Goal: Task Accomplishment & Management: Use online tool/utility

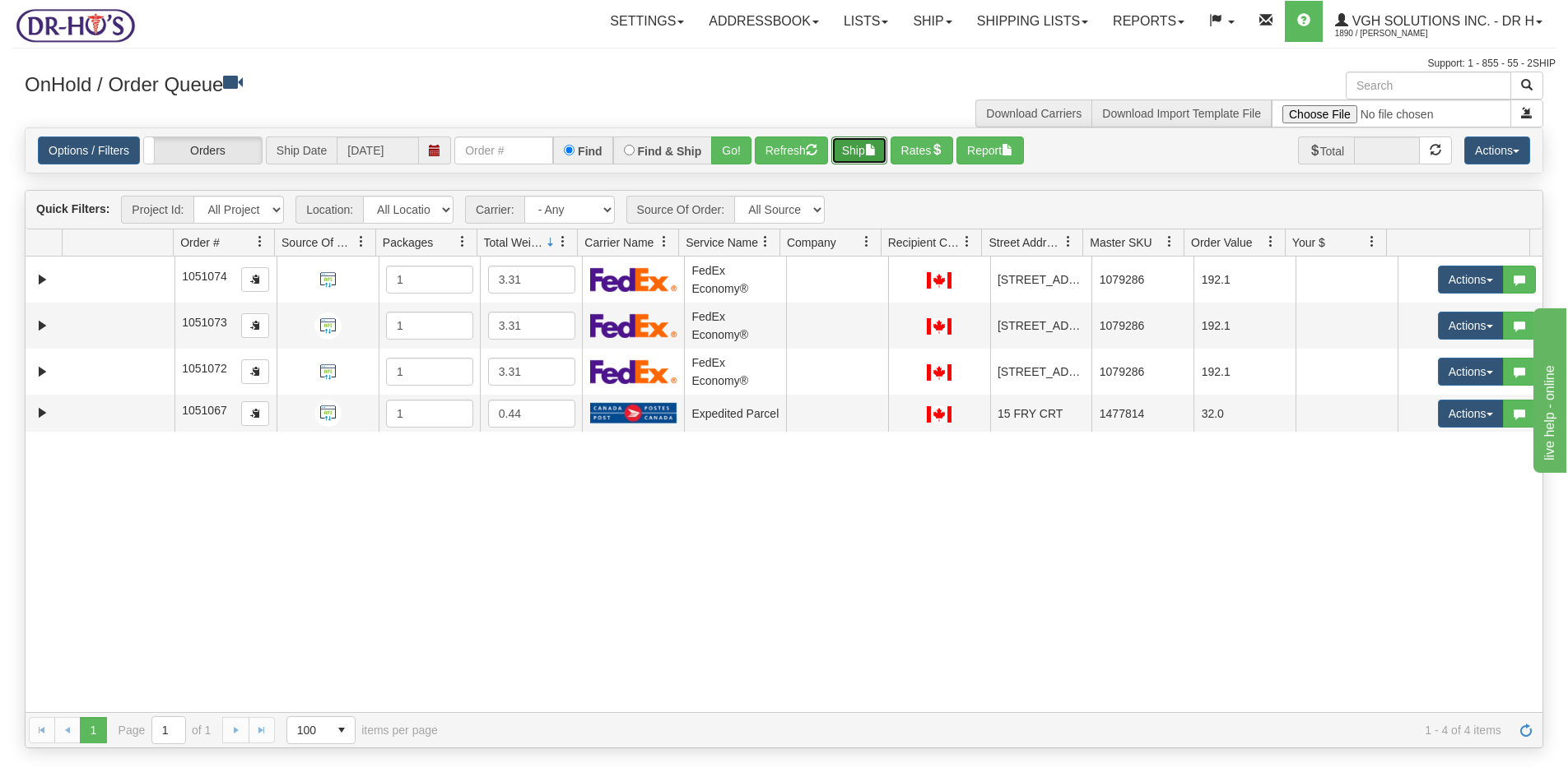
click at [851, 143] on button "Ship" at bounding box center [860, 150] width 56 height 28
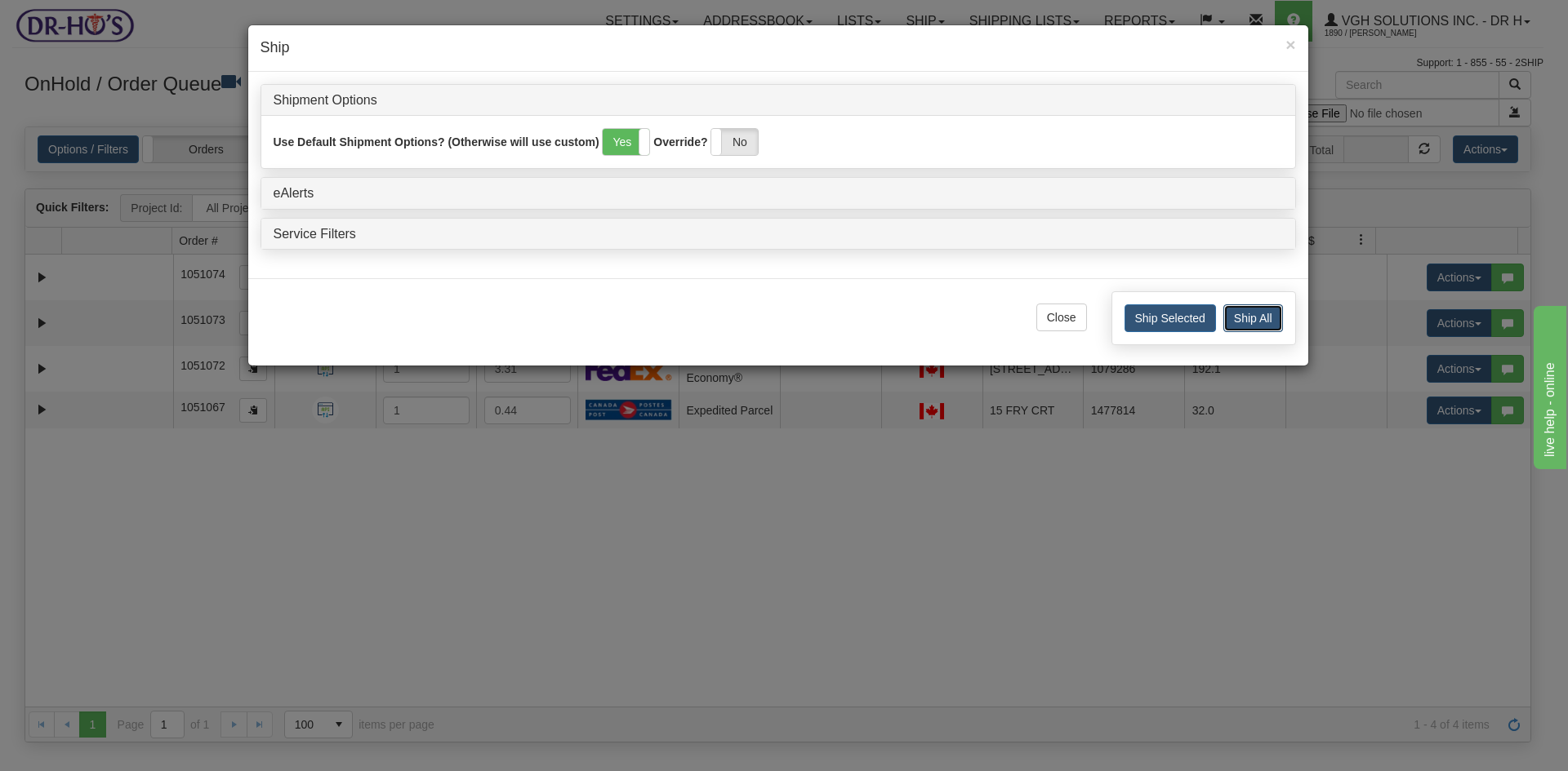
click at [1257, 311] on button "Ship All" at bounding box center [1253, 318] width 59 height 28
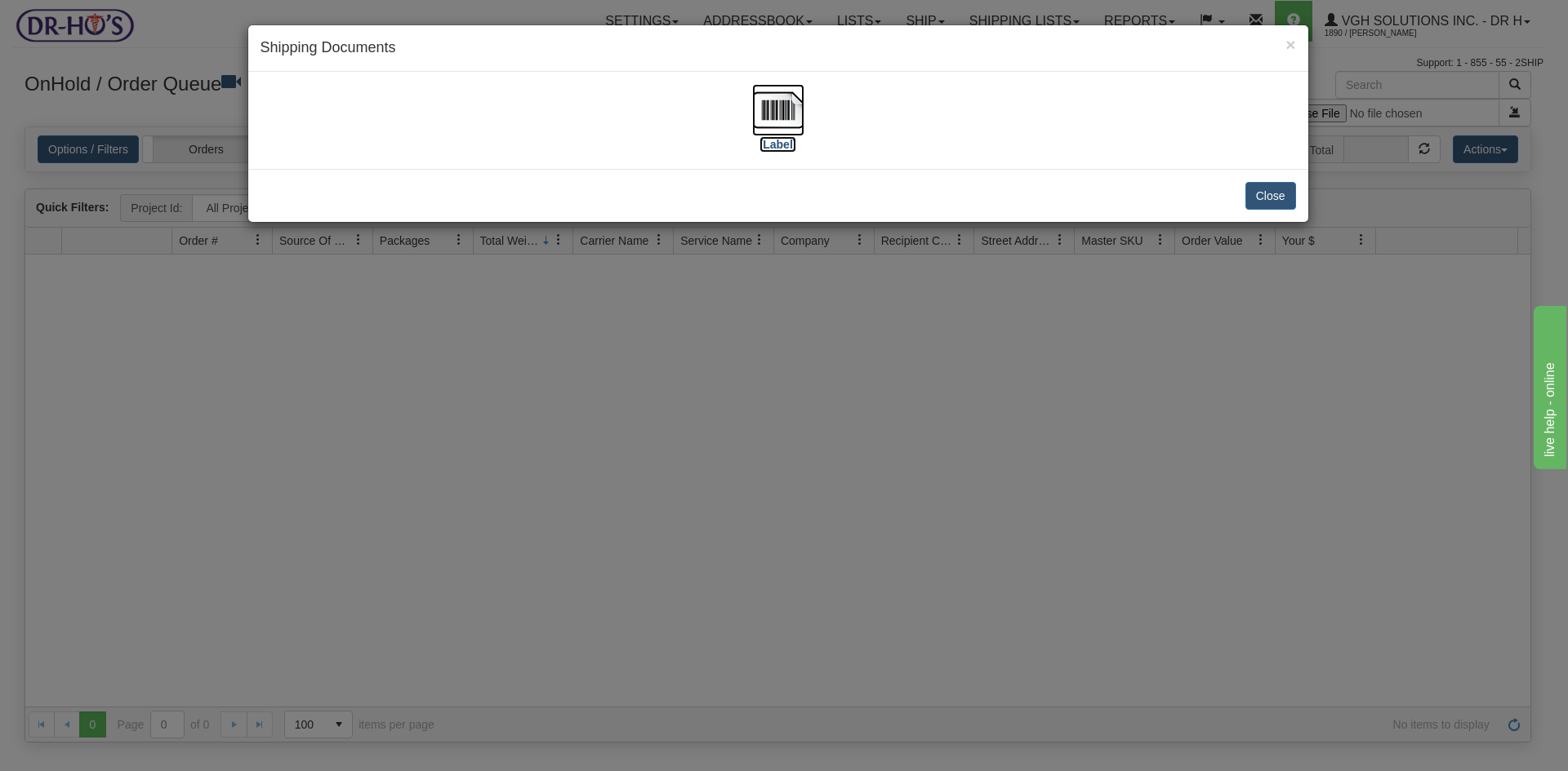
click at [781, 118] on img at bounding box center [778, 110] width 52 height 52
click at [1269, 192] on button "Close" at bounding box center [1271, 196] width 51 height 28
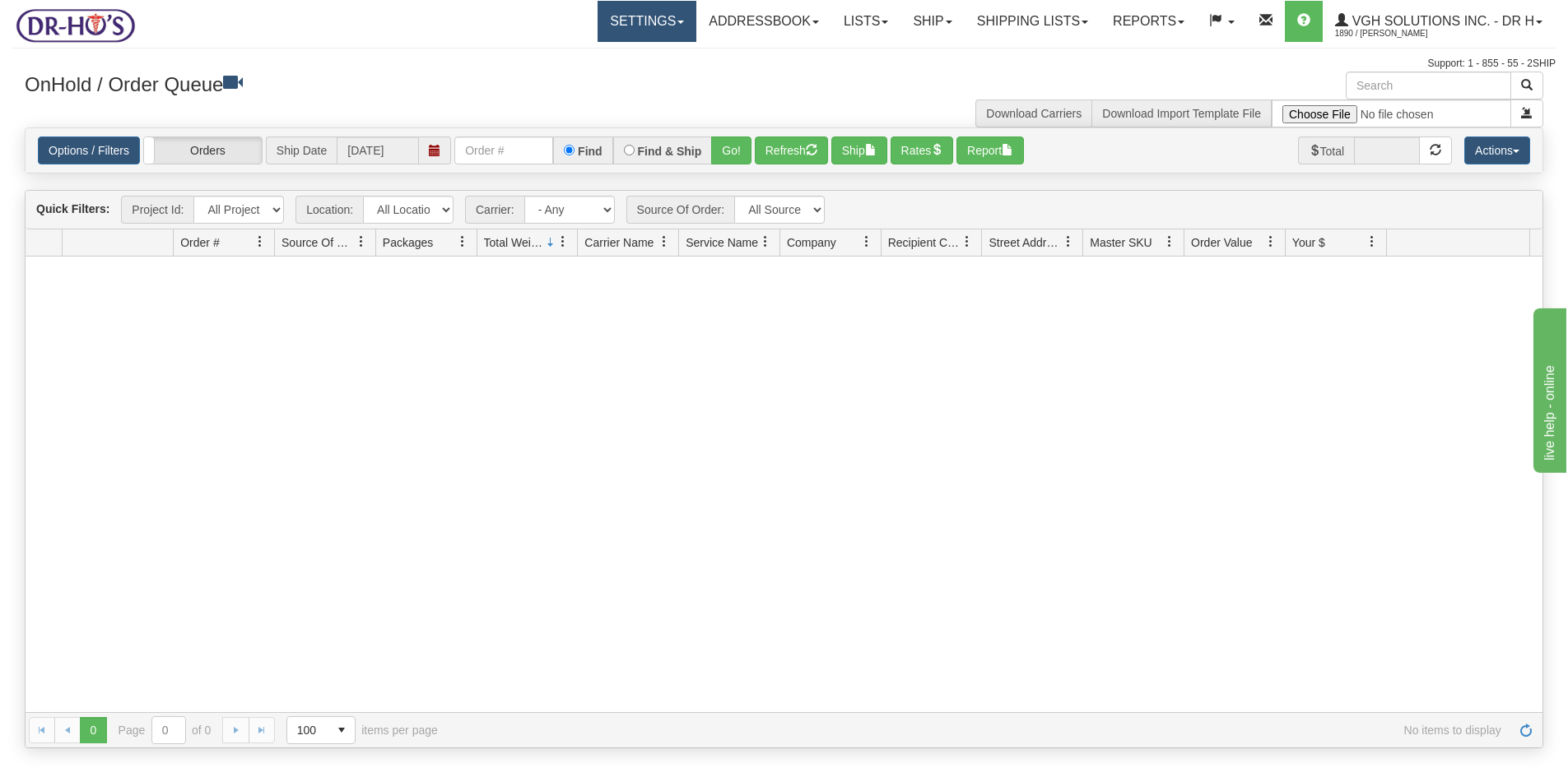
click at [638, 12] on link "Settings" at bounding box center [647, 21] width 99 height 41
click at [595, 50] on link "Shipping Preferences" at bounding box center [614, 57] width 164 height 21
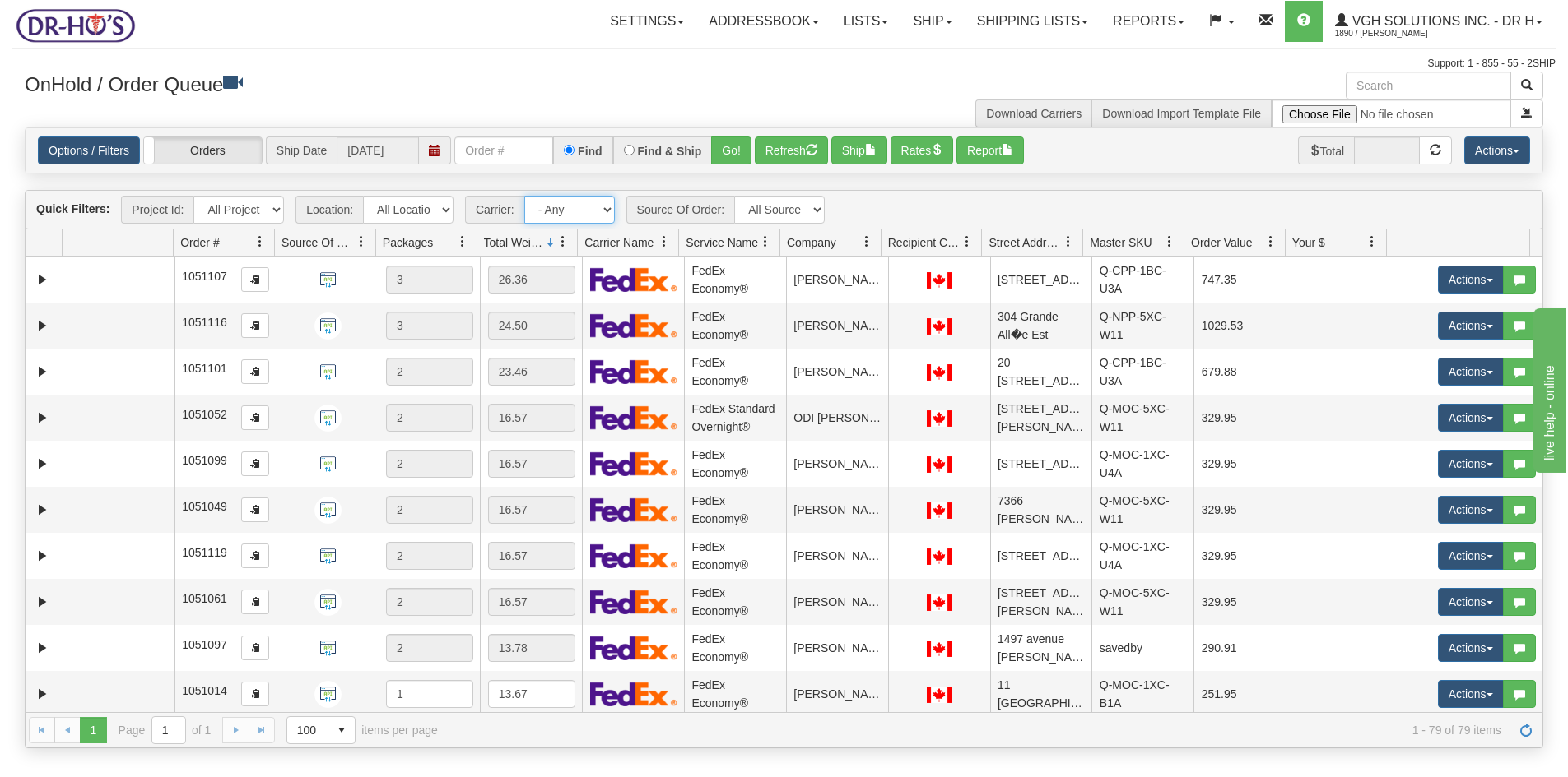
click at [607, 210] on select "- Any - Has NO carrier assigned - Has a carrier assigned FedEx Express® Canada …" at bounding box center [569, 210] width 91 height 28
select select "20"
click at [525, 196] on select "- Any - Has NO carrier assigned - Has a carrier assigned FedEx Express® Canada …" at bounding box center [569, 210] width 91 height 28
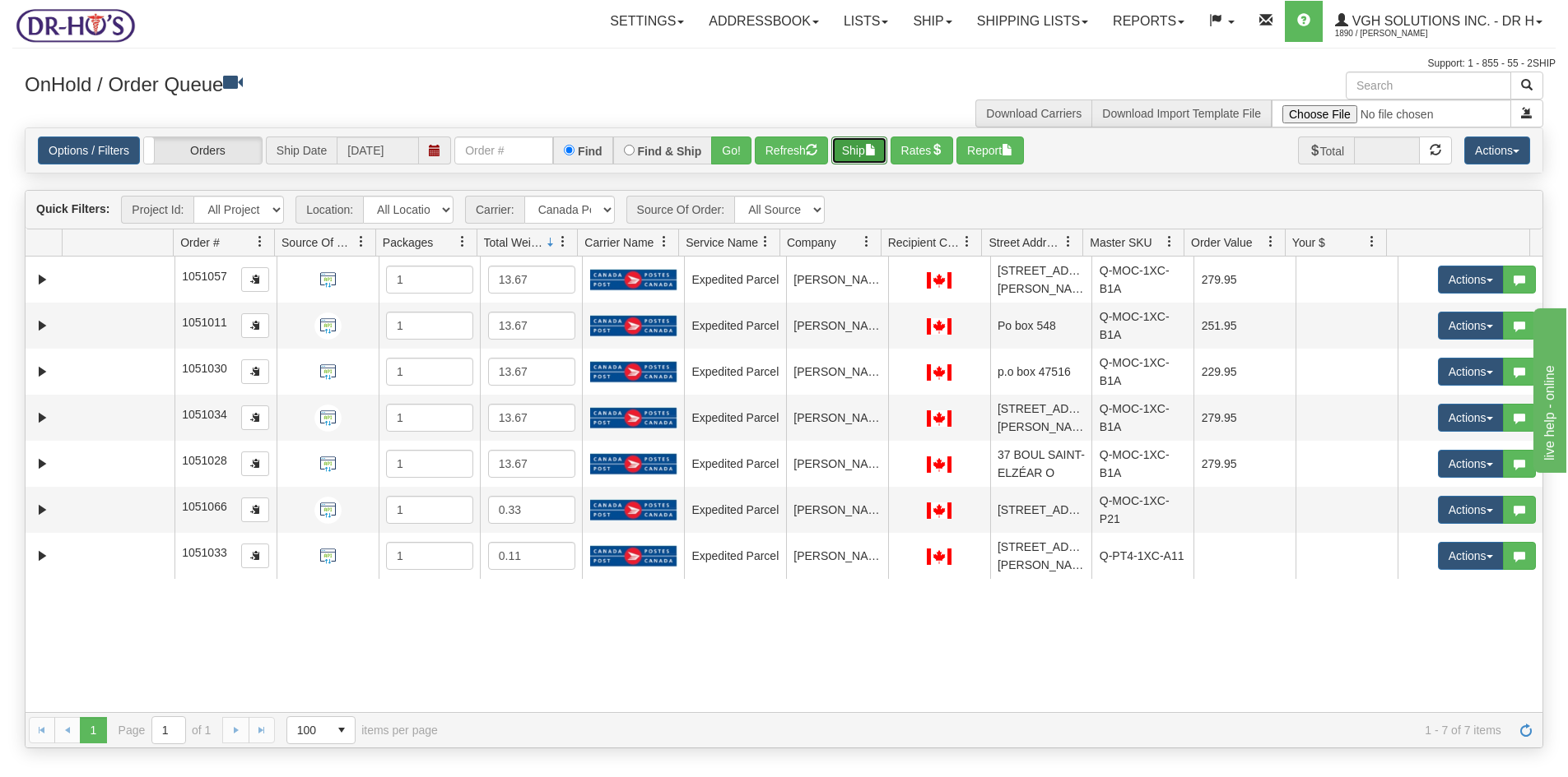
click at [861, 154] on button "Ship" at bounding box center [860, 150] width 56 height 28
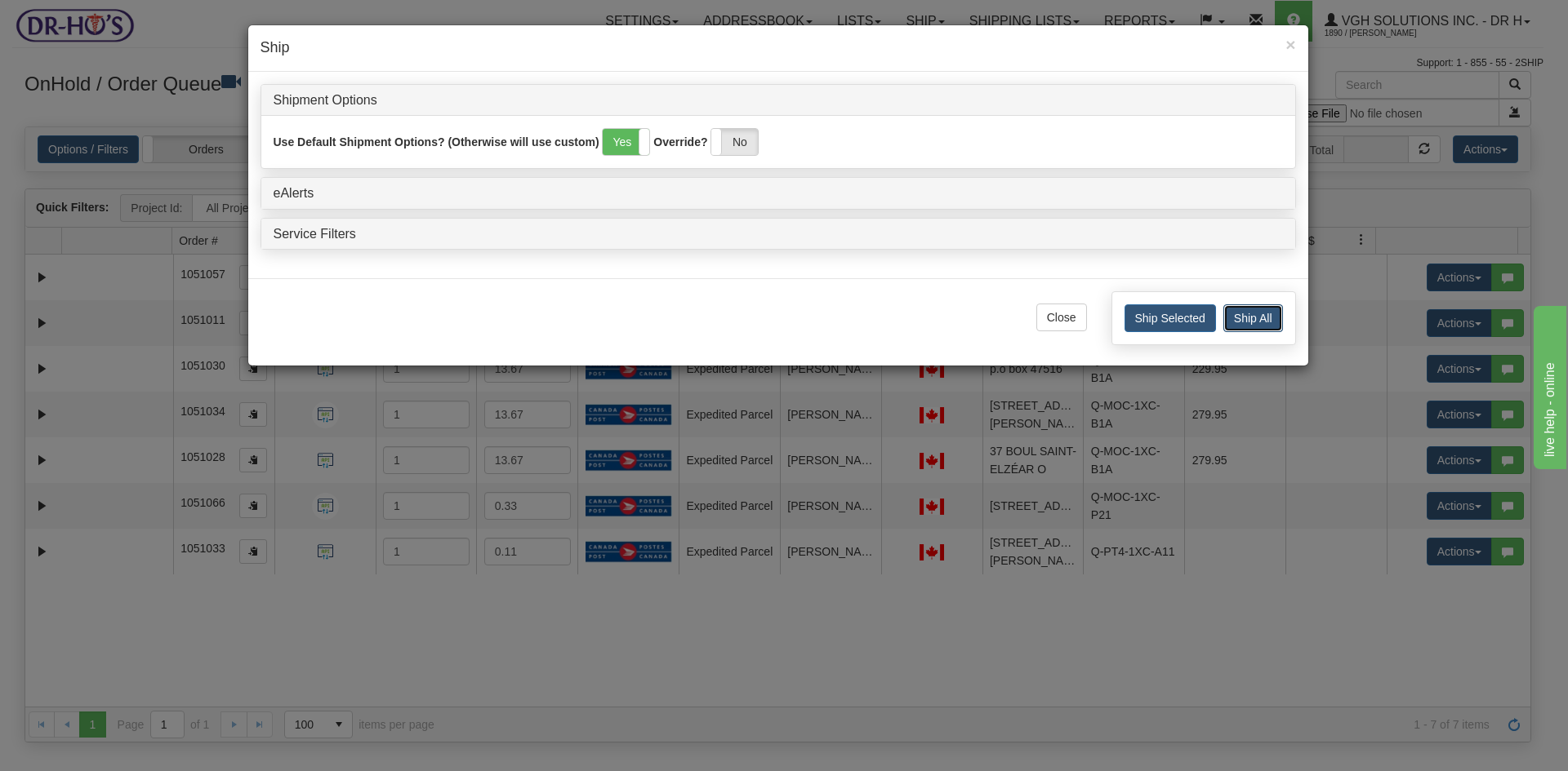
click at [1267, 319] on button "Ship All" at bounding box center [1253, 318] width 59 height 28
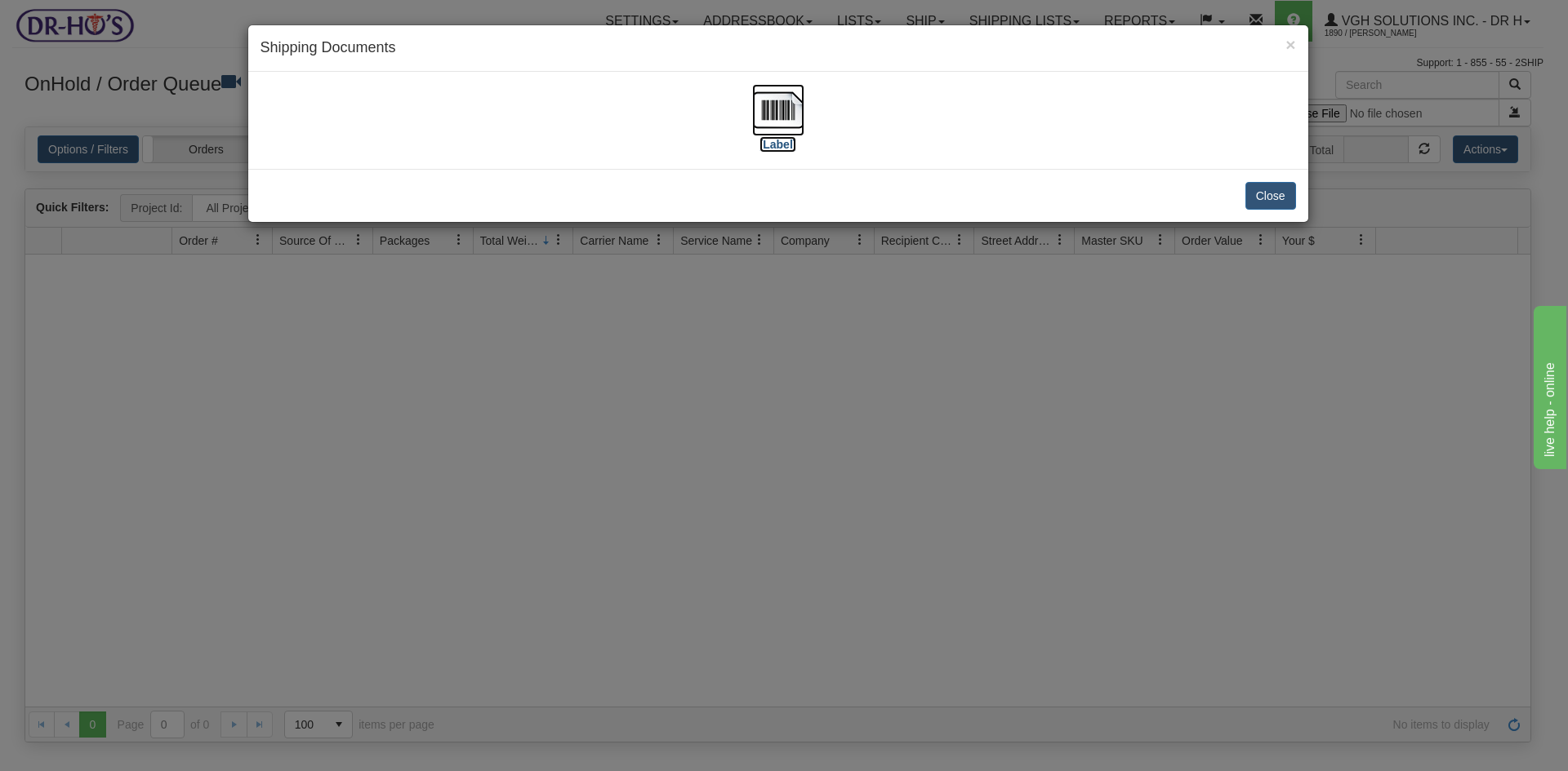
click at [775, 105] on img at bounding box center [778, 110] width 52 height 52
click at [1267, 195] on button "Close" at bounding box center [1271, 196] width 51 height 28
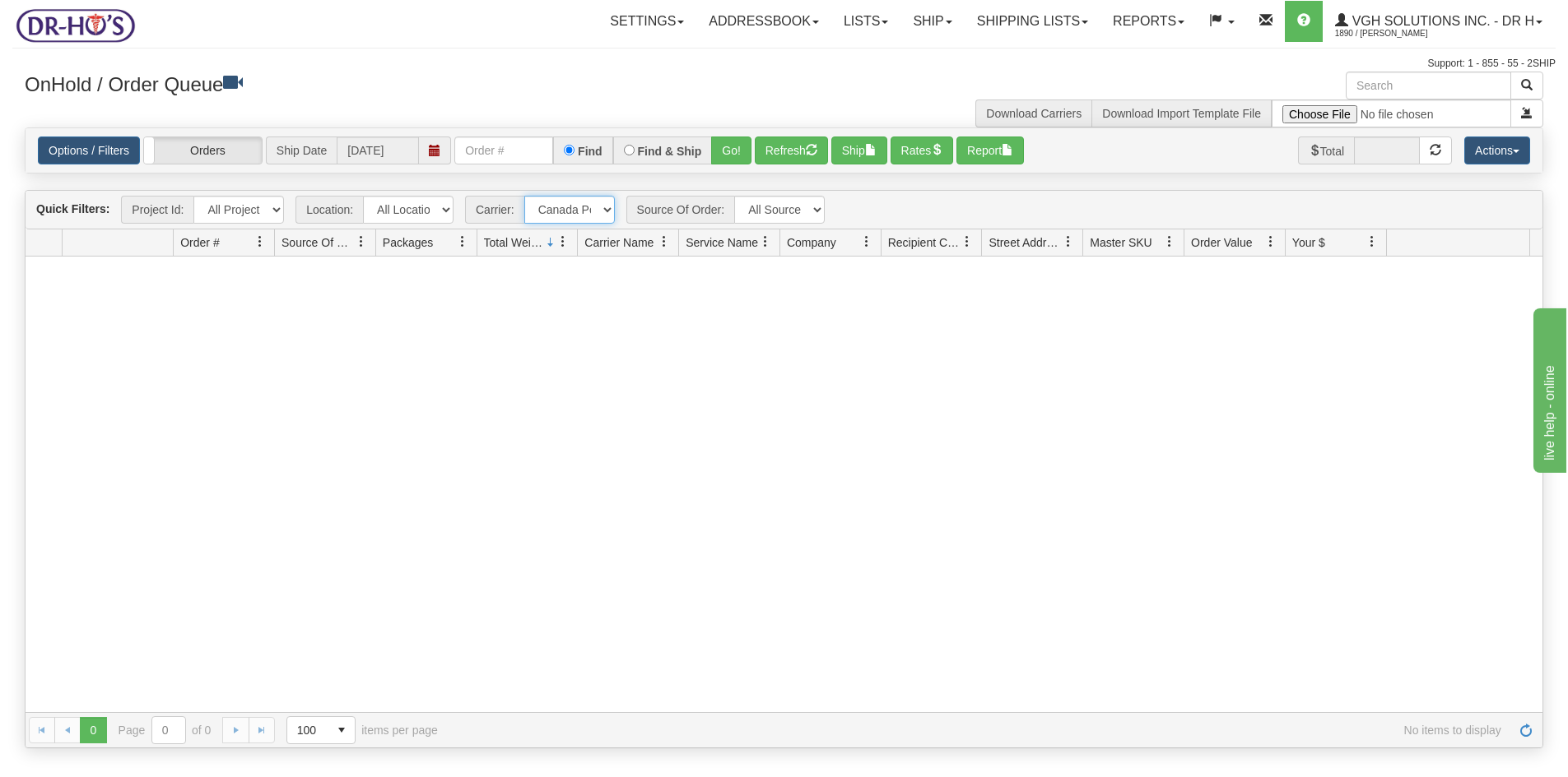
click at [607, 211] on select "- Any - Has NO carrier assigned - Has a carrier assigned FedEx Express® Canada …" at bounding box center [569, 210] width 91 height 28
select select "grid toolbar"
click at [525, 196] on select "- Any - Has NO carrier assigned - Has a carrier assigned FedEx Express® Canada …" at bounding box center [569, 210] width 91 height 28
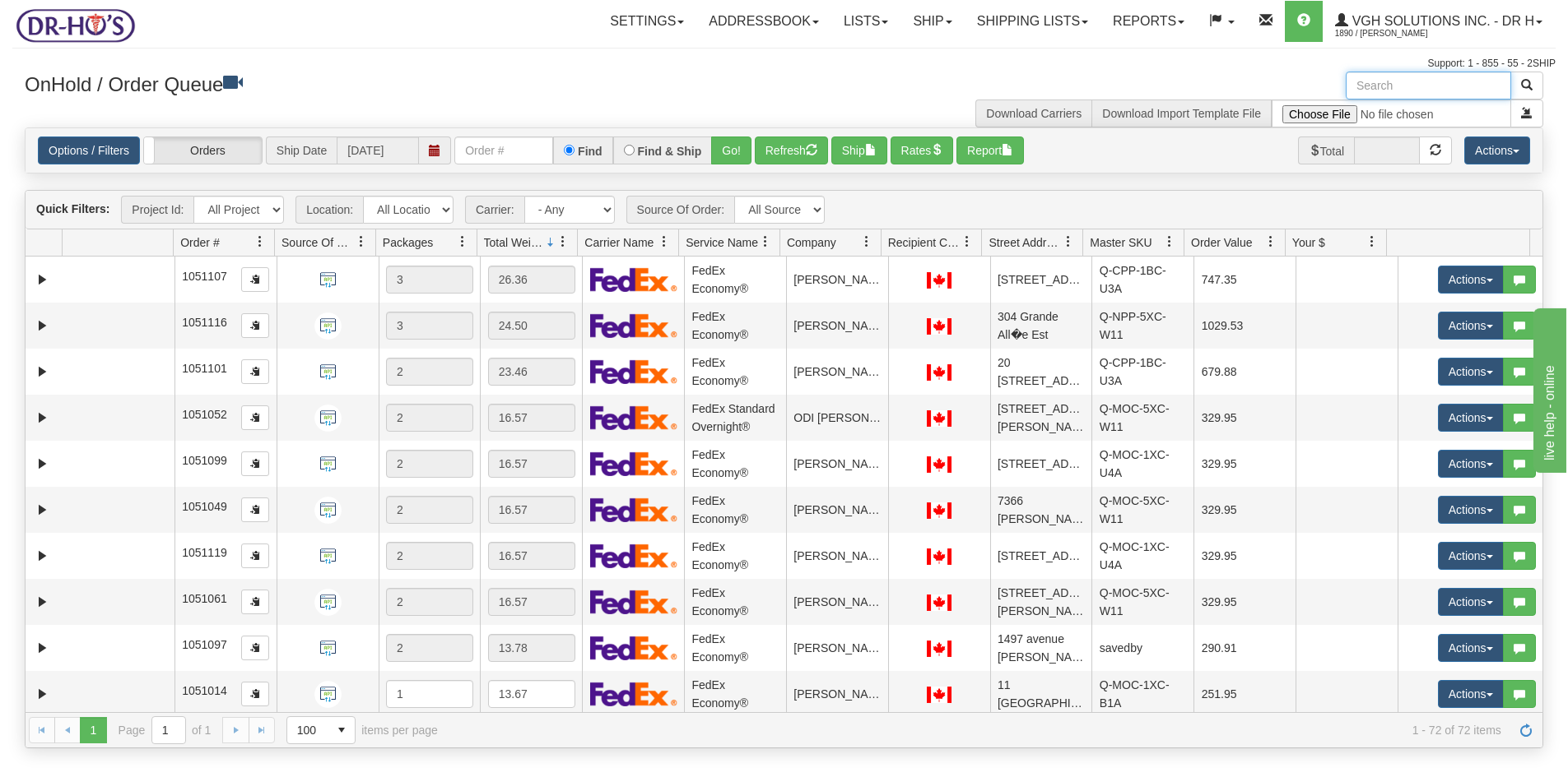
click at [1403, 89] on input "text" at bounding box center [1428, 86] width 165 height 28
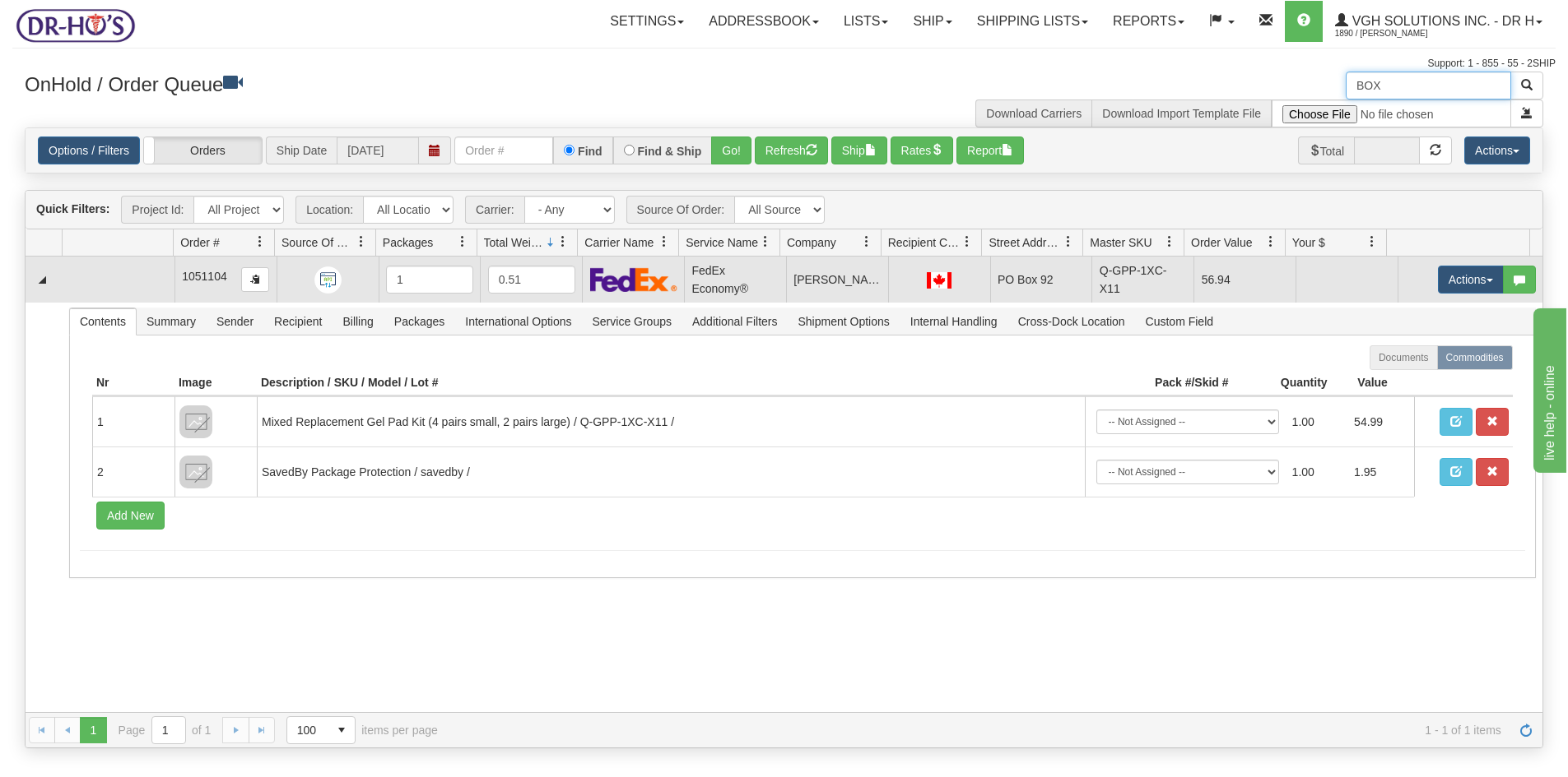
click at [106, 281] on td at bounding box center [119, 279] width 112 height 46
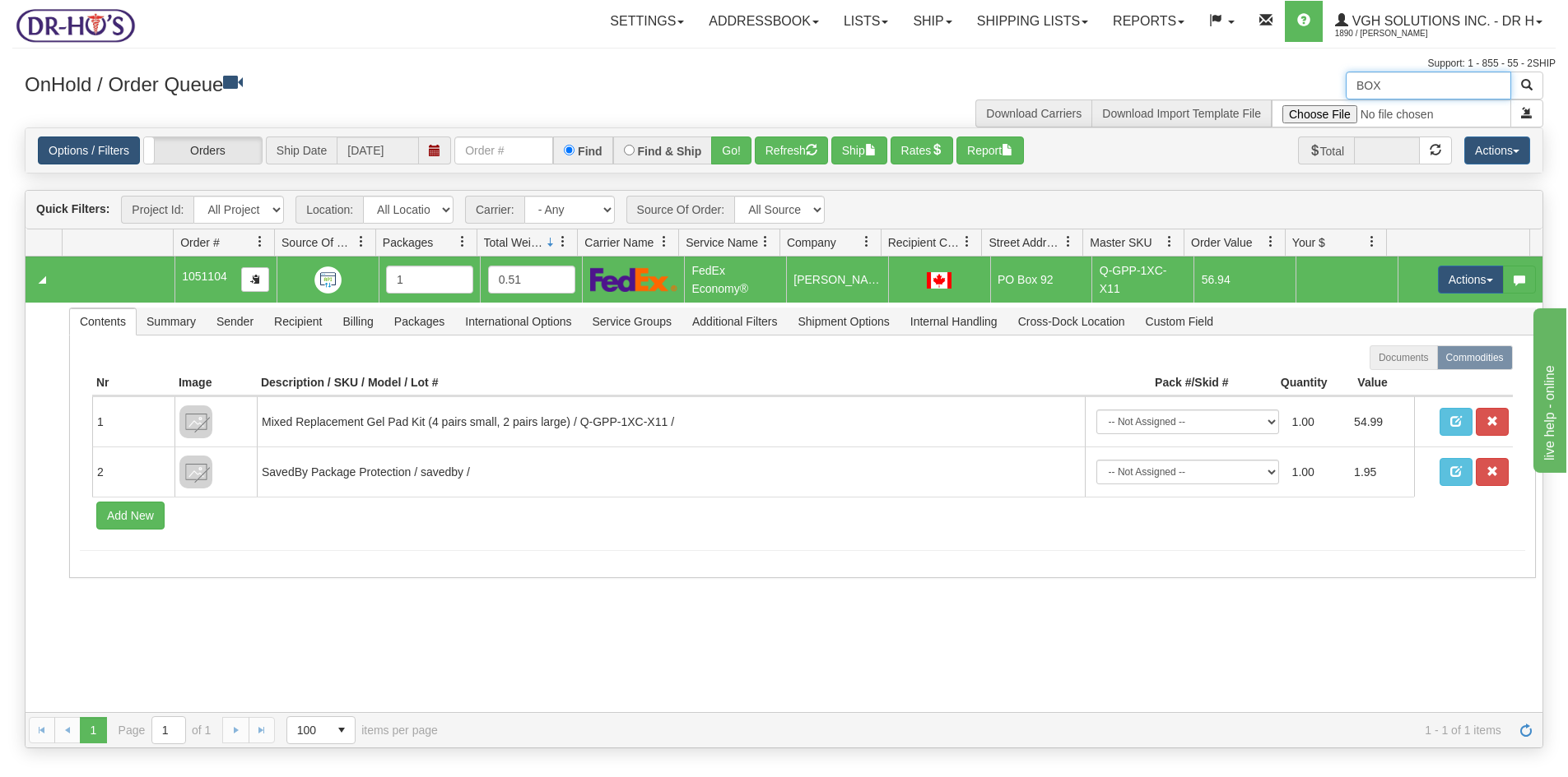
type input "BOX"
click at [83, 146] on link "Options / Filters" at bounding box center [89, 150] width 102 height 28
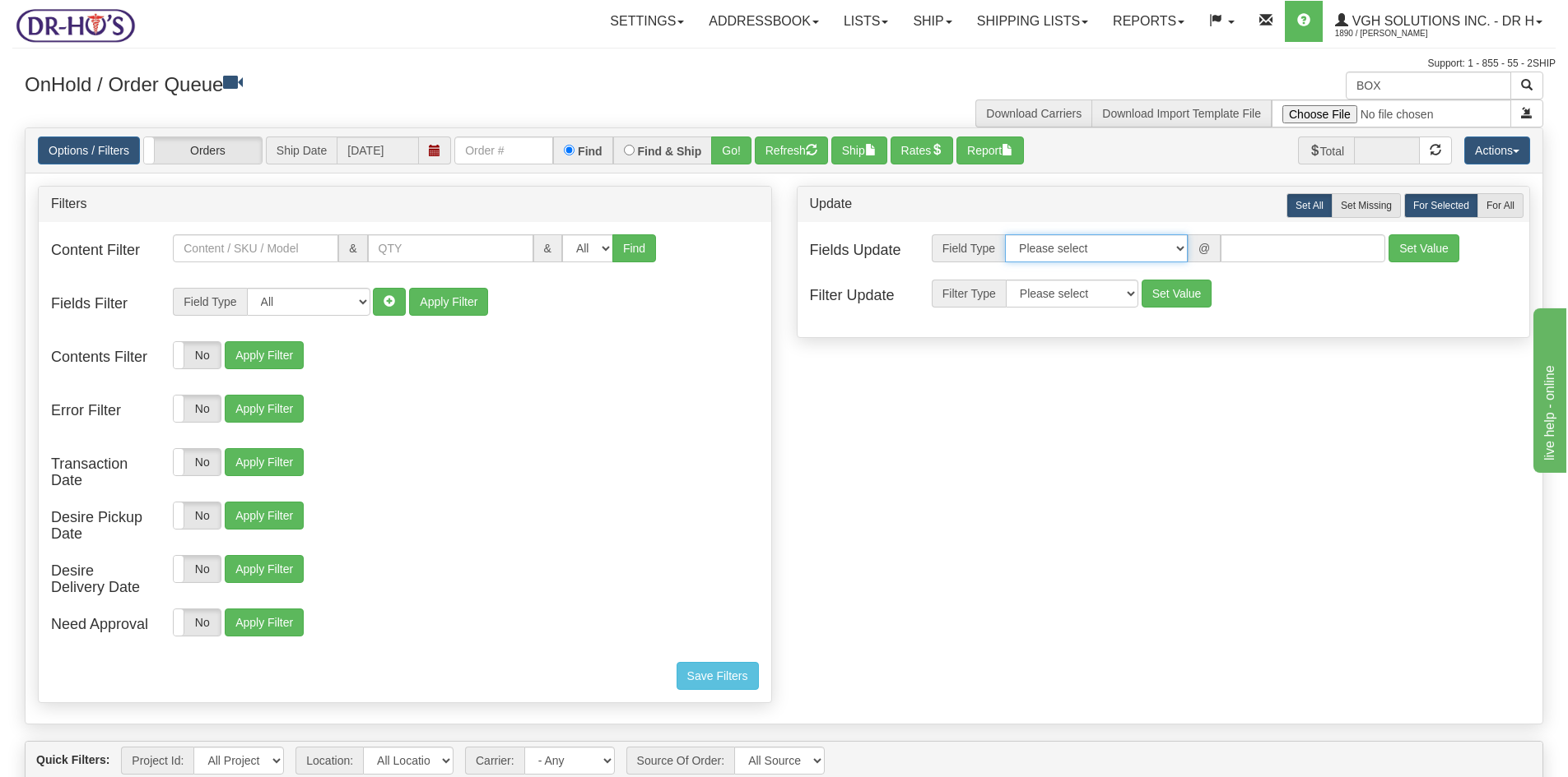
click at [1115, 246] on select "Please select Contact Person Company Country Country & State/Province City Zip …" at bounding box center [1097, 248] width 183 height 28
select select "94"
click at [1005, 234] on select "Please select Contact Person Company Country Country & State/Province City Zip …" at bounding box center [1097, 248] width 183 height 28
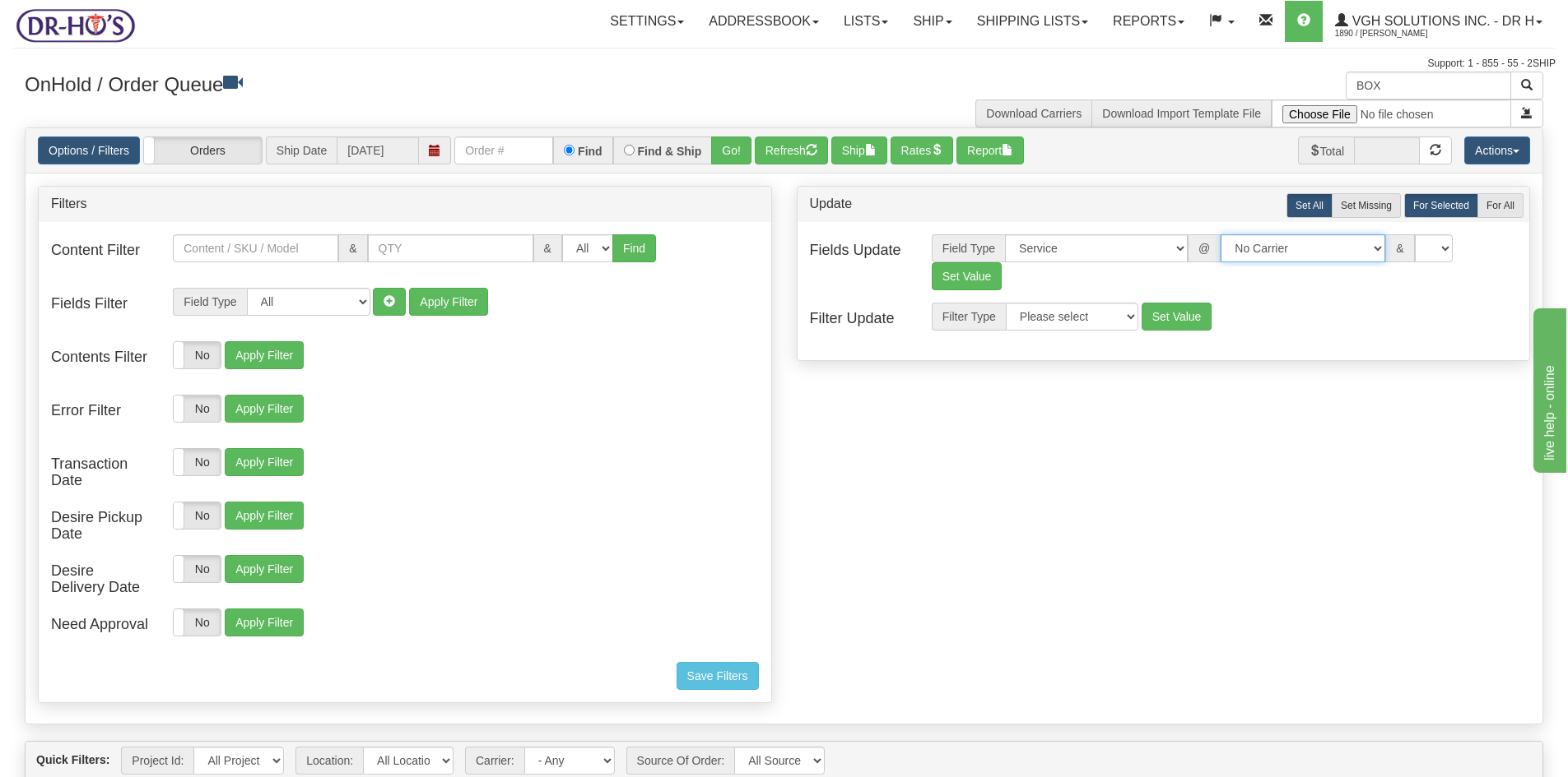
click at [1361, 245] on select "No Carrier FedEx Express® UPS Purolator Canpar Canada Post BeSwyft Kindersley. …" at bounding box center [1303, 248] width 164 height 28
select select "20"
click at [1221, 234] on select "No Carrier FedEx Express® UPS Purolator Canpar Canada Post BeSwyft Kindersley. …" at bounding box center [1303, 248] width 164 height 28
click at [1459, 251] on select "CA -> US - USA.EP - Expedited Parcel USA CA -> US - USA.PW.ENV - Priority World…" at bounding box center [1435, 248] width 164 height 28
select select "DOM.EP"
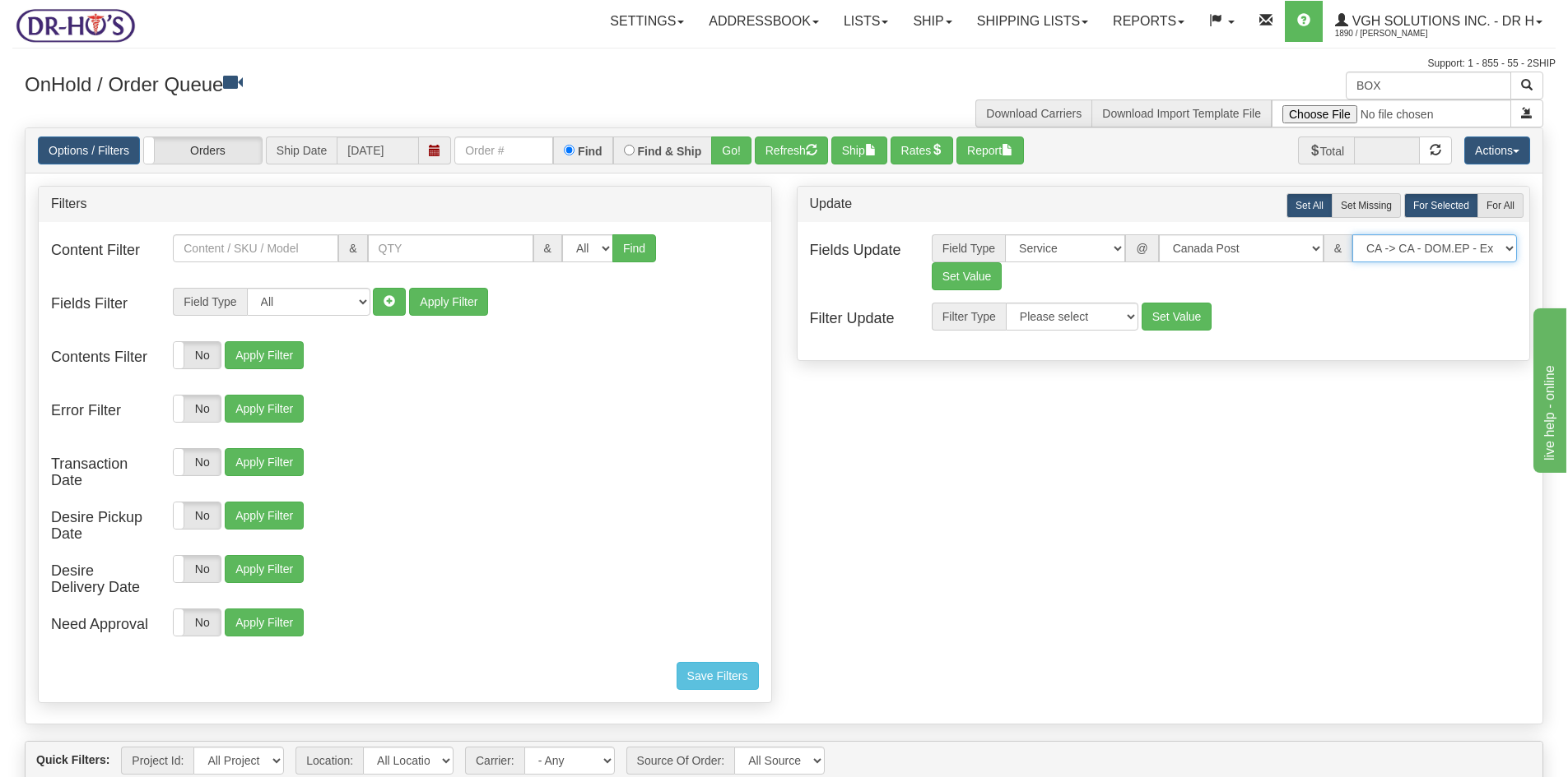
click at [1352, 234] on select "CA -> US - USA.EP - Expedited Parcel USA CA -> US - USA.PW.ENV - Priority World…" at bounding box center [1435, 248] width 164 height 28
click at [966, 272] on button "Set Value" at bounding box center [967, 276] width 71 height 28
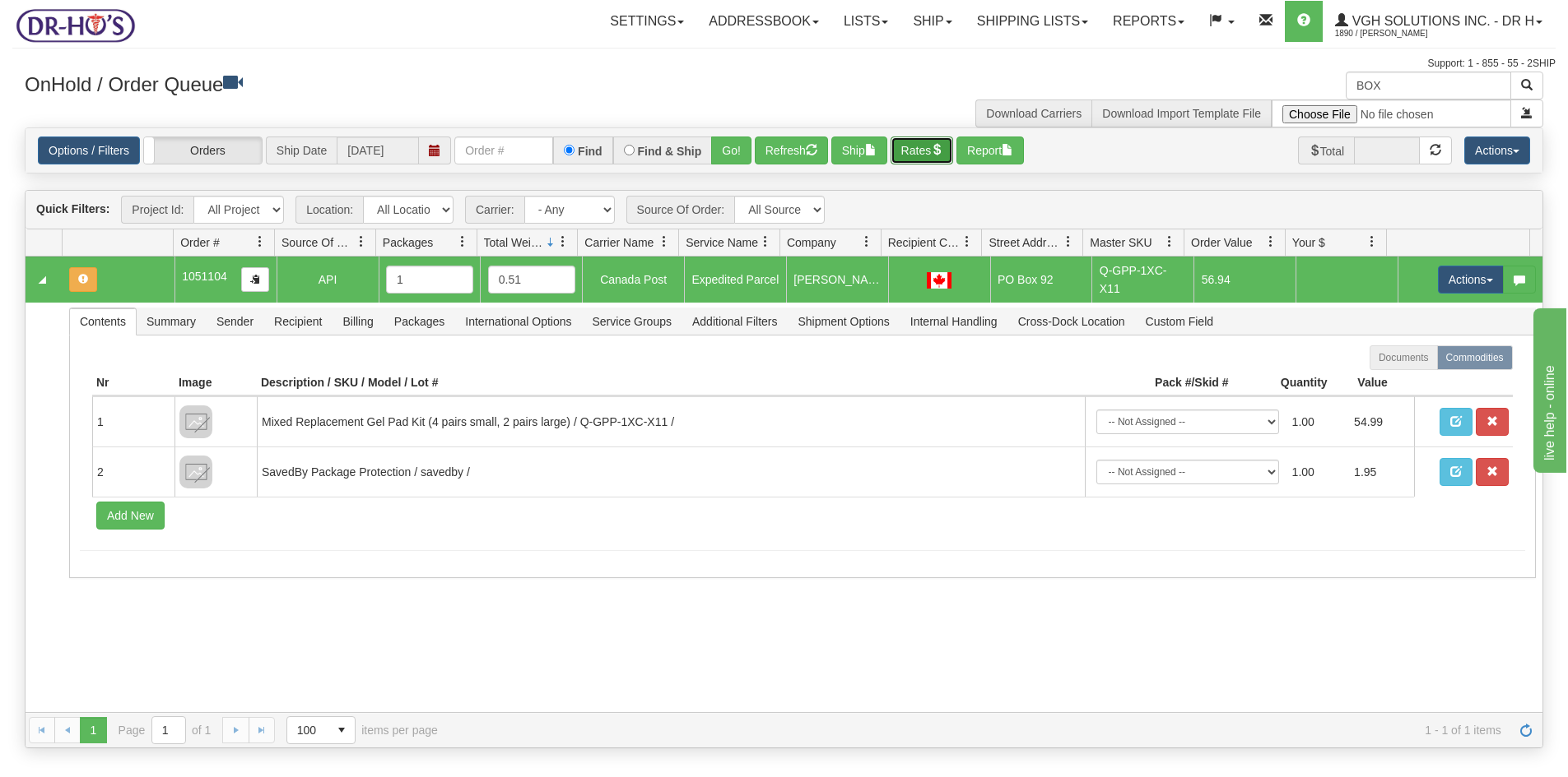
click at [916, 151] on button "Rates" at bounding box center [922, 150] width 63 height 28
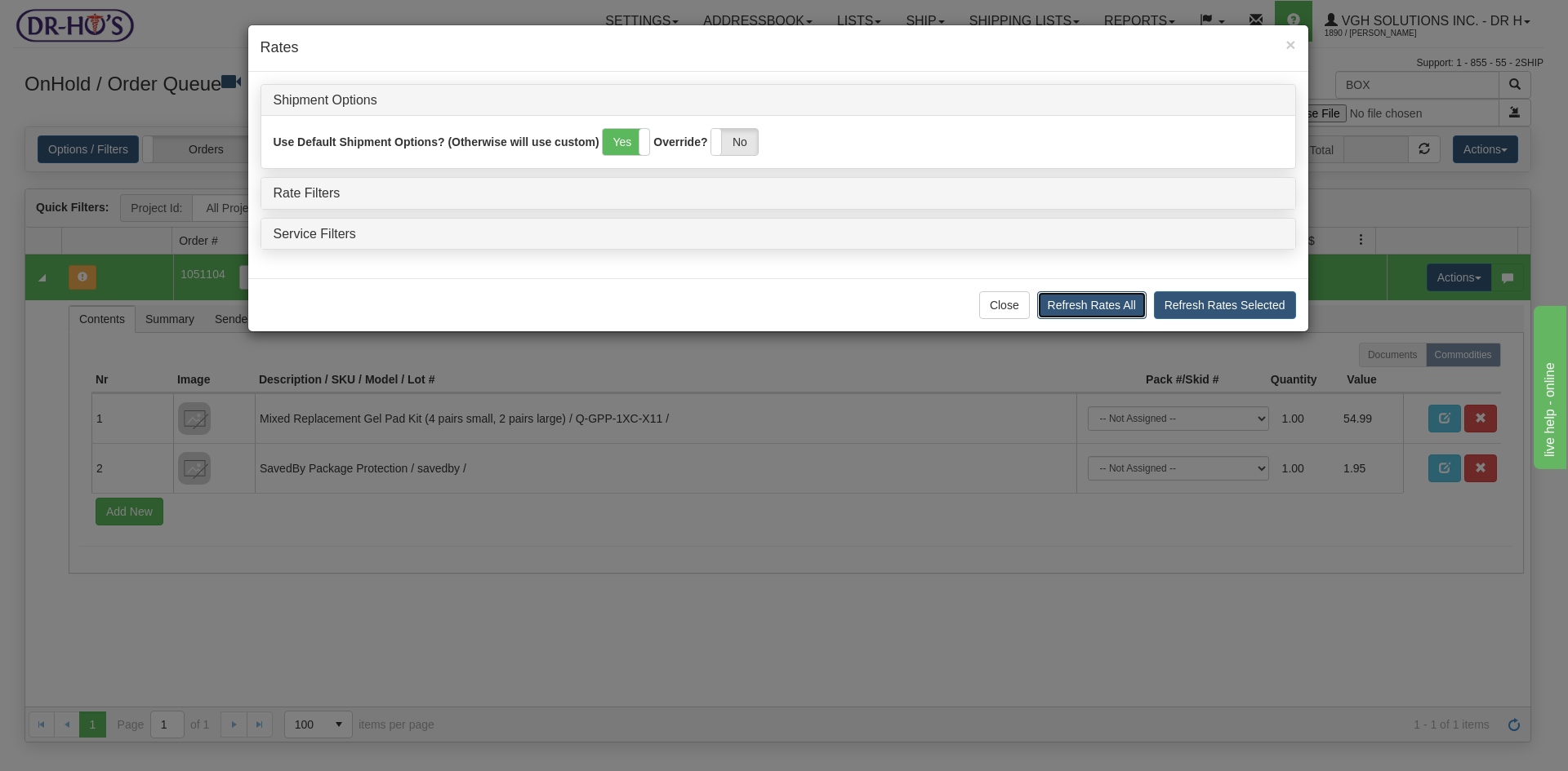
click at [1103, 294] on button "Refresh Rates All" at bounding box center [1092, 305] width 109 height 28
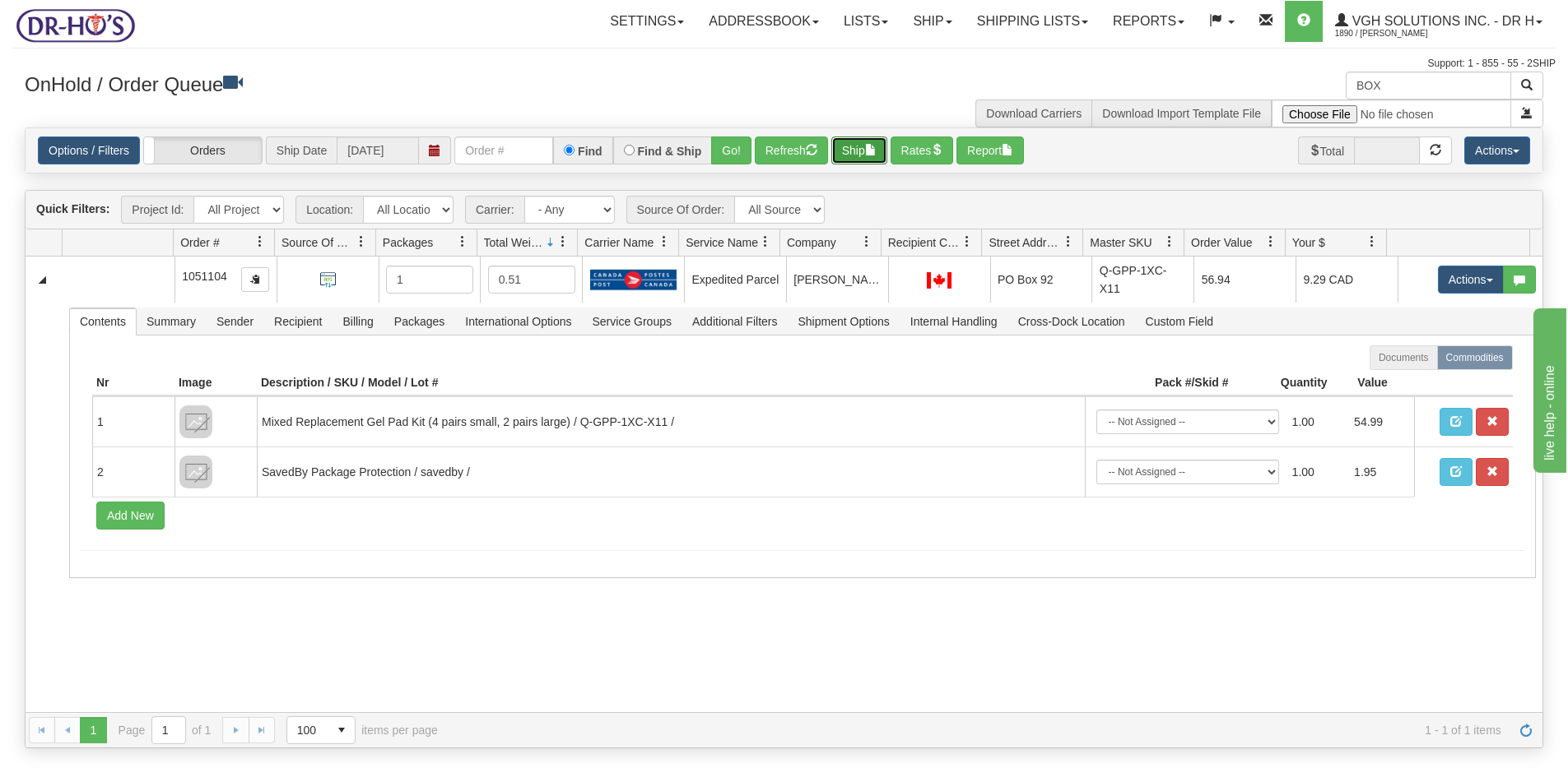
click at [849, 151] on button "Ship" at bounding box center [860, 150] width 56 height 28
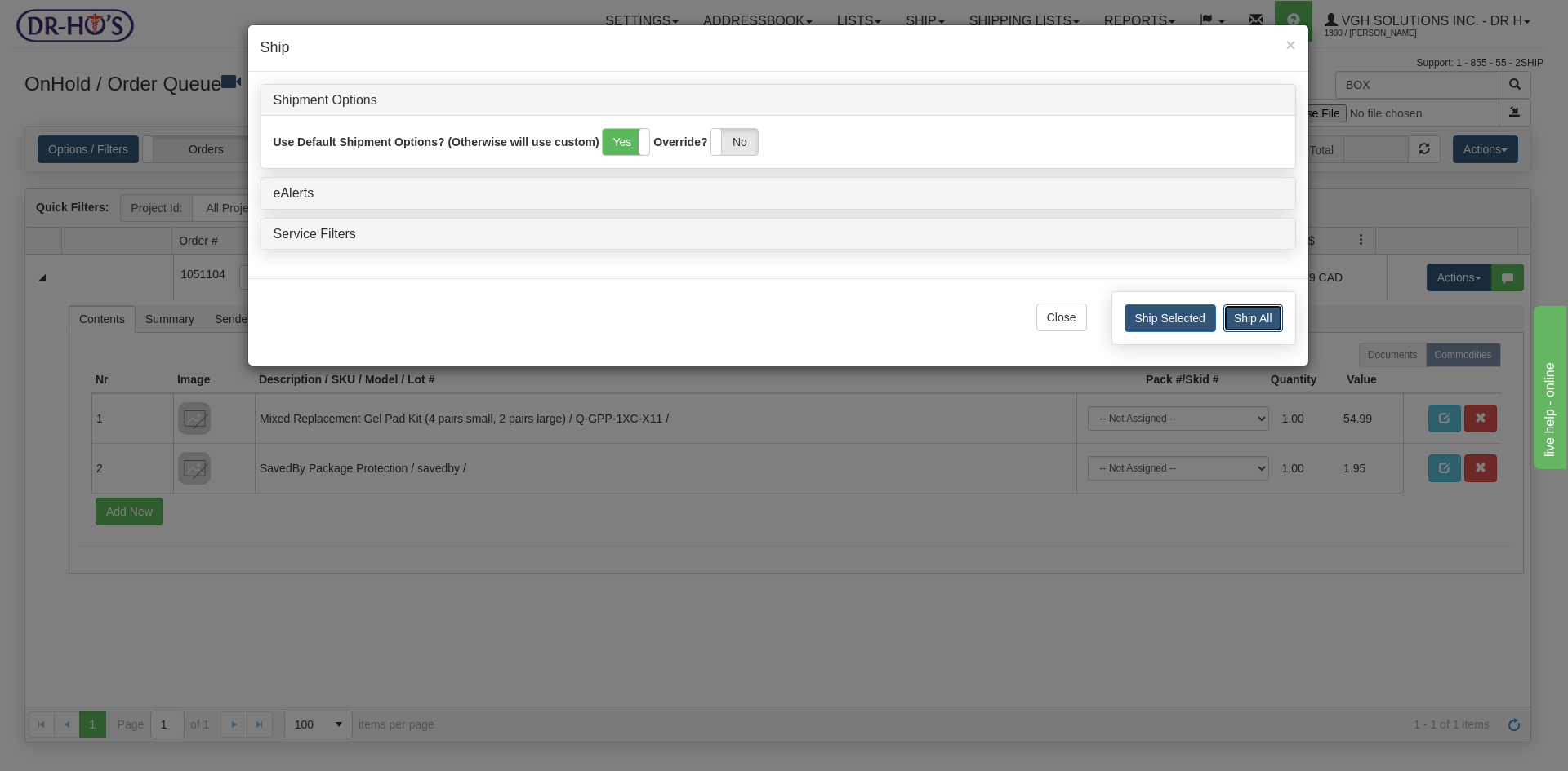
click at [1252, 317] on button "Ship All" at bounding box center [1253, 318] width 59 height 28
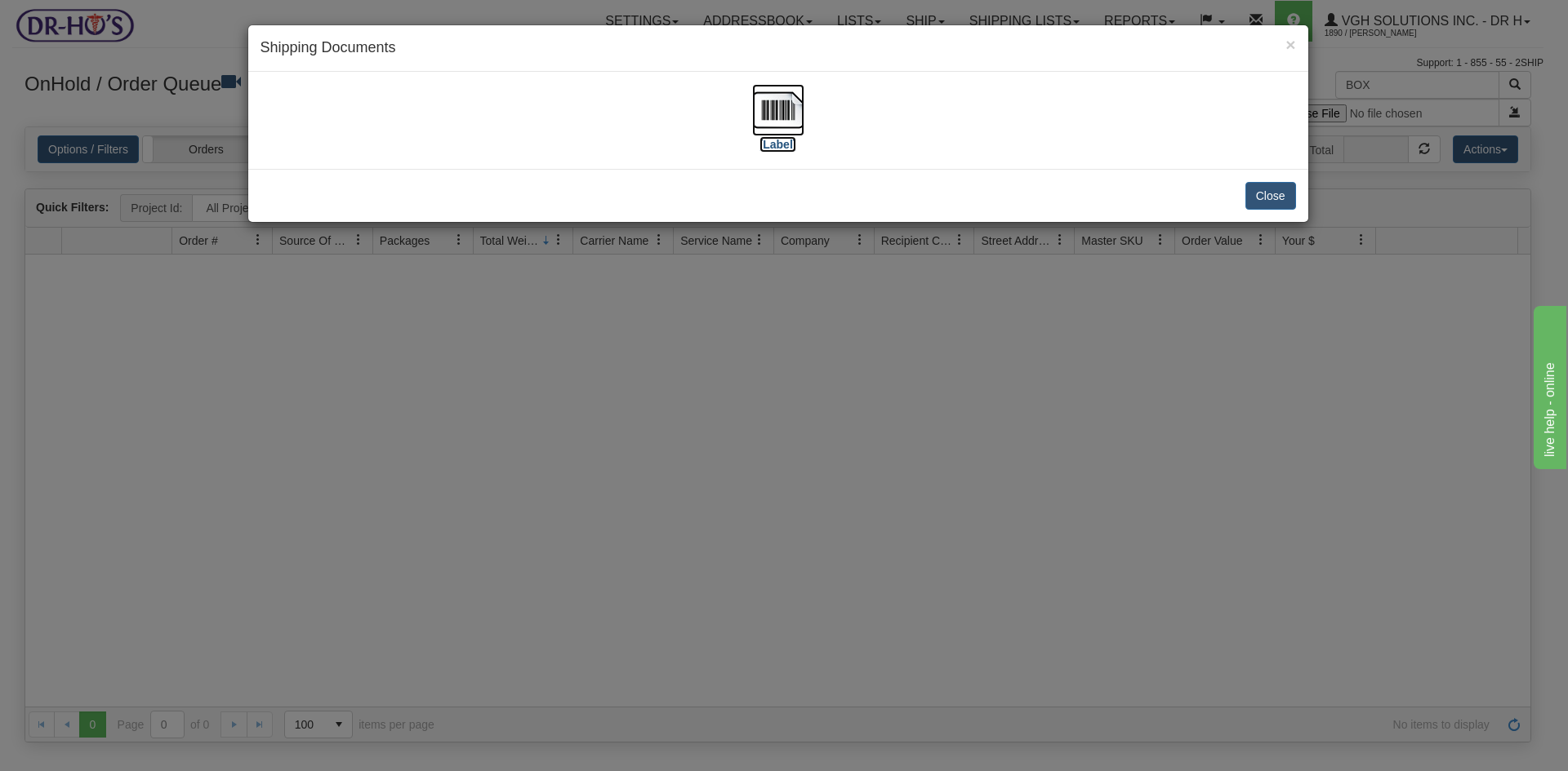
click at [779, 106] on img at bounding box center [778, 110] width 52 height 52
click at [1281, 197] on button "Close" at bounding box center [1271, 196] width 51 height 28
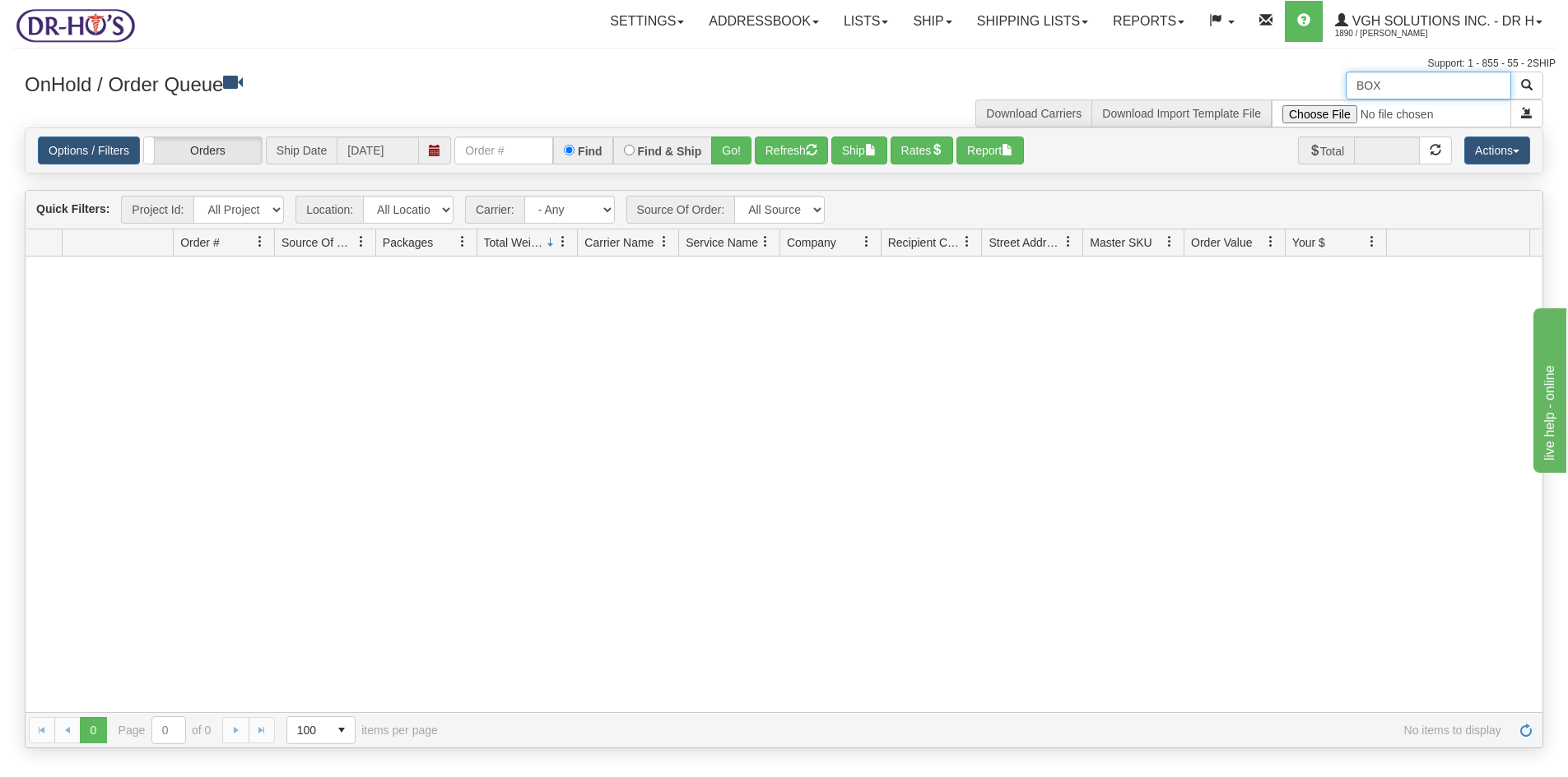
drag, startPoint x: 1366, startPoint y: 88, endPoint x: 1305, endPoint y: 100, distance: 62.2
click at [1305, 100] on div "BOX Download Carriers Download Import Template File" at bounding box center [1169, 100] width 772 height 56
click at [789, 157] on button "Refresh" at bounding box center [791, 150] width 73 height 28
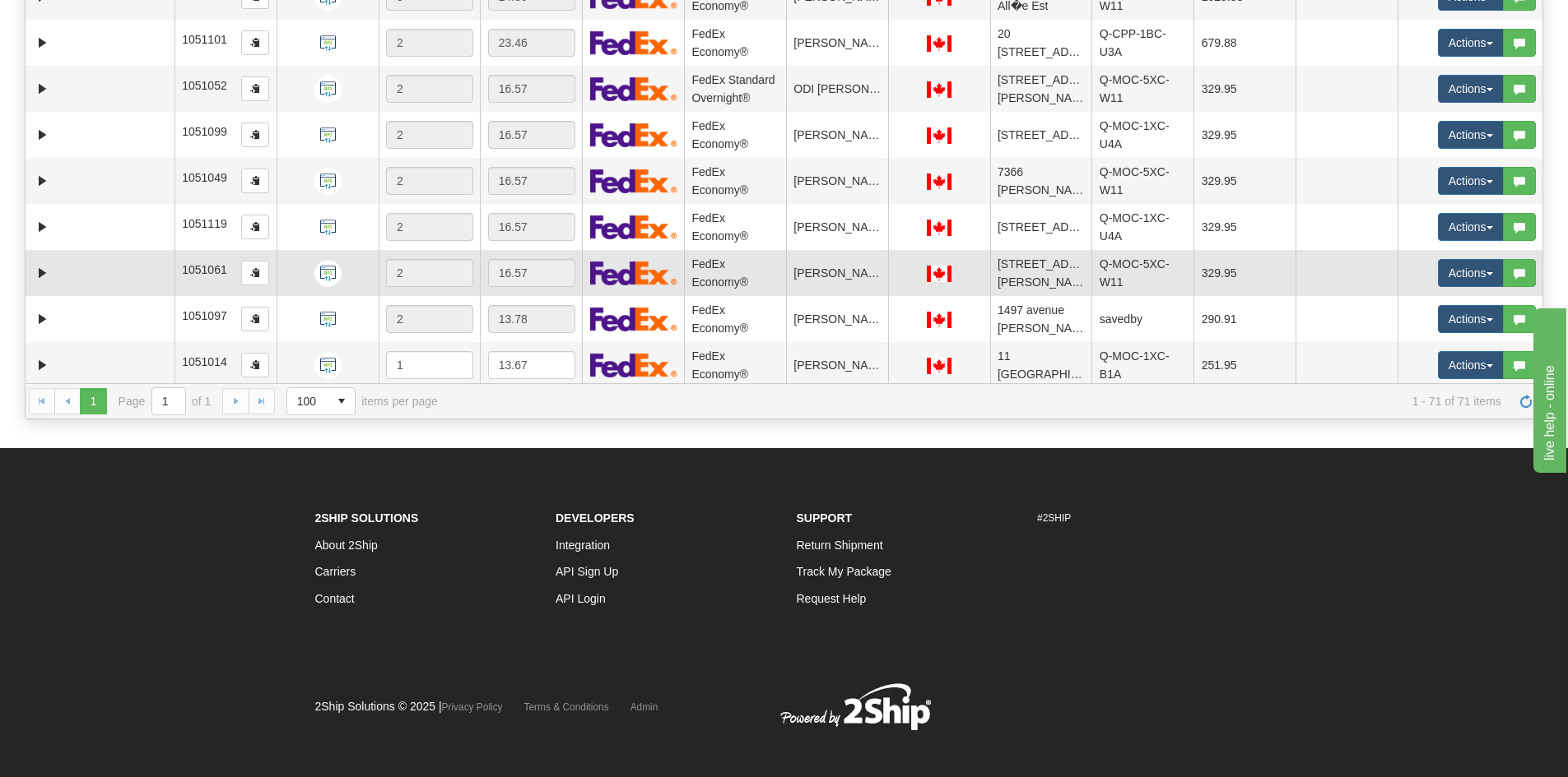
scroll to position [82, 0]
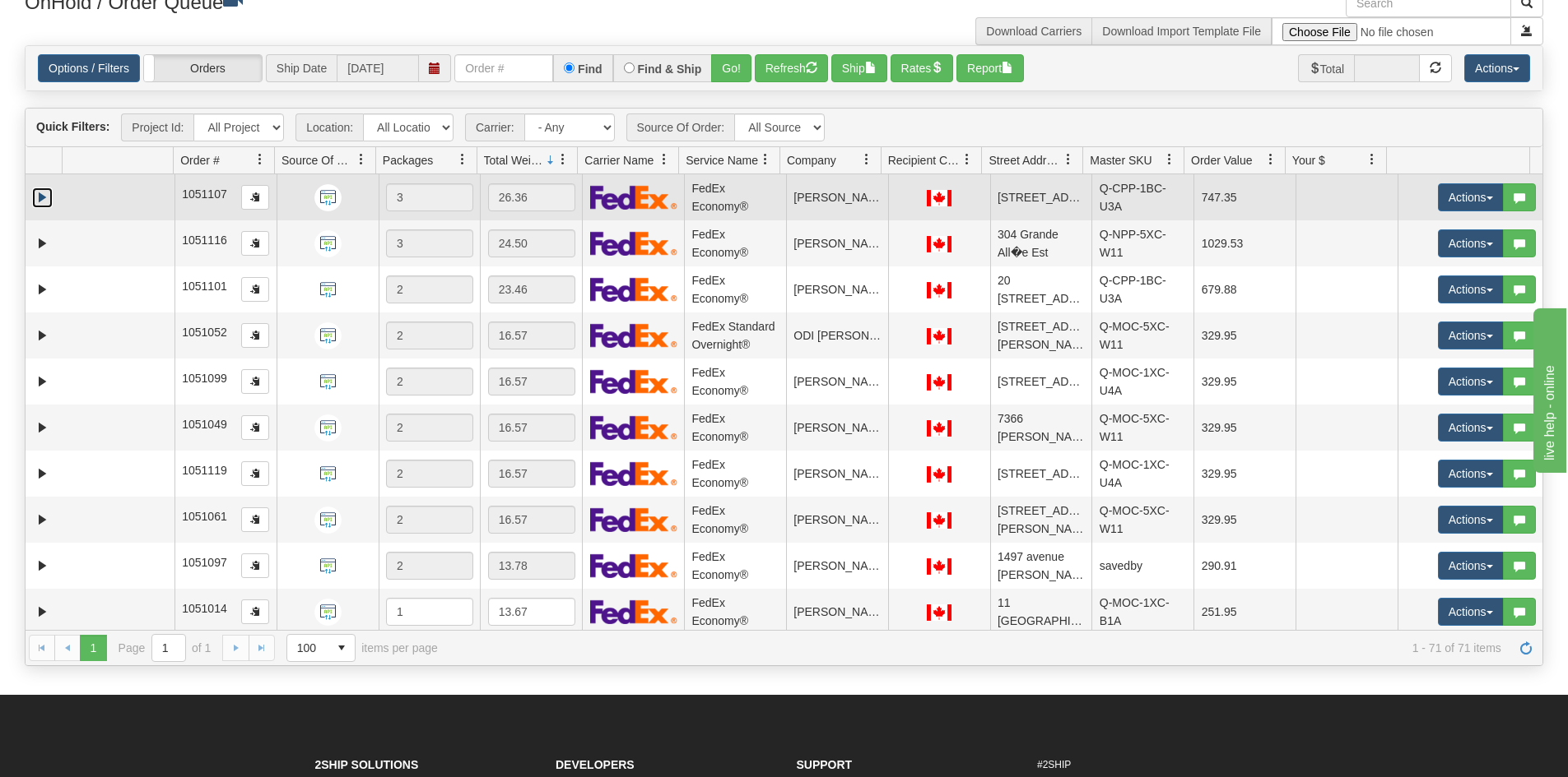
click at [38, 191] on link "Expand" at bounding box center [42, 198] width 21 height 21
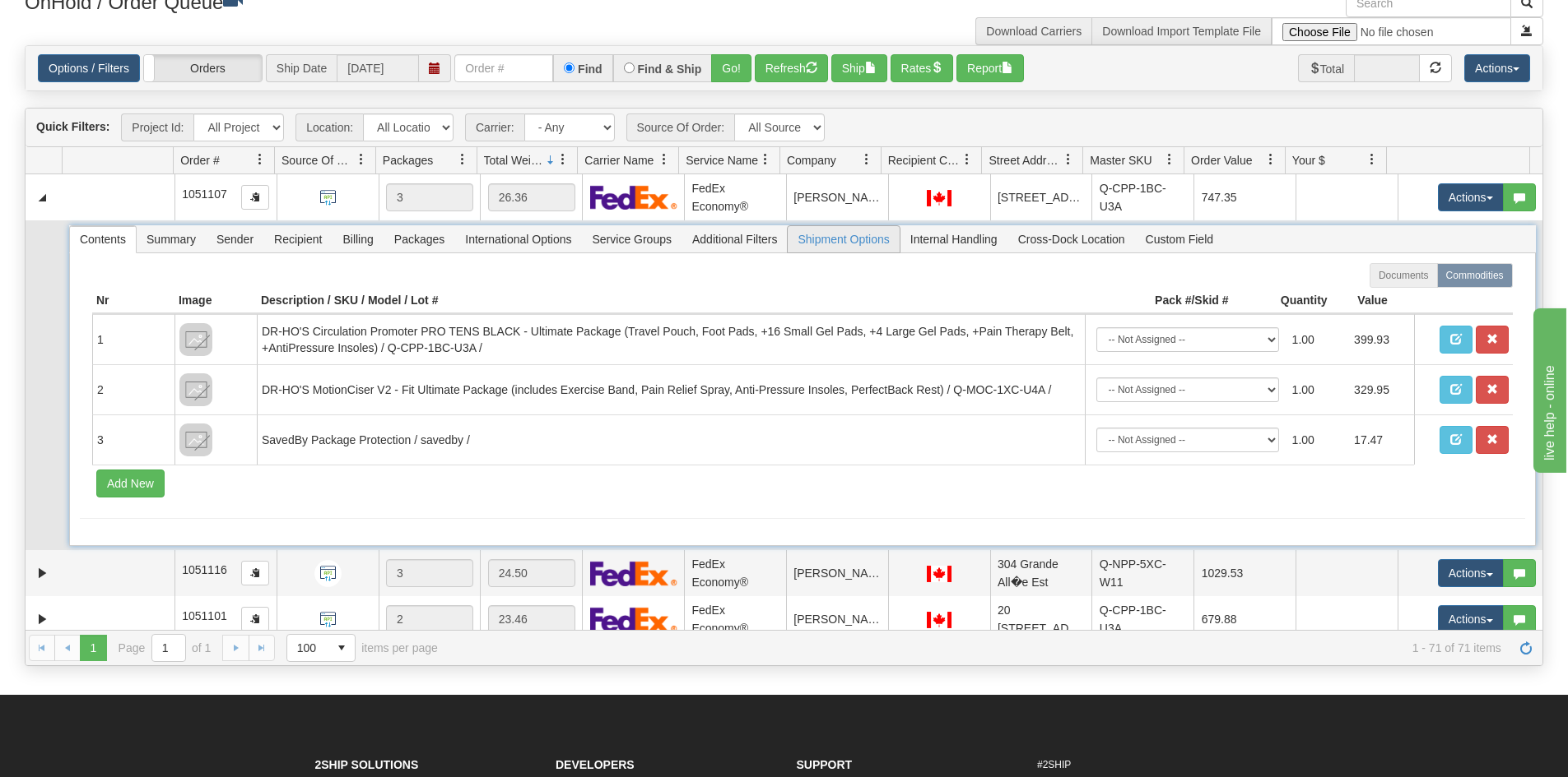
click at [838, 242] on span "Shipment Options" at bounding box center [843, 240] width 111 height 26
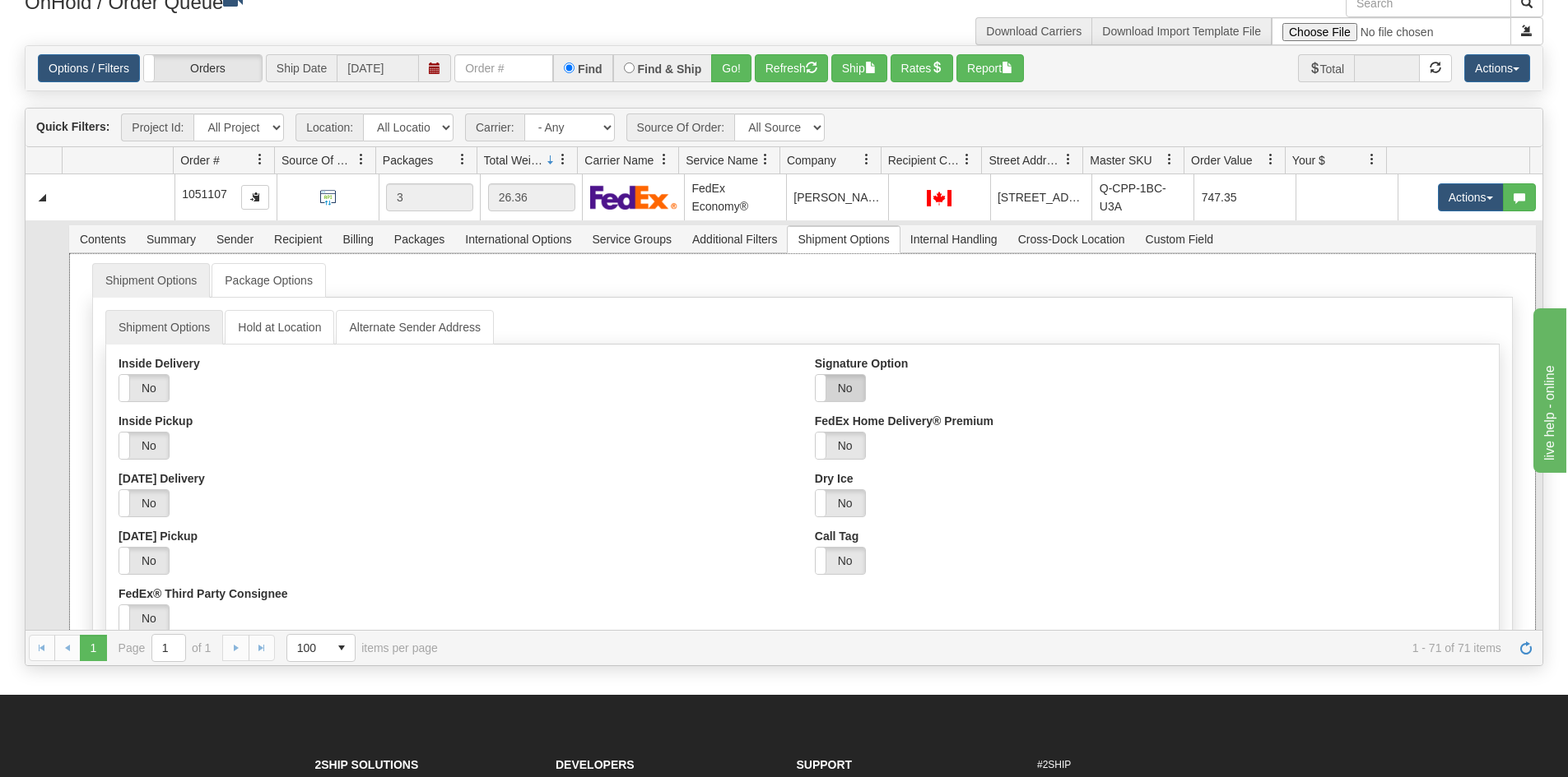
click at [838, 389] on label "No" at bounding box center [840, 388] width 49 height 26
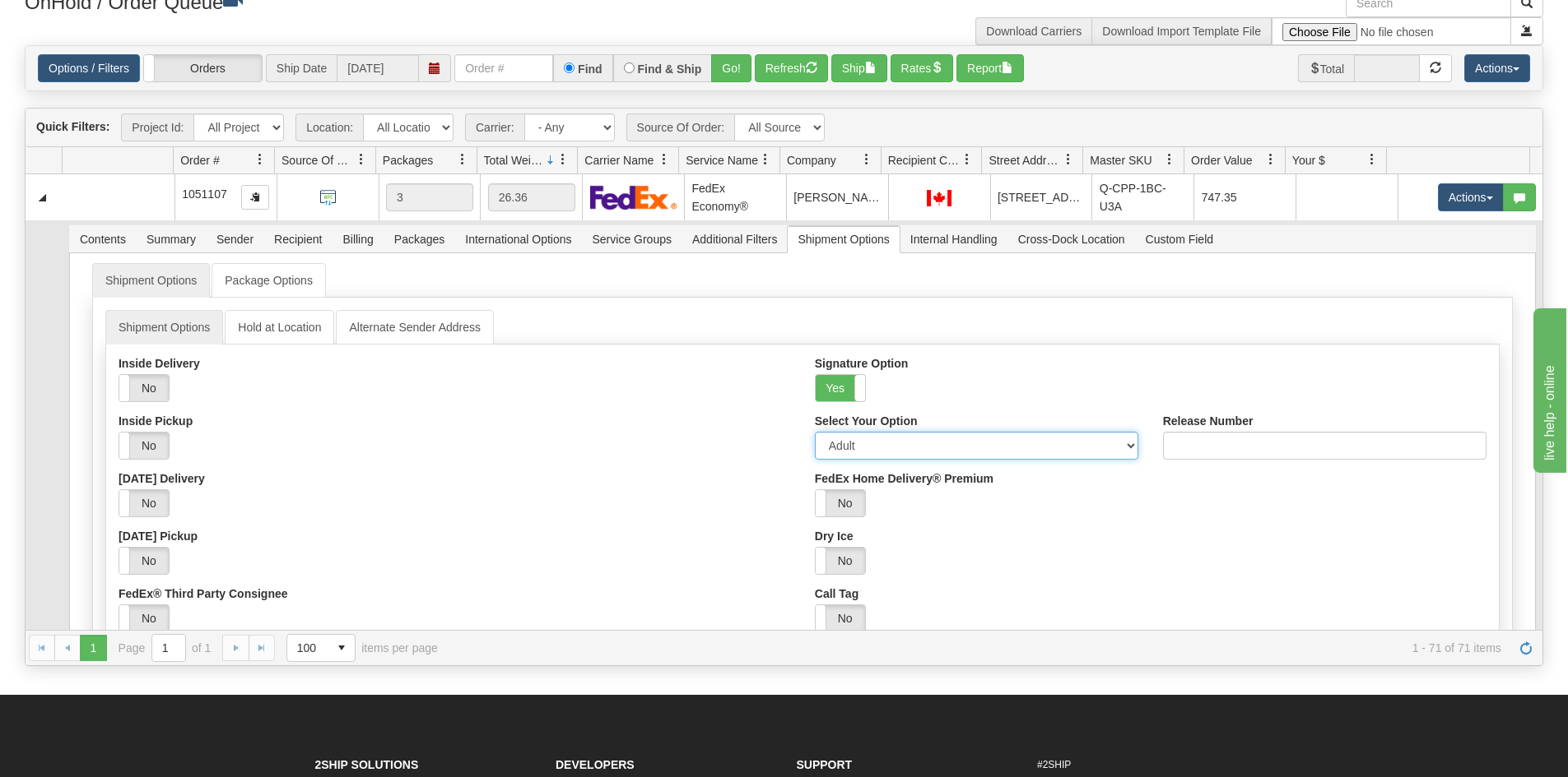
click at [845, 451] on select "Adult Direct Indirect No Signature Required Service Default" at bounding box center [976, 446] width 324 height 28
select select "2"
click at [815, 432] on select "Adult Direct Indirect No Signature Required Service Default" at bounding box center [976, 446] width 324 height 28
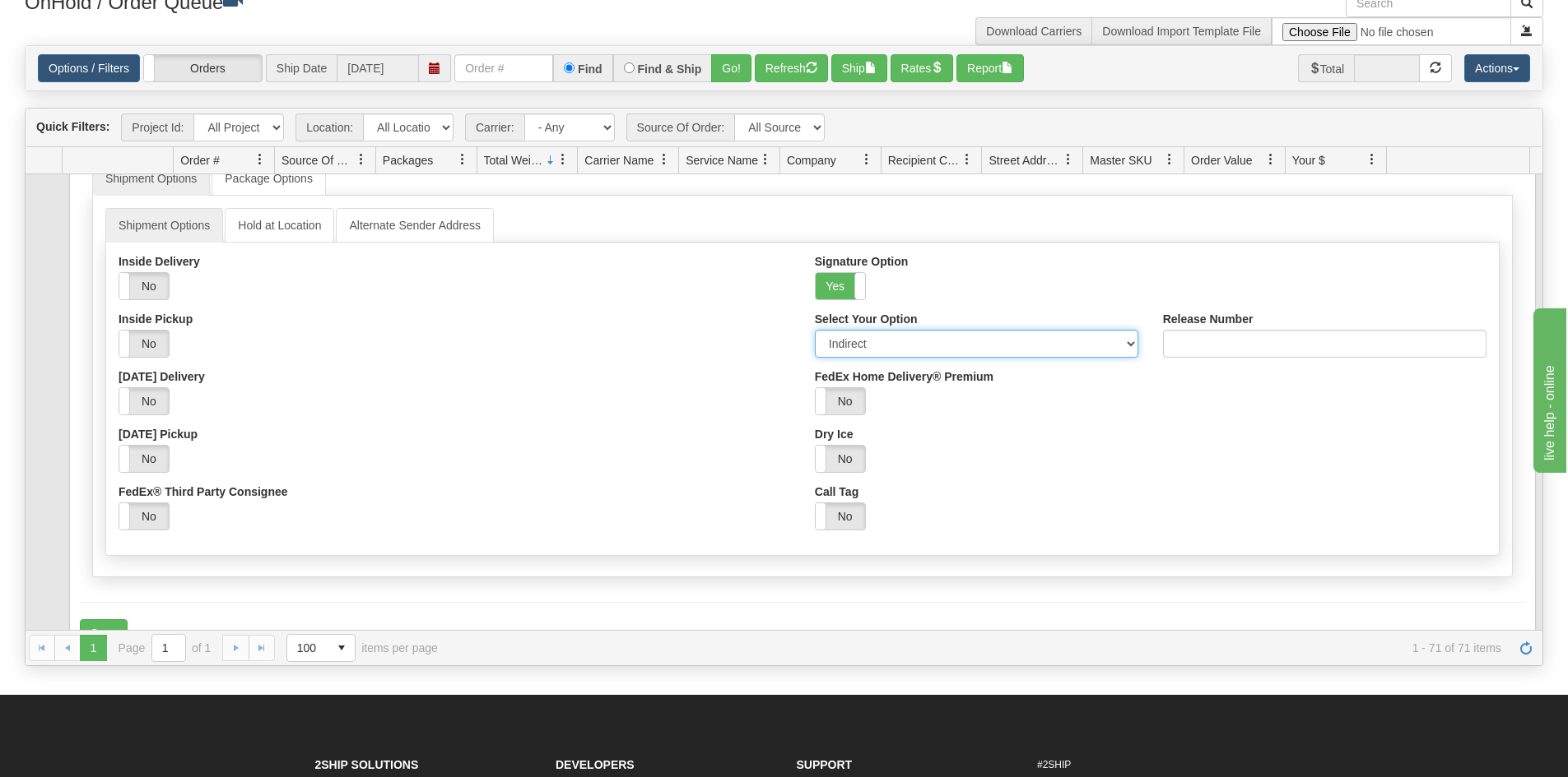
scroll to position [164, 0]
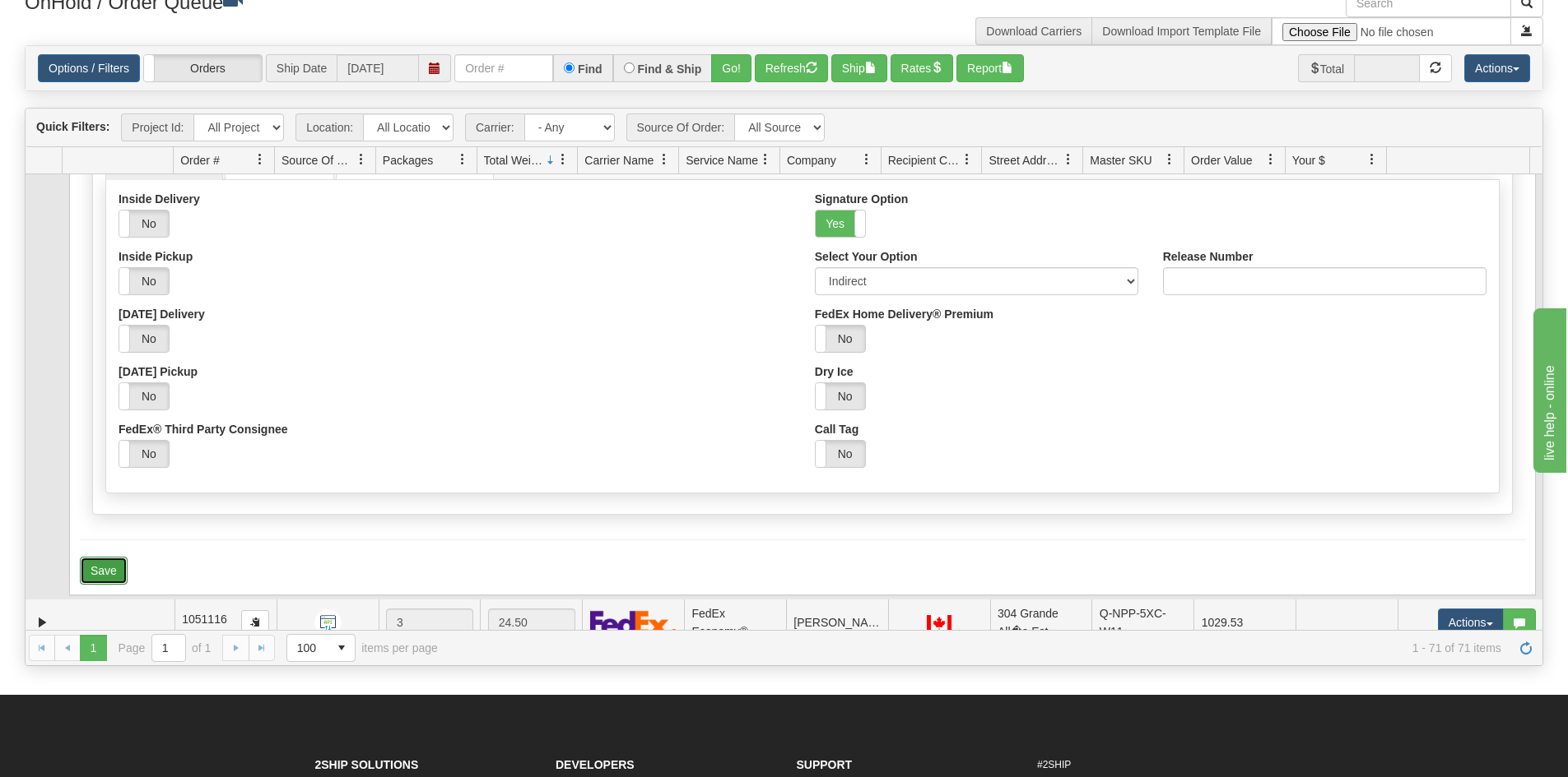
click at [106, 571] on button "Save" at bounding box center [104, 571] width 48 height 28
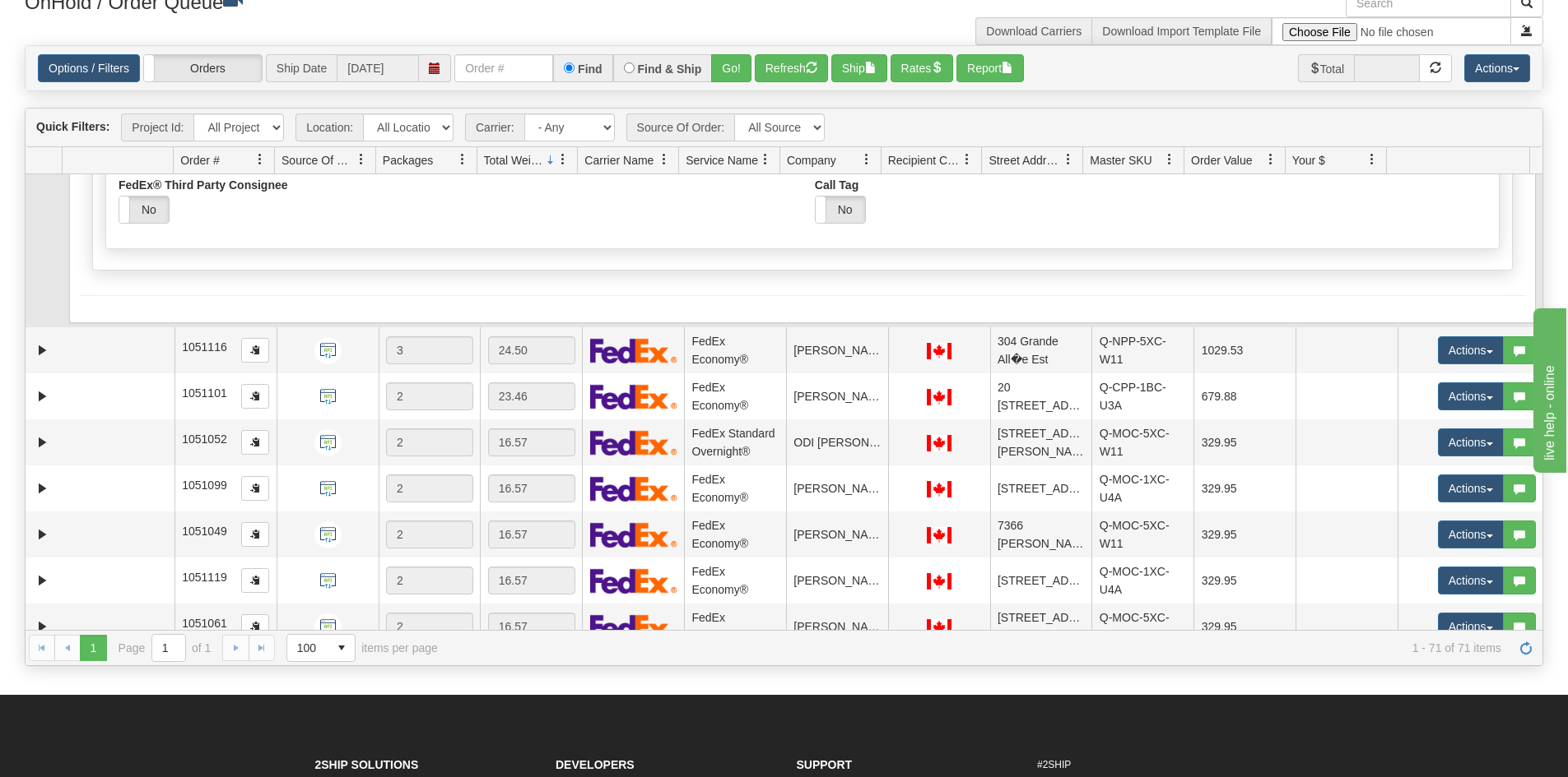
scroll to position [411, 0]
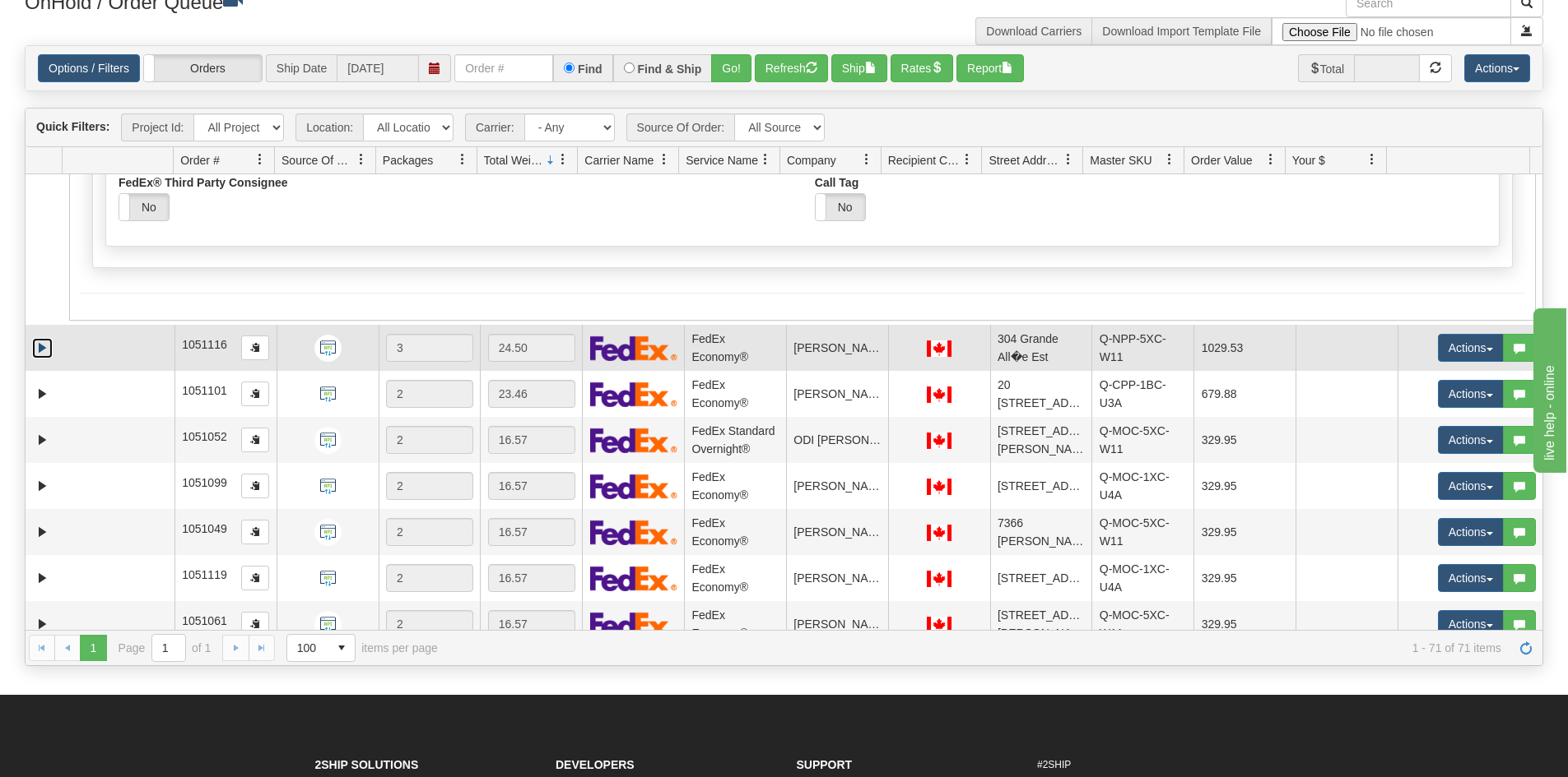
click at [43, 345] on link "Expand" at bounding box center [42, 348] width 21 height 21
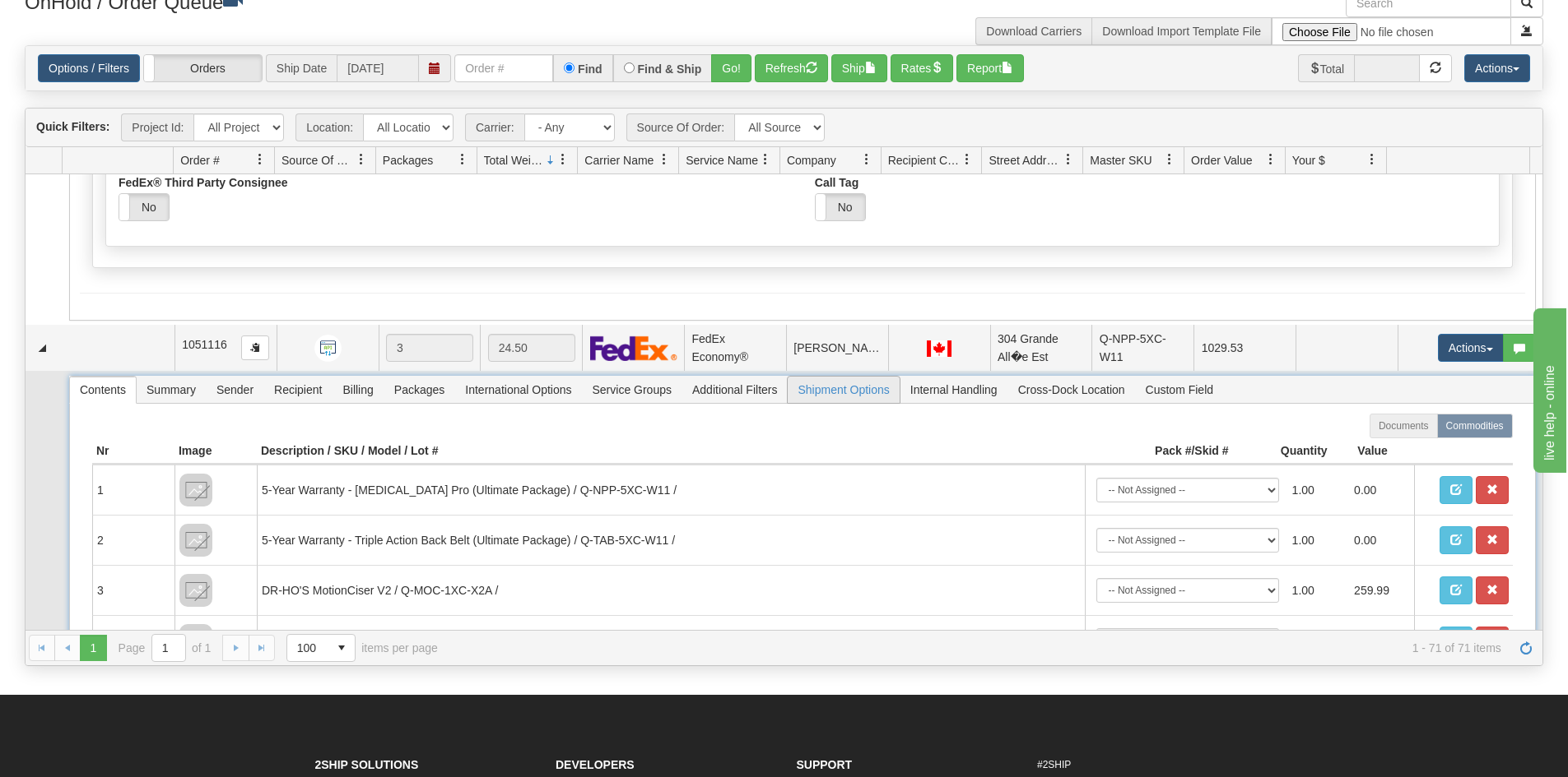
click at [866, 388] on span "Shipment Options" at bounding box center [843, 390] width 111 height 26
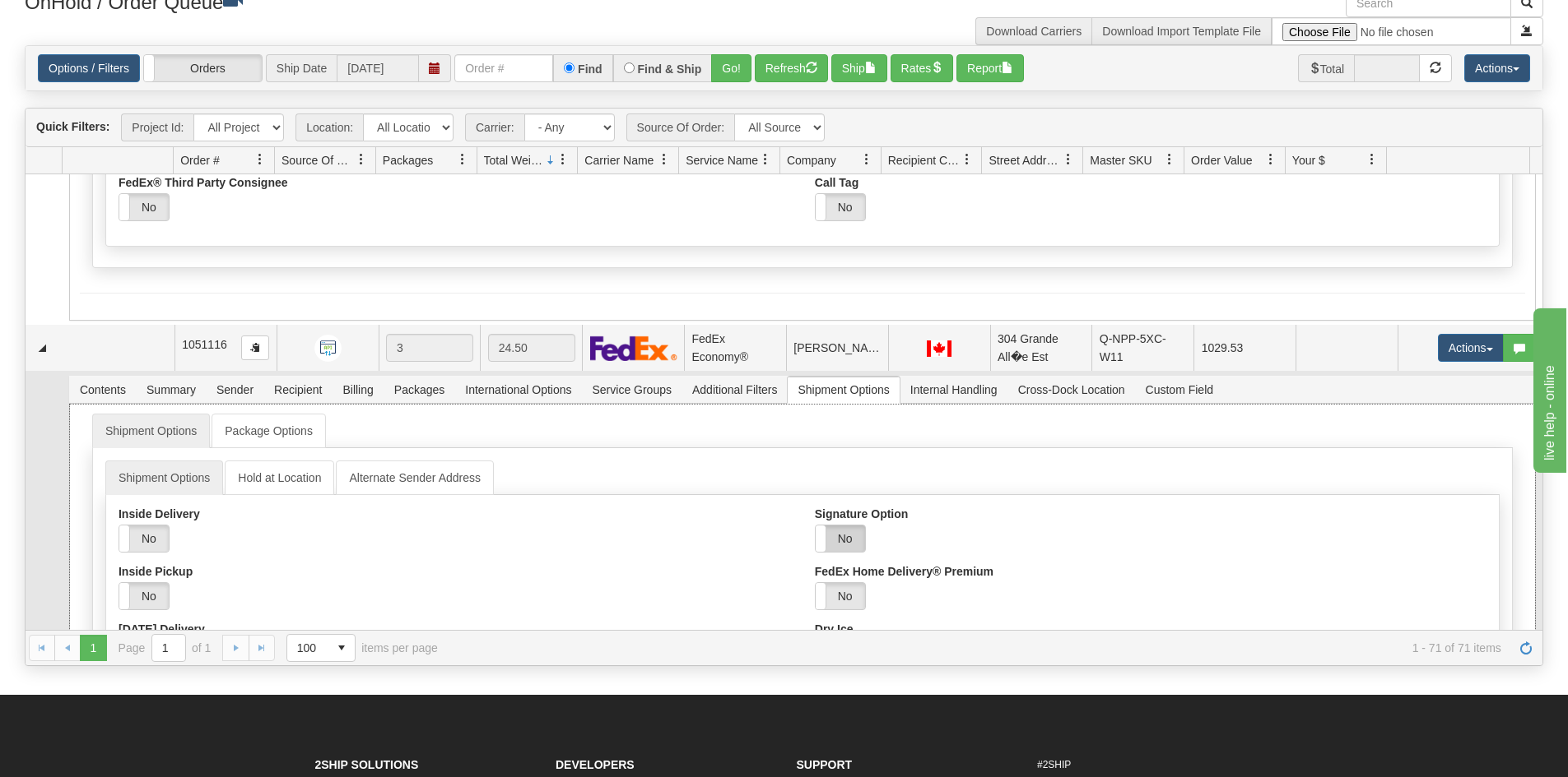
click at [841, 535] on label "No" at bounding box center [840, 539] width 49 height 26
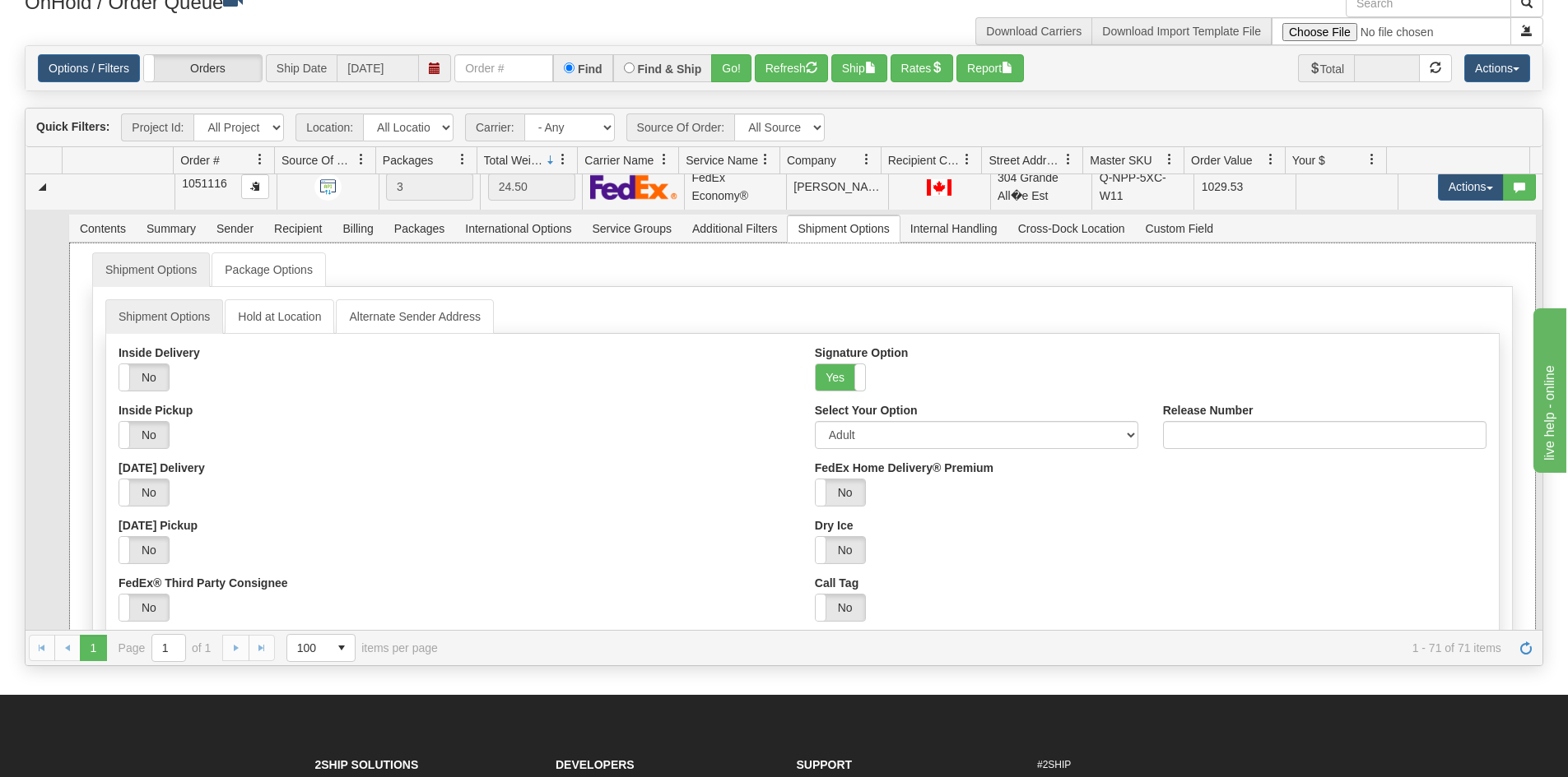
scroll to position [576, 0]
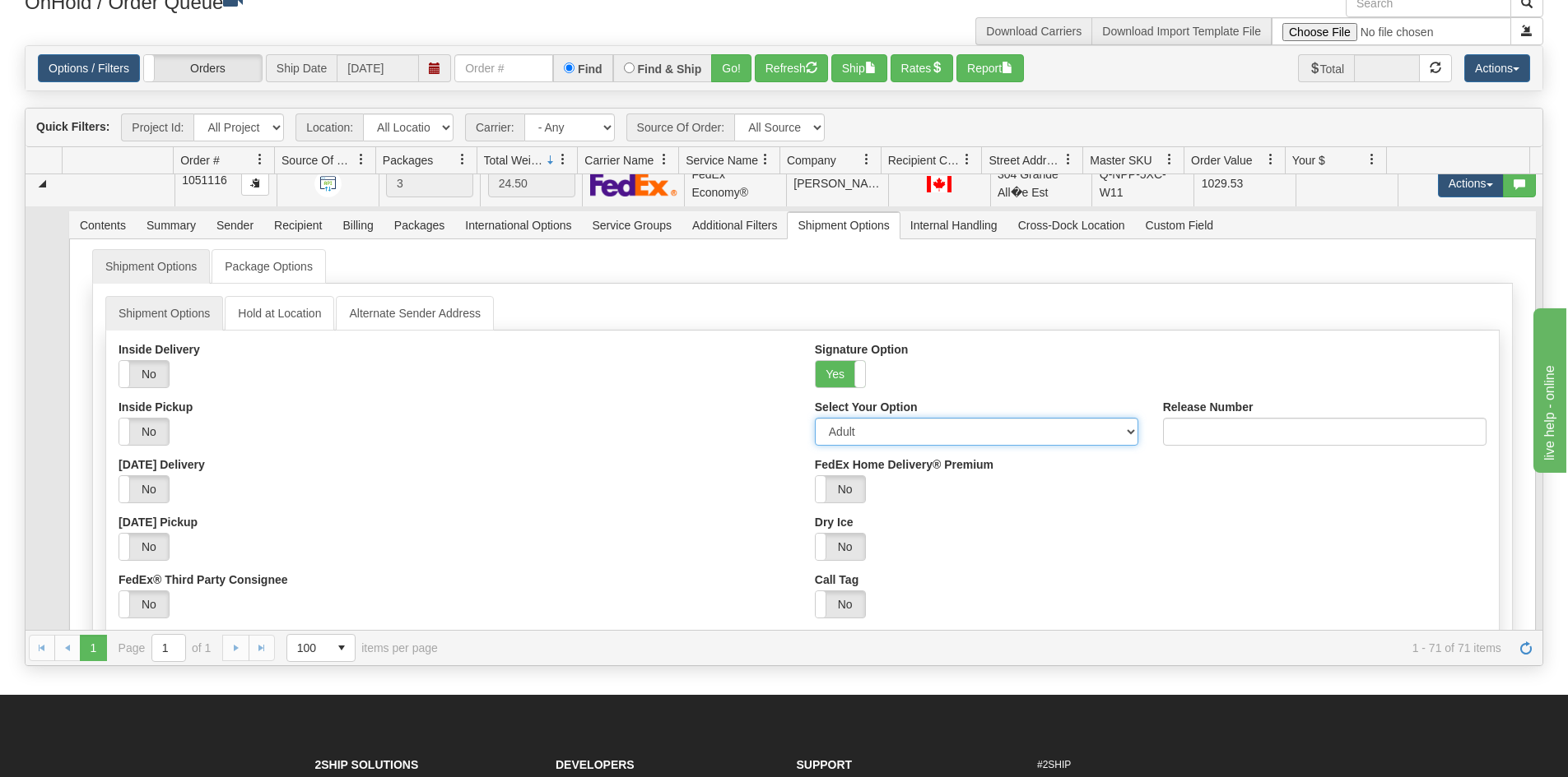
click at [859, 433] on select "Adult Direct Indirect No Signature Required Service Default" at bounding box center [976, 432] width 324 height 28
select select "2"
click at [815, 418] on select "Adult Direct Indirect No Signature Required Service Default" at bounding box center [976, 432] width 324 height 28
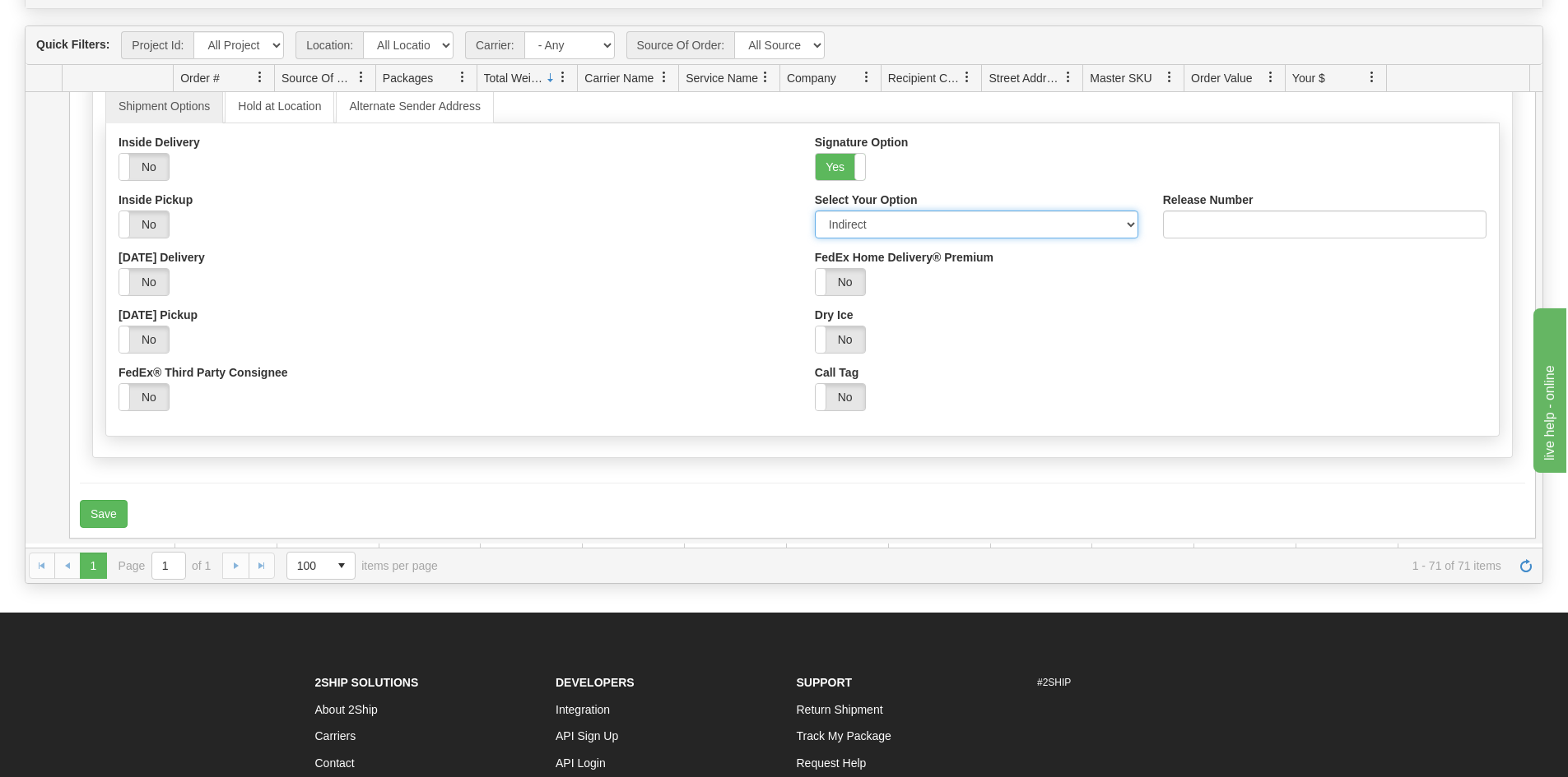
scroll to position [823, 0]
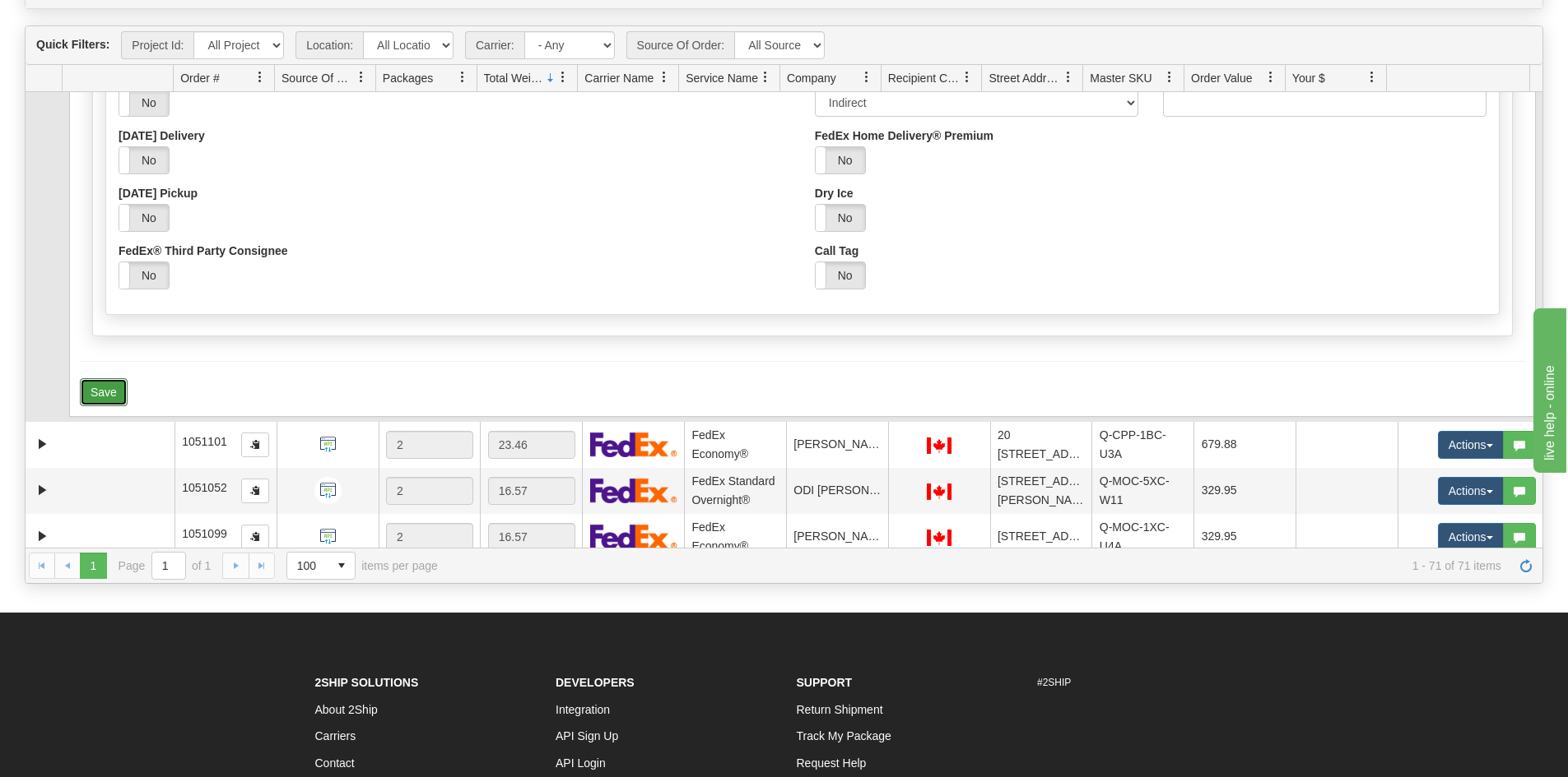
click at [103, 387] on button "Save" at bounding box center [104, 393] width 48 height 28
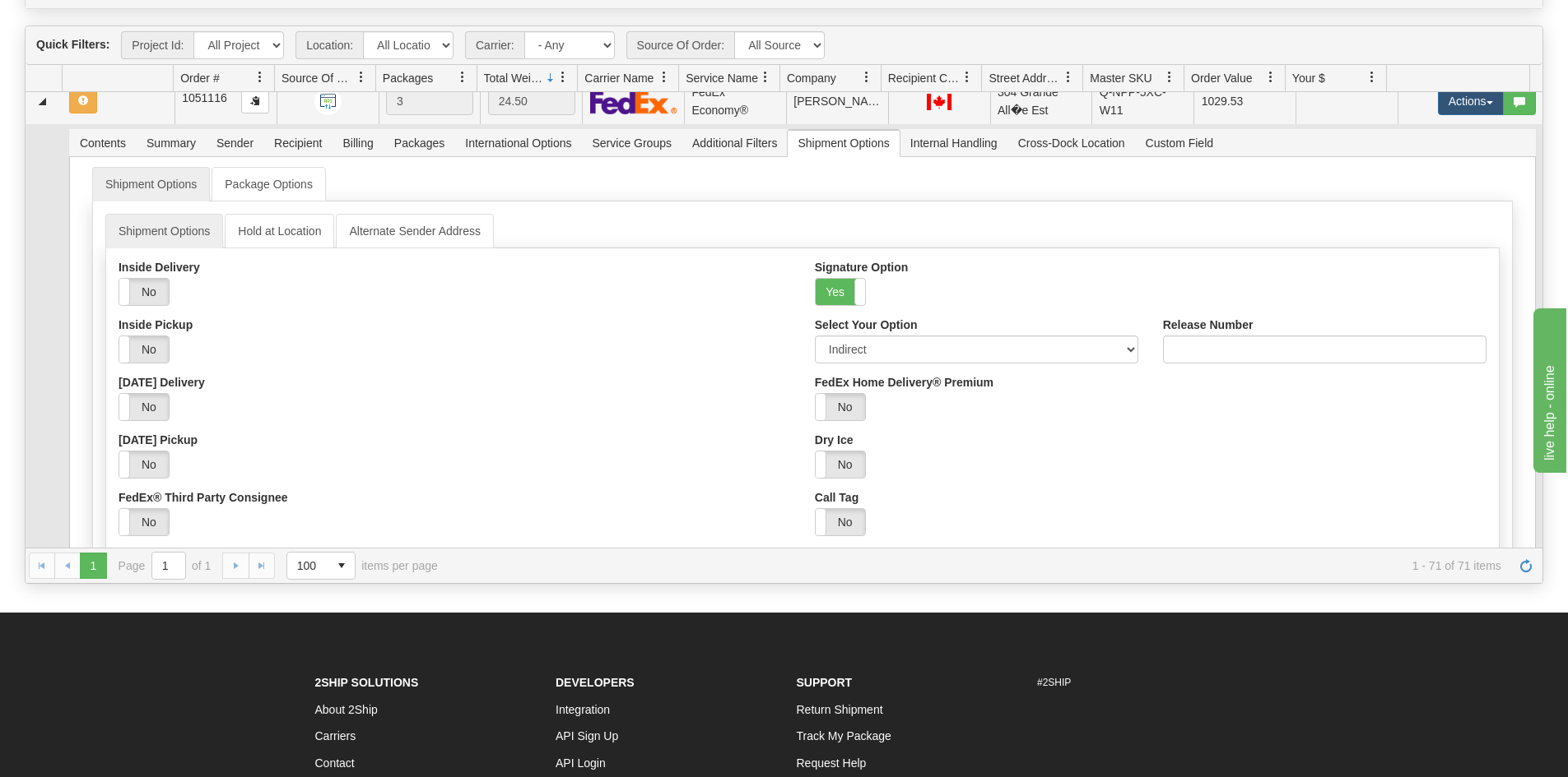
scroll to position [493, 0]
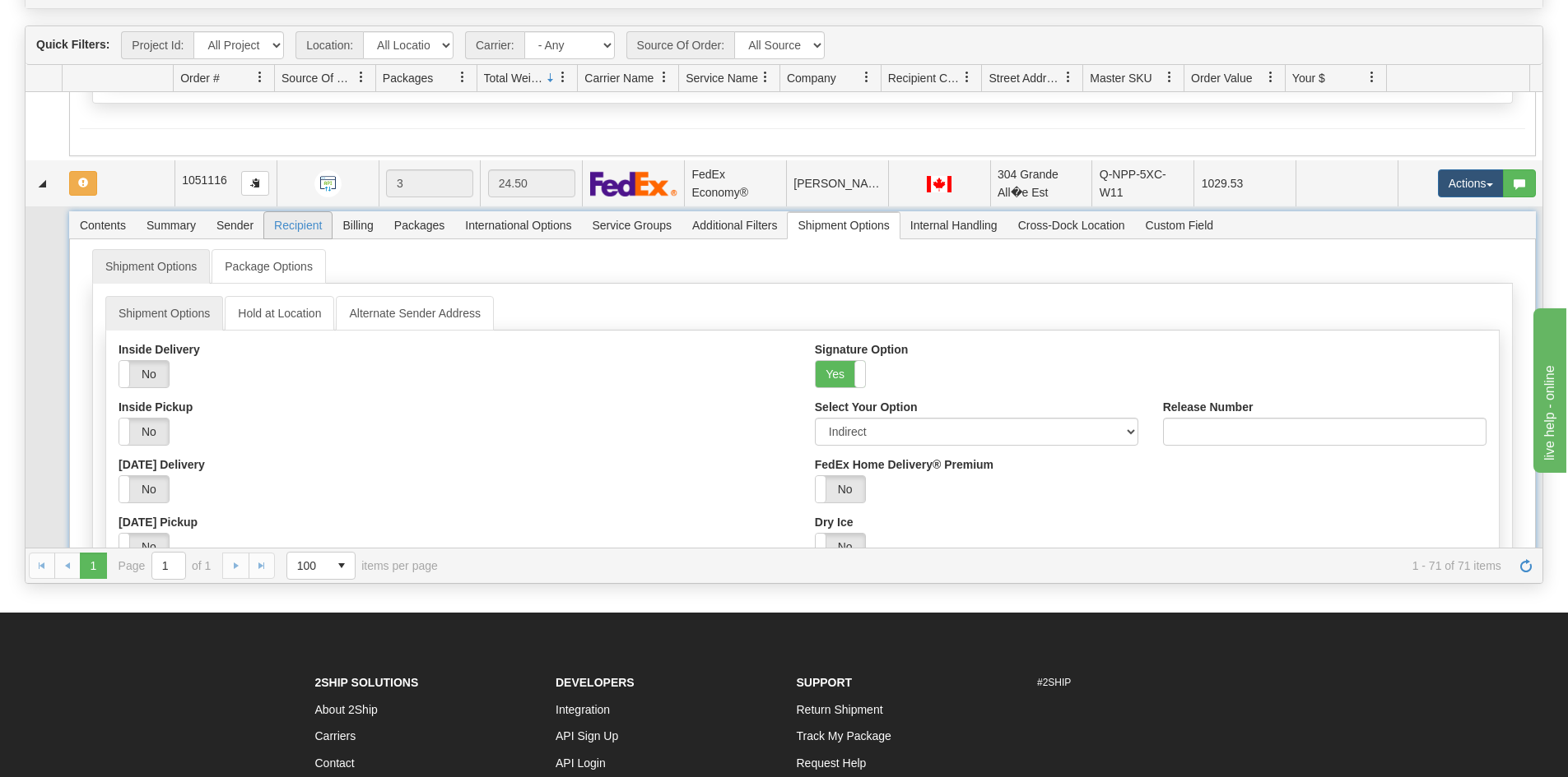
click at [308, 227] on span "Recipient" at bounding box center [298, 226] width 67 height 26
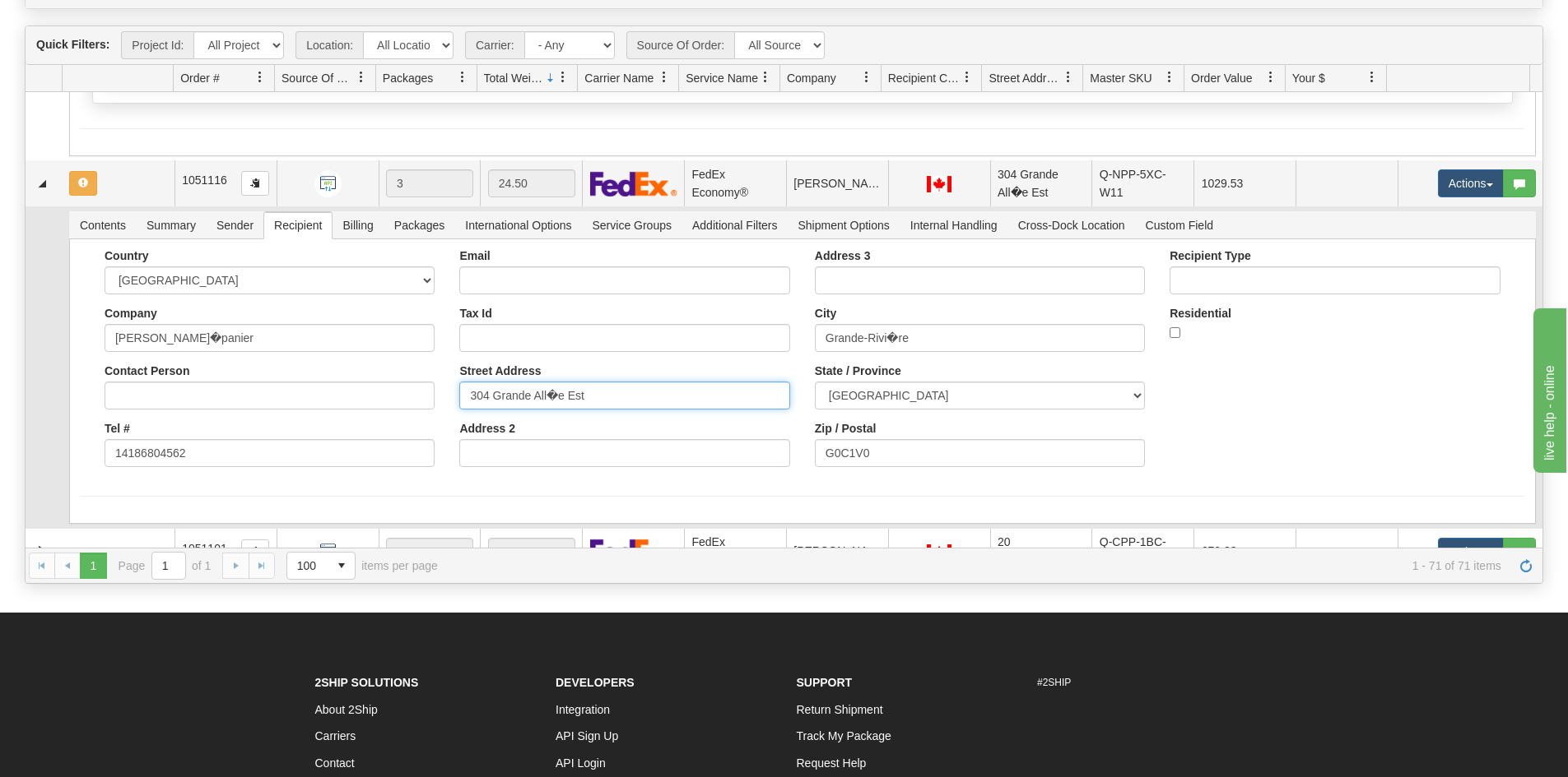
click at [554, 397] on input "304 Grande All�e Est" at bounding box center [624, 395] width 330 height 28
type input "304 Grande Allee Est"
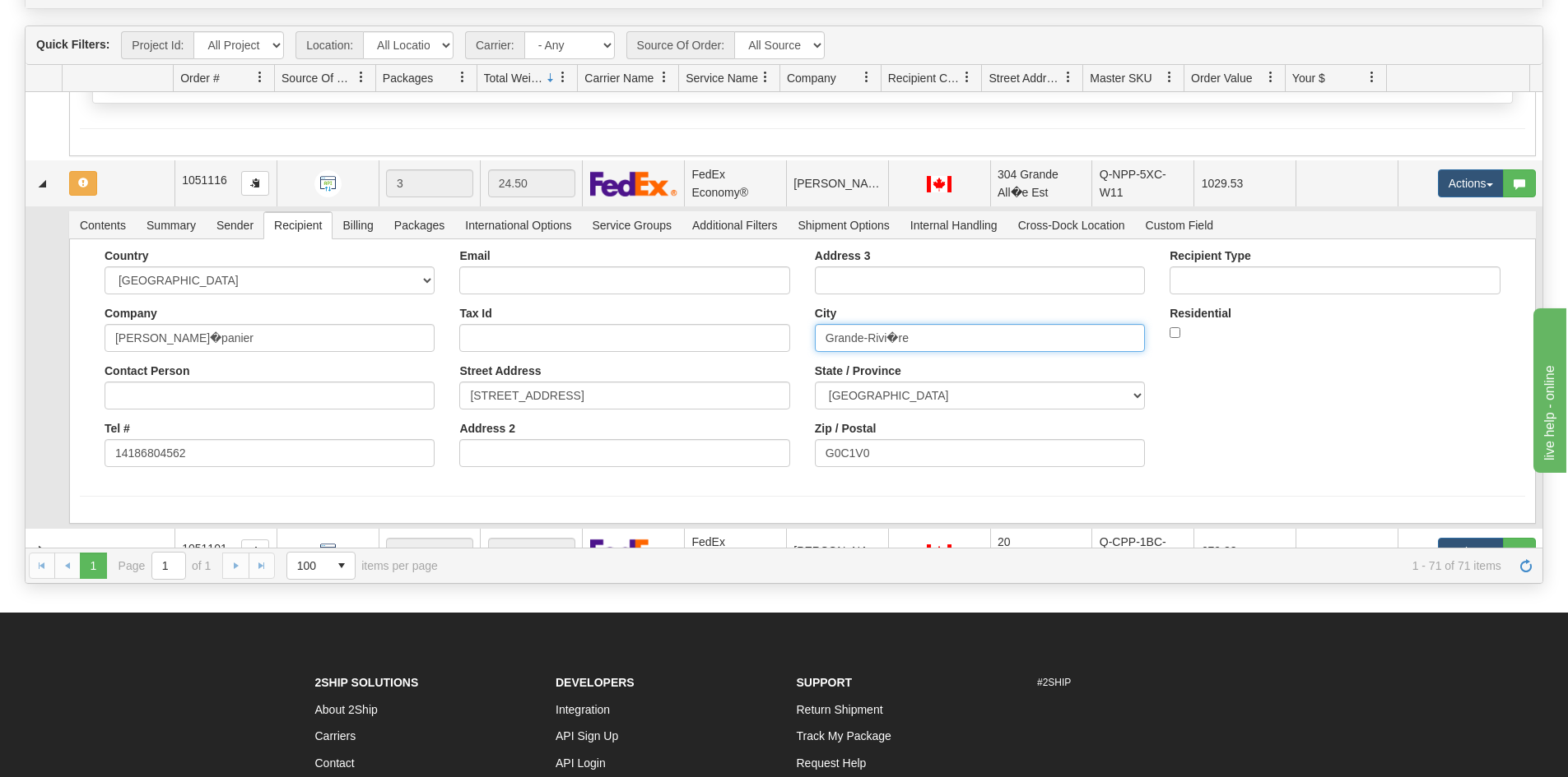
drag, startPoint x: 889, startPoint y: 334, endPoint x: 890, endPoint y: 342, distance: 8.1
click at [890, 340] on input "Grande-Rivi�re" at bounding box center [980, 338] width 330 height 28
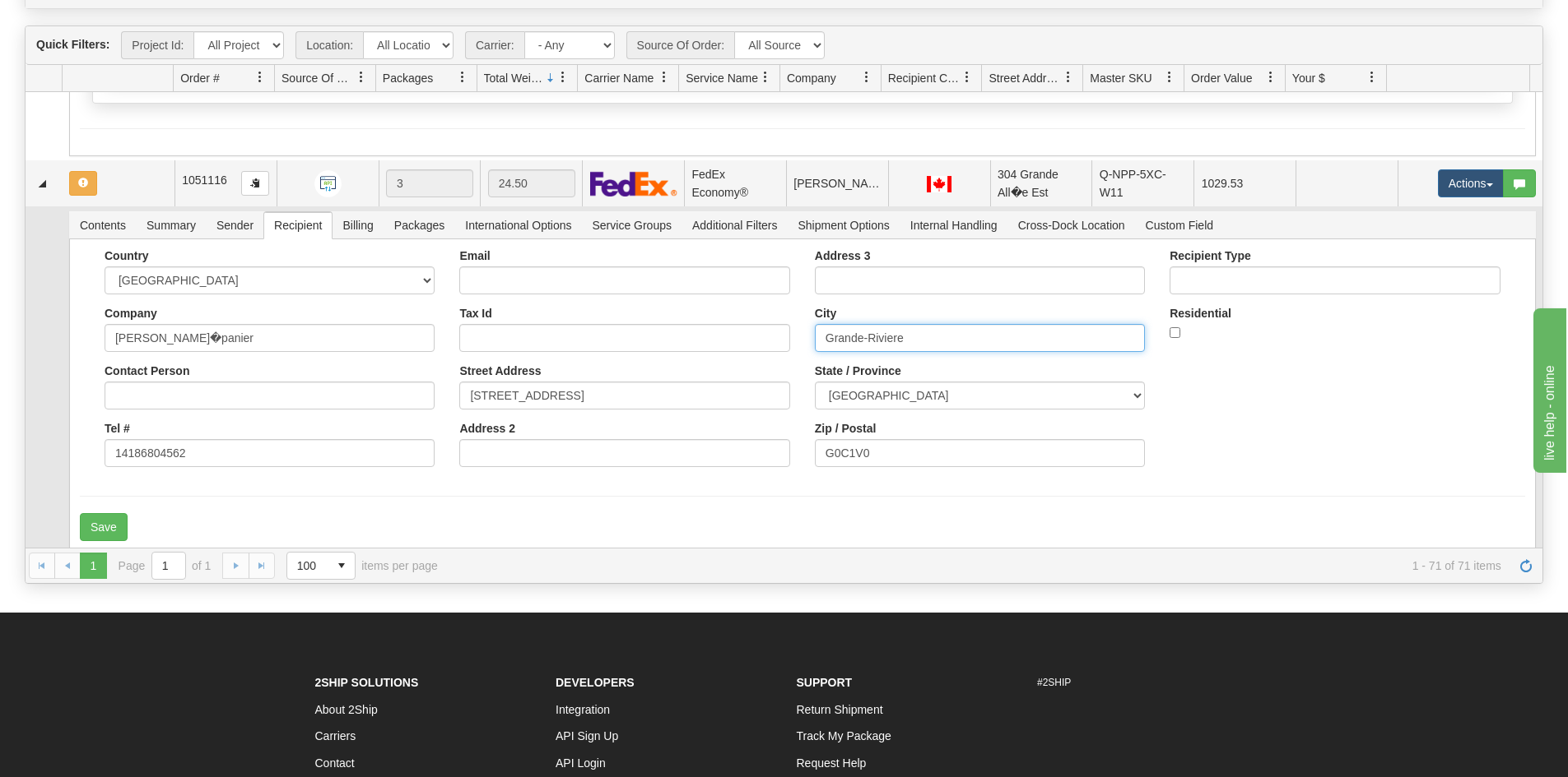
type input "Grande-Riviere"
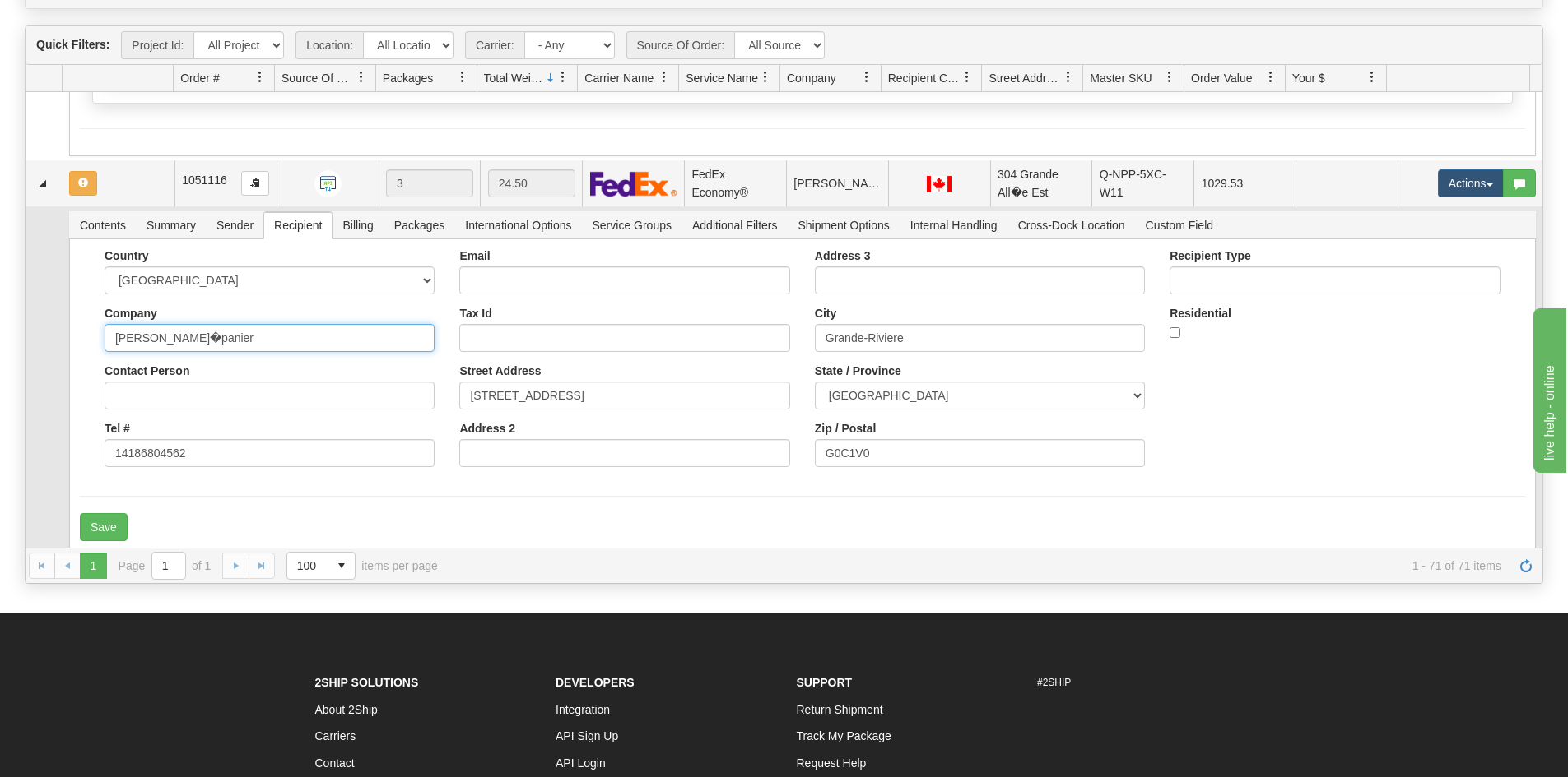
click at [171, 338] on input "Sophie Tr�panier" at bounding box center [270, 338] width 330 height 28
type input "Sophie Trepanier"
click at [112, 520] on button "Save" at bounding box center [104, 527] width 48 height 28
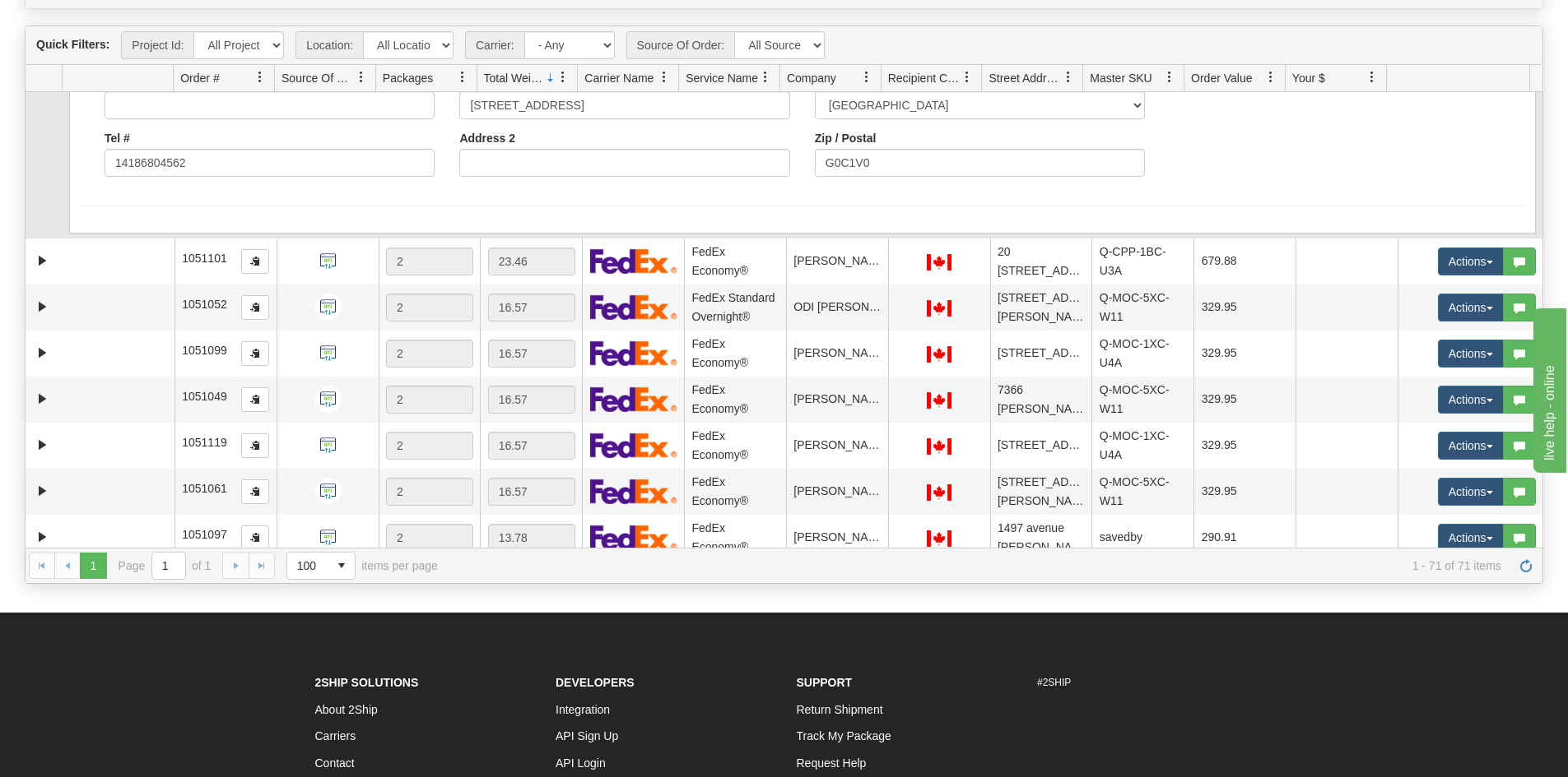
scroll to position [823, 0]
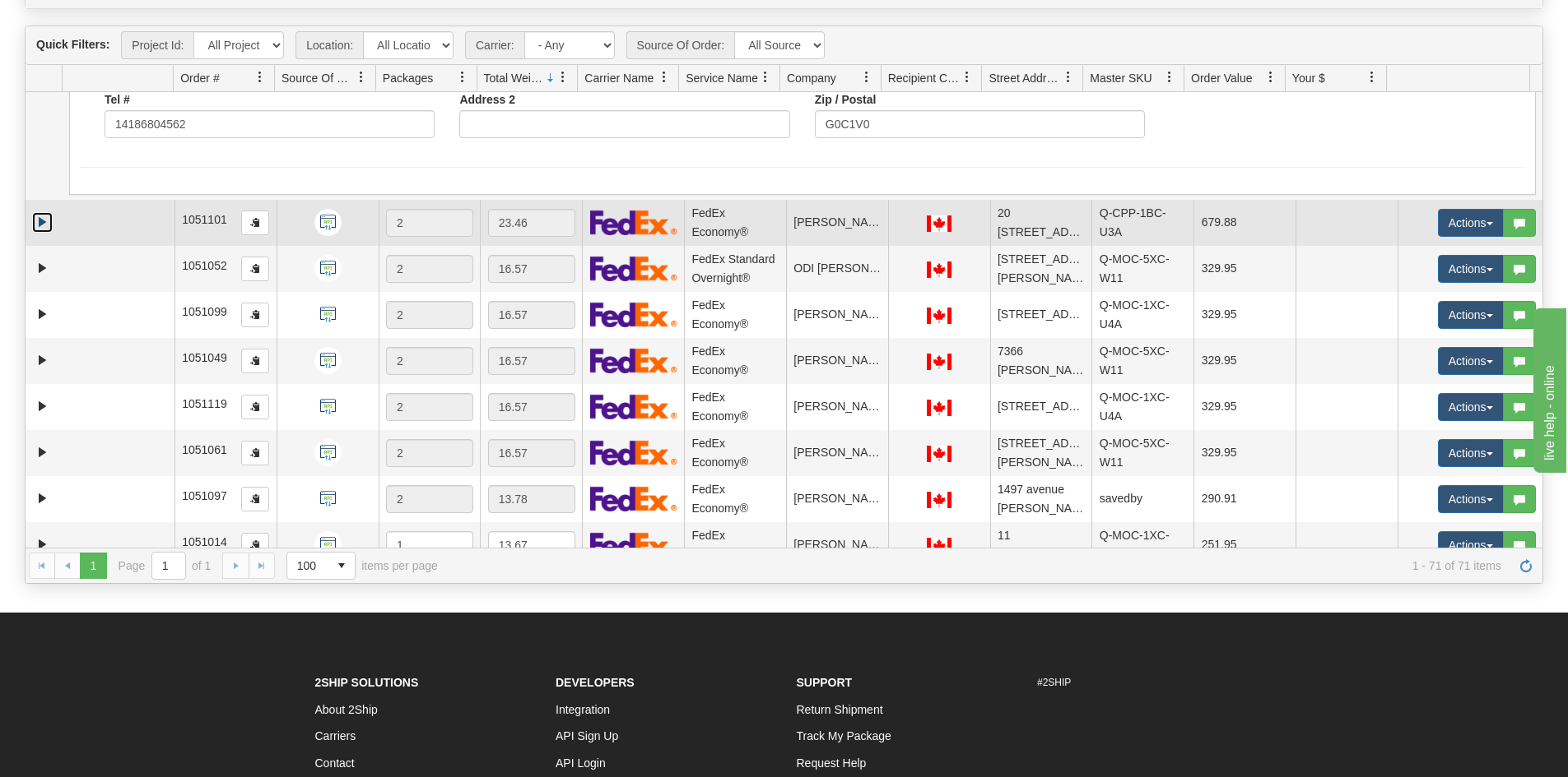
click at [48, 222] on link "Expand" at bounding box center [42, 223] width 21 height 21
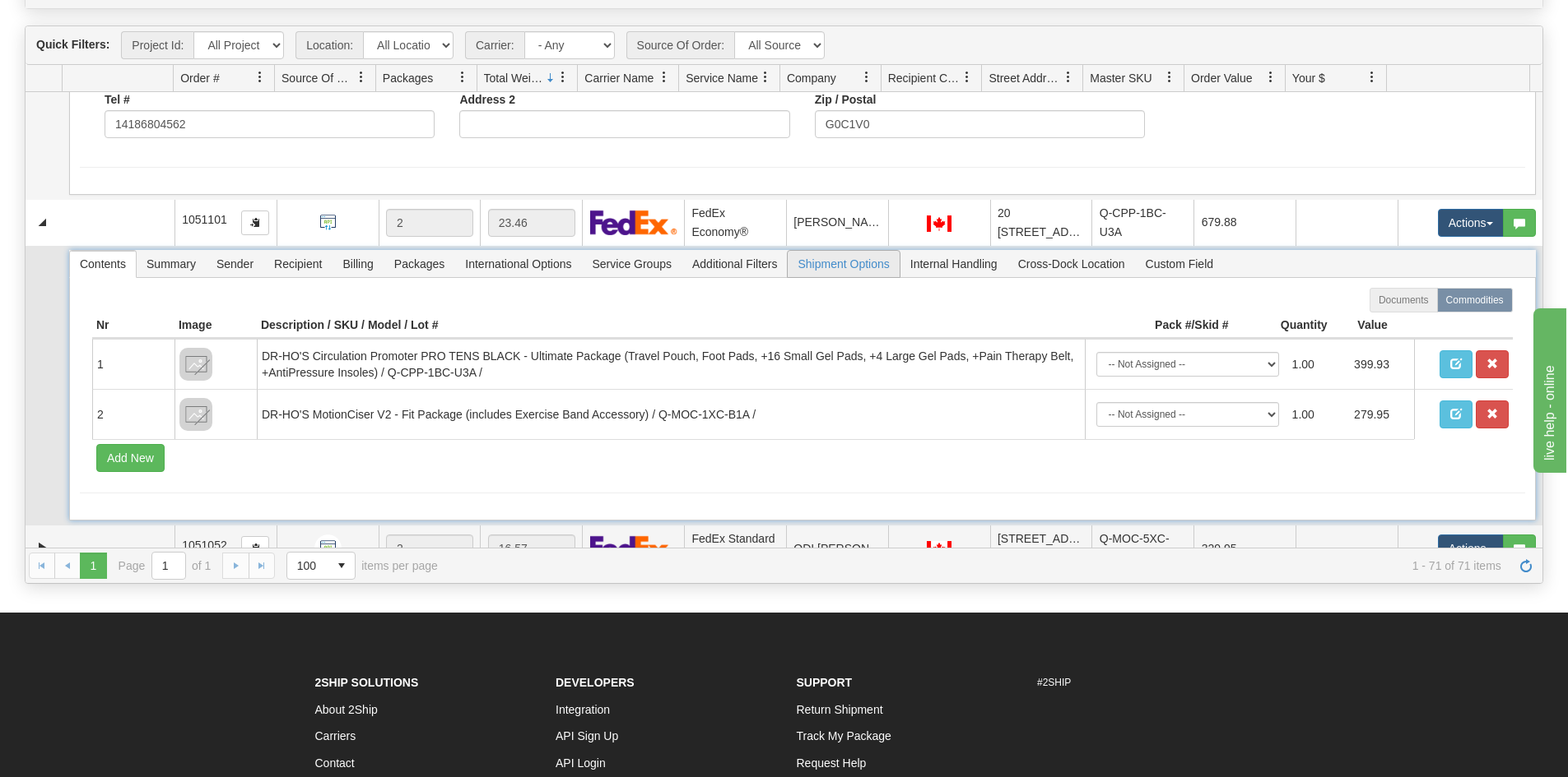
click at [823, 261] on span "Shipment Options" at bounding box center [843, 264] width 111 height 26
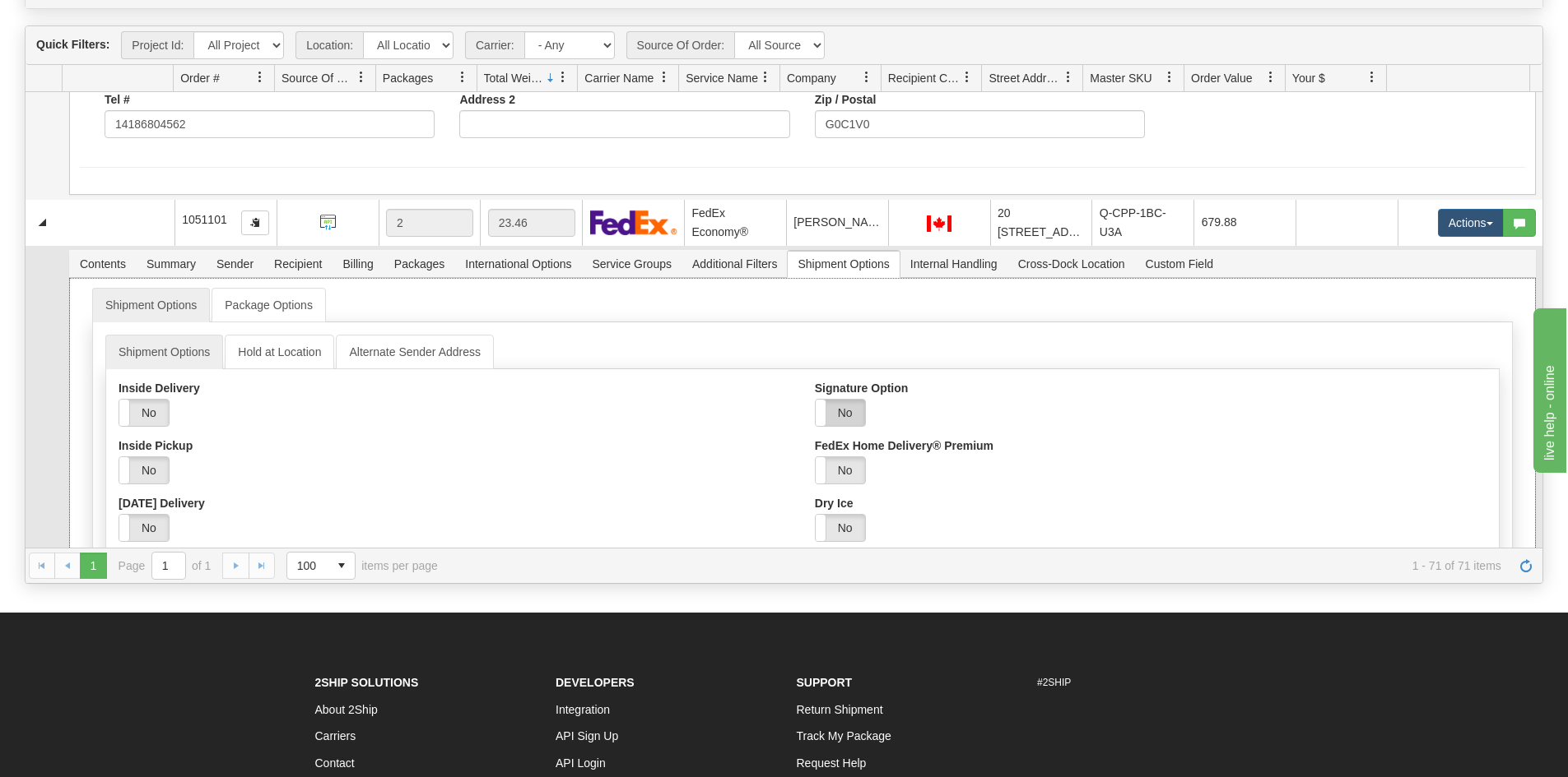
click at [850, 408] on label "No" at bounding box center [840, 413] width 49 height 26
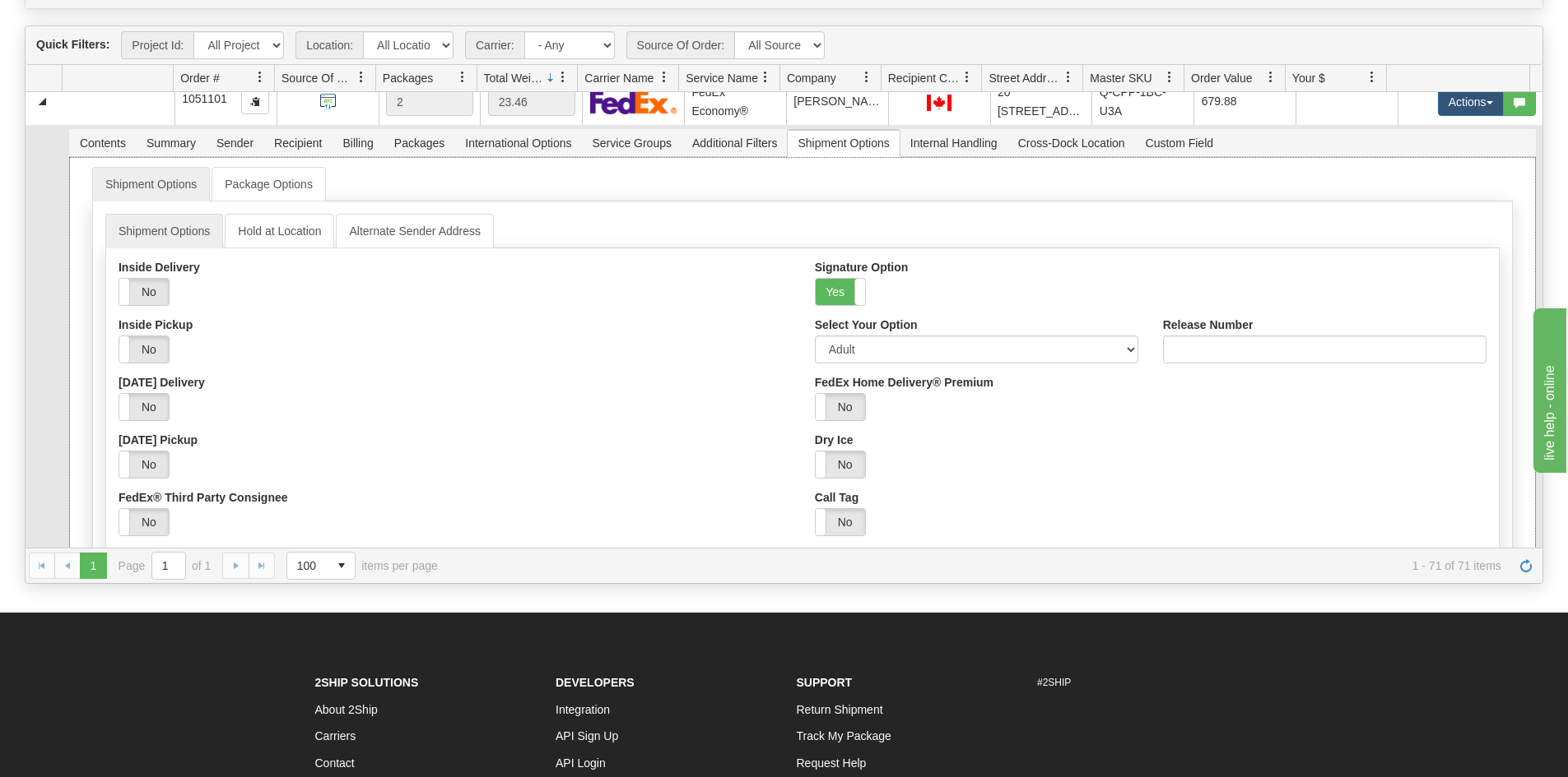
scroll to position [987, 0]
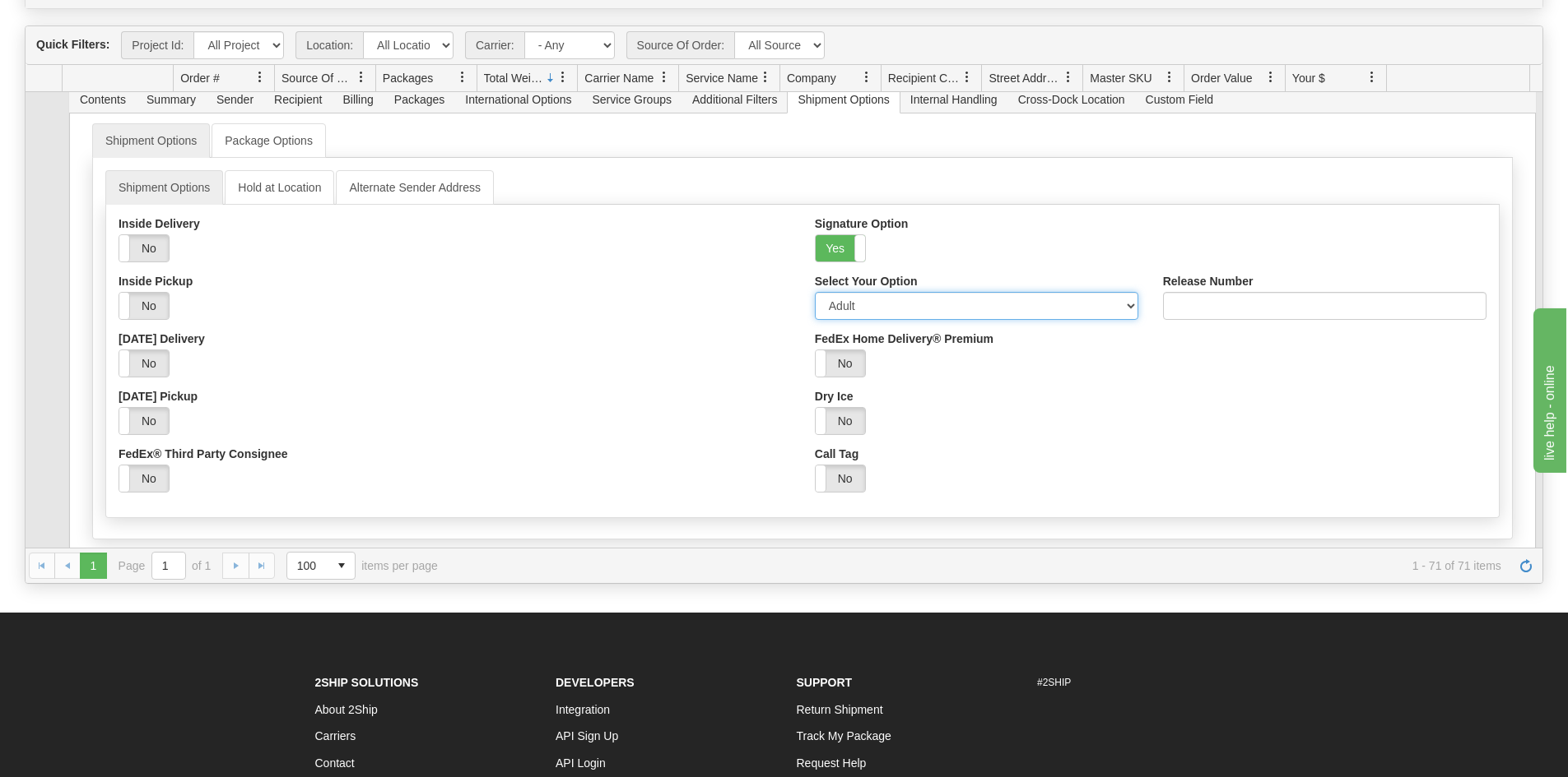
click at [931, 304] on select "Adult Direct Indirect No Signature Required Service Default" at bounding box center [976, 306] width 324 height 28
select select "2"
click at [815, 292] on select "Adult Direct Indirect No Signature Required Service Default" at bounding box center [976, 306] width 324 height 28
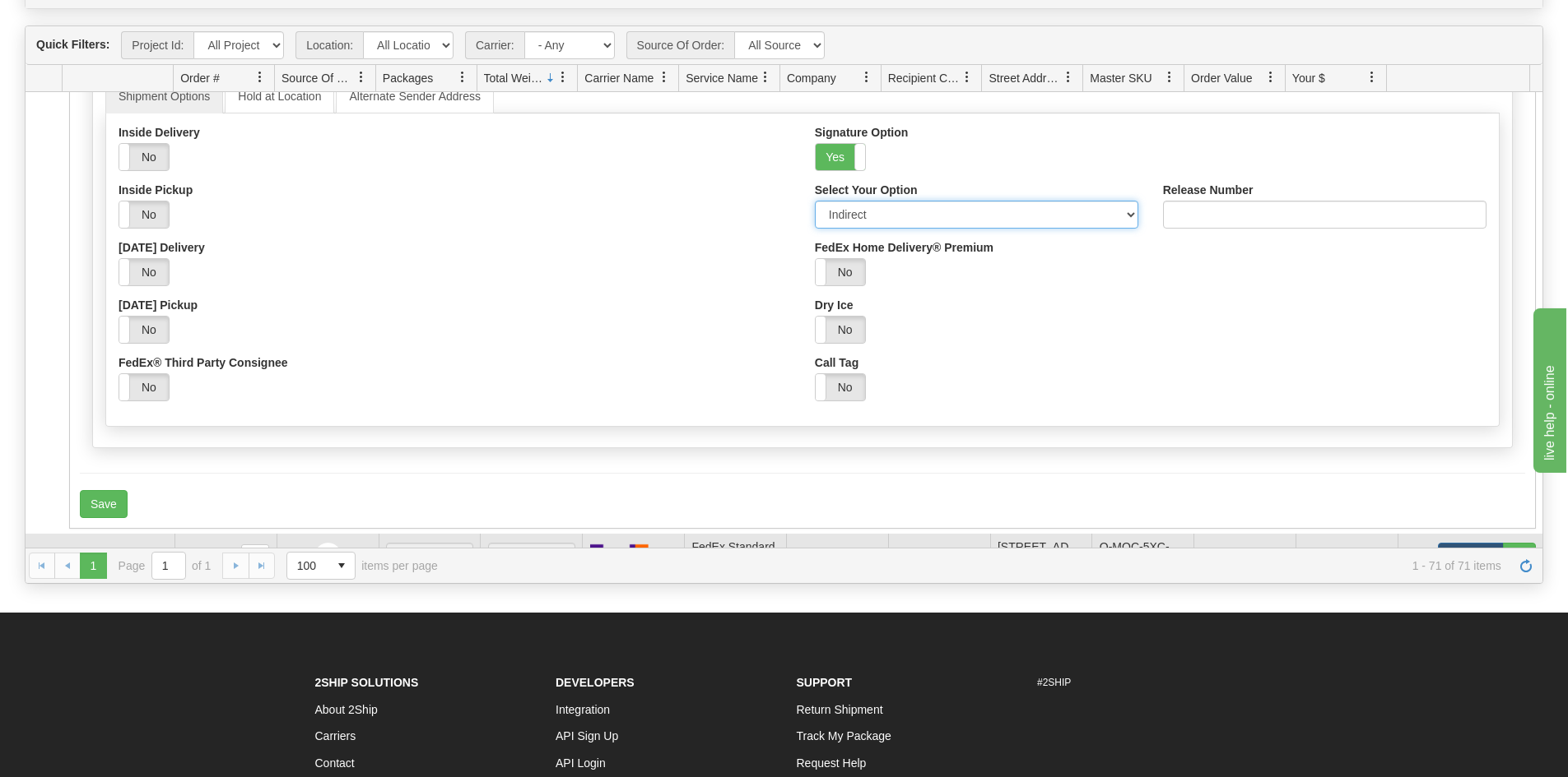
scroll to position [1152, 0]
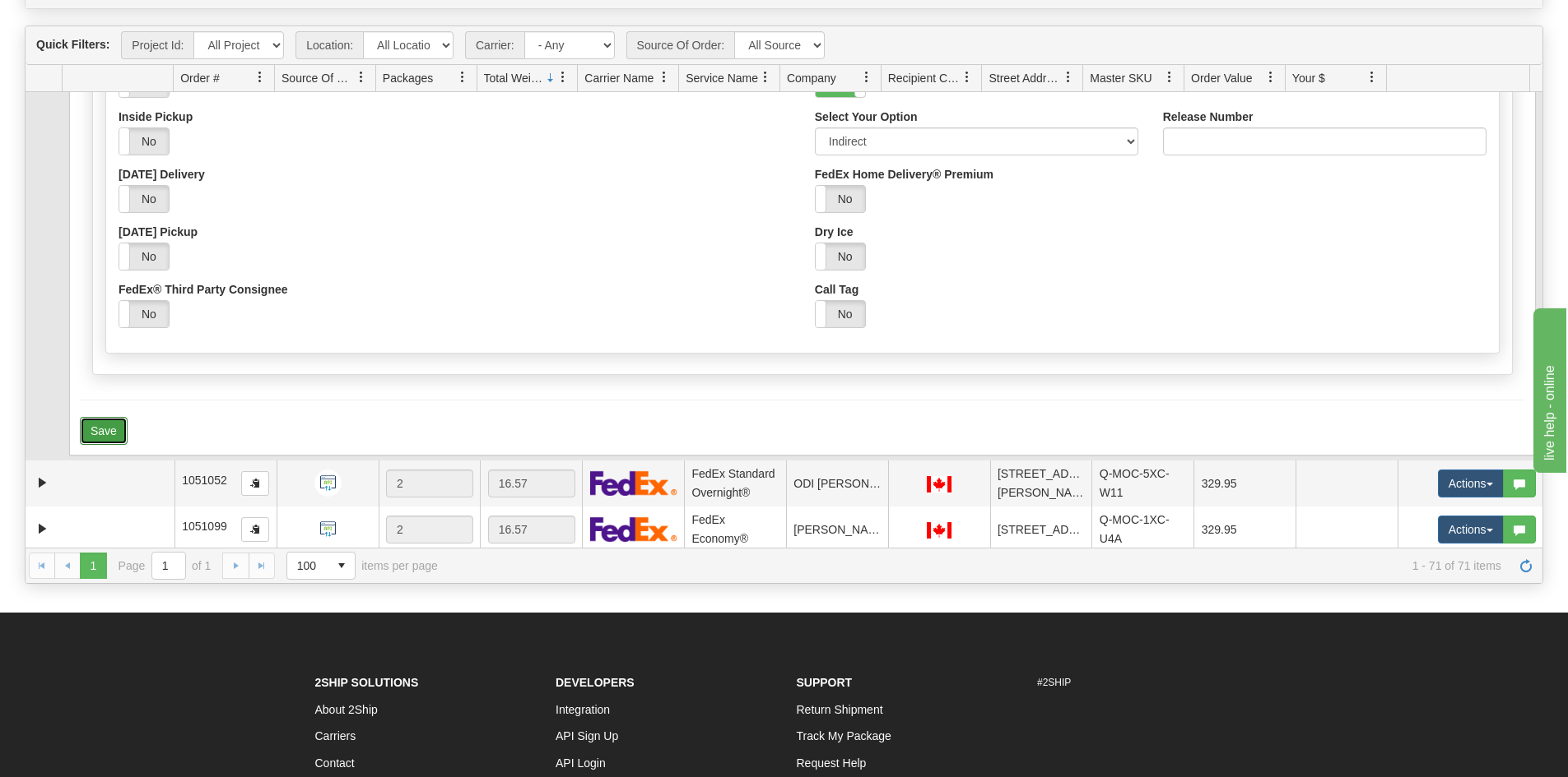
click at [119, 439] on button "Save" at bounding box center [104, 431] width 48 height 28
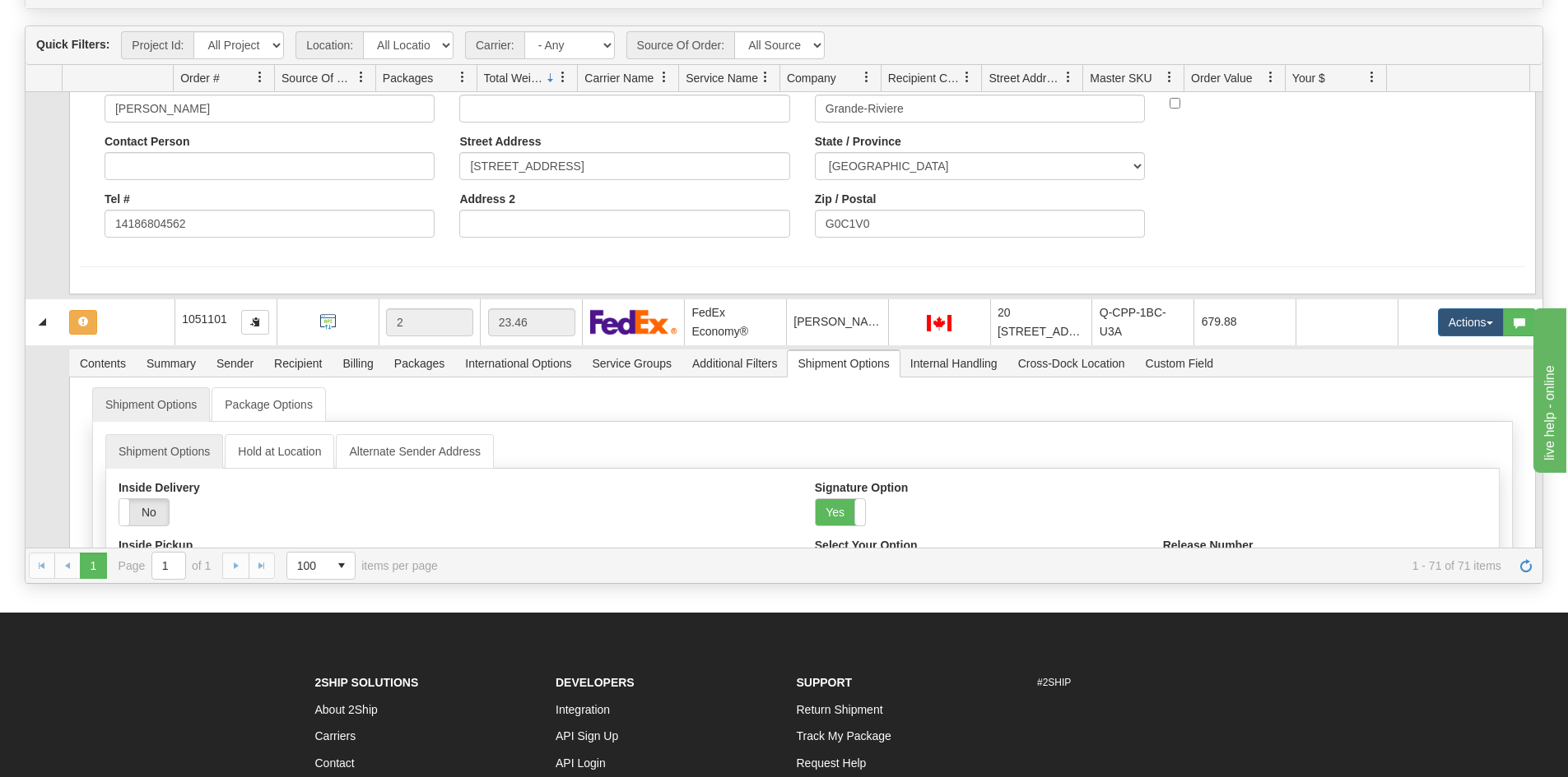
scroll to position [659, 0]
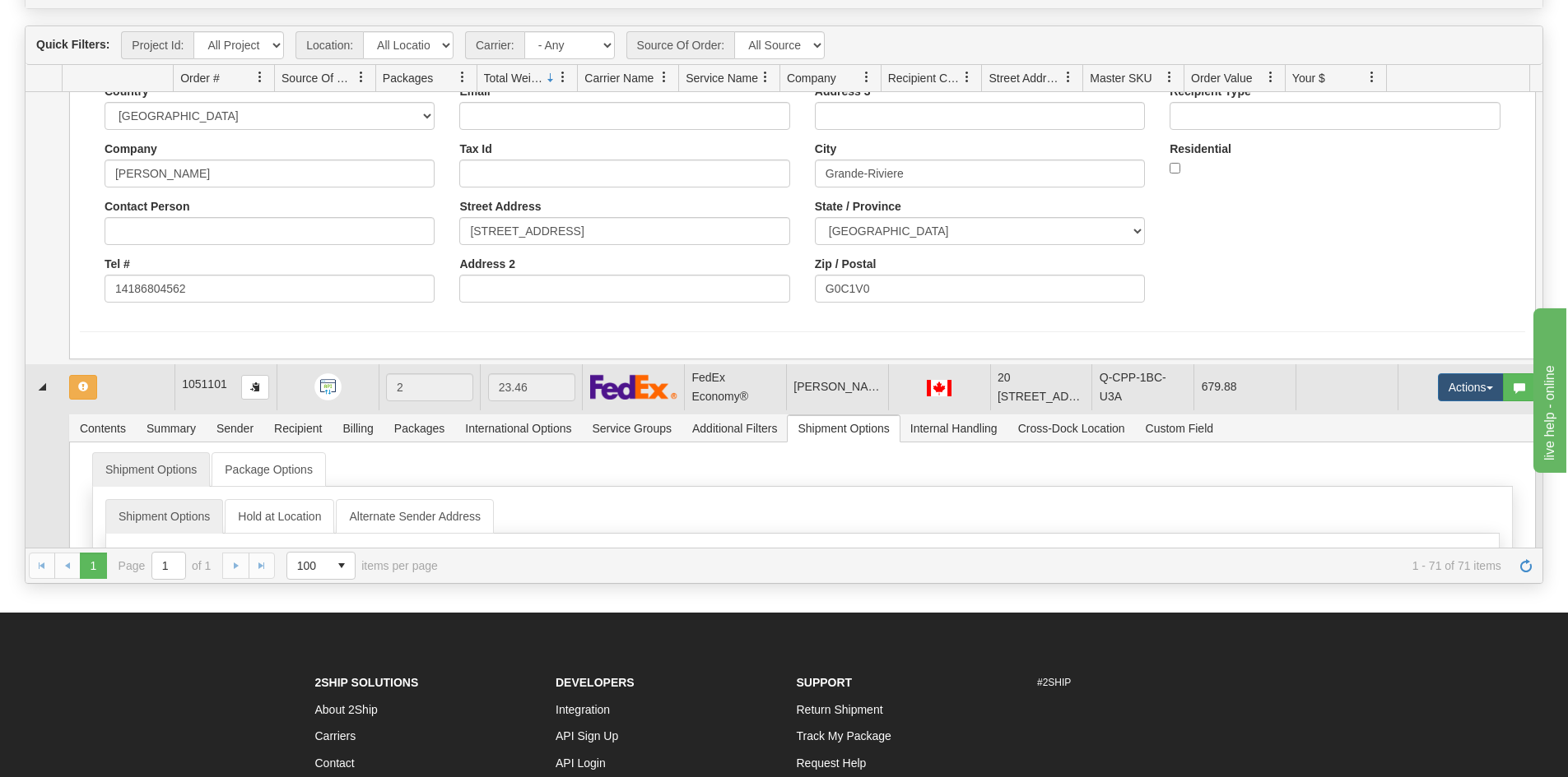
drag, startPoint x: 144, startPoint y: 376, endPoint x: 180, endPoint y: 394, distance: 40.2
click at [143, 377] on td at bounding box center [119, 387] width 112 height 46
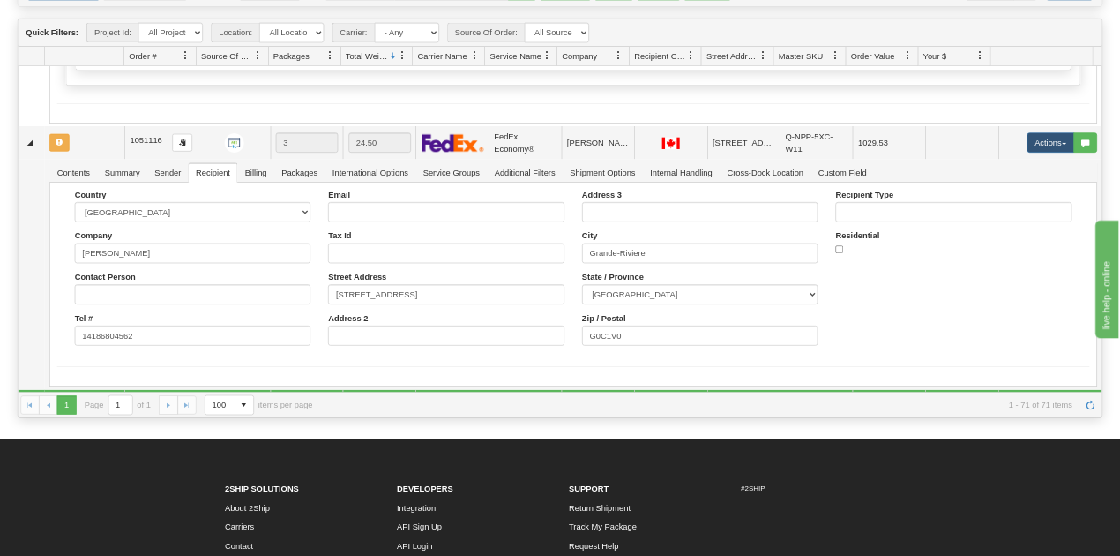
scroll to position [441, 0]
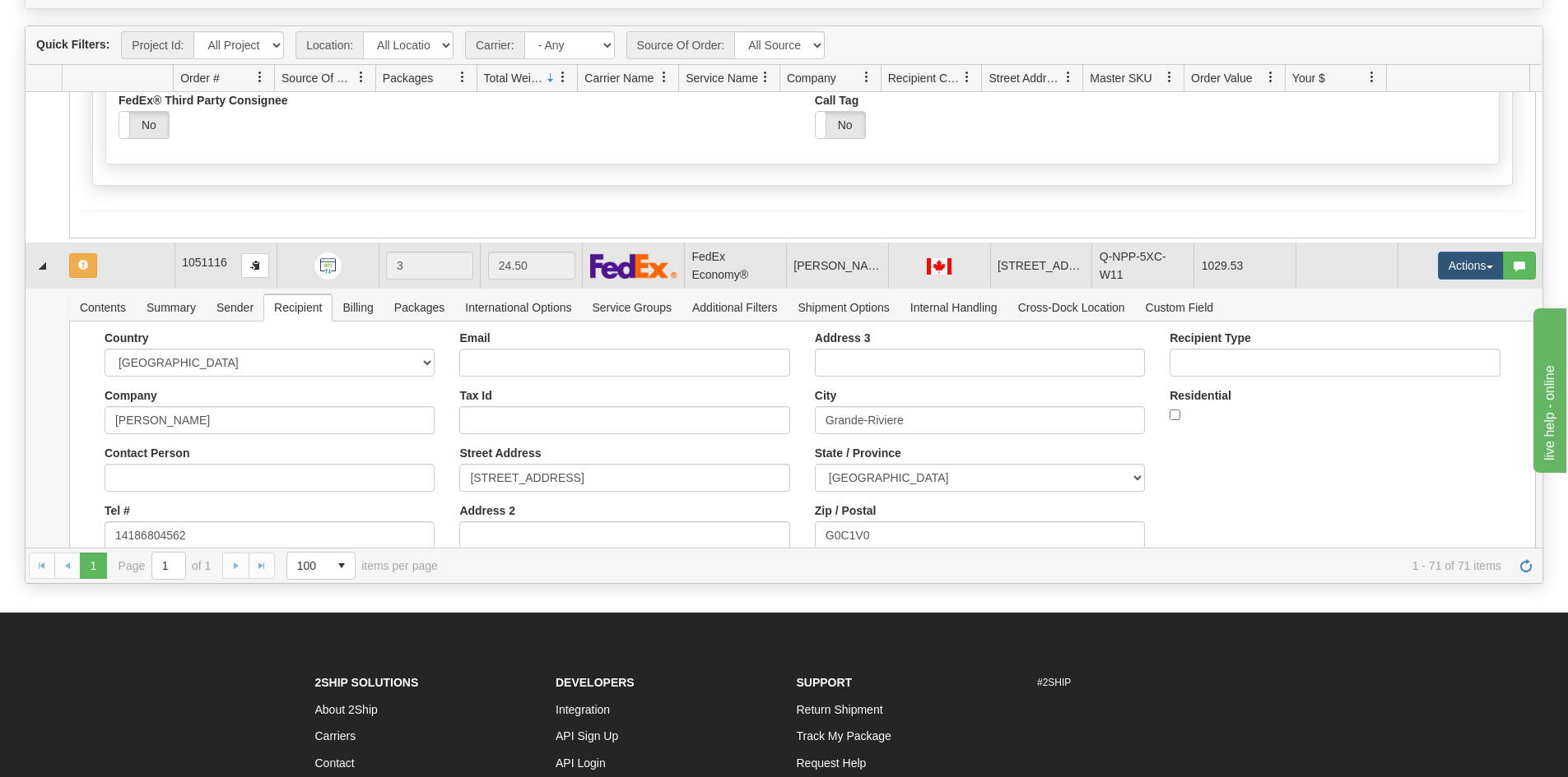
click at [109, 270] on td at bounding box center [119, 265] width 112 height 46
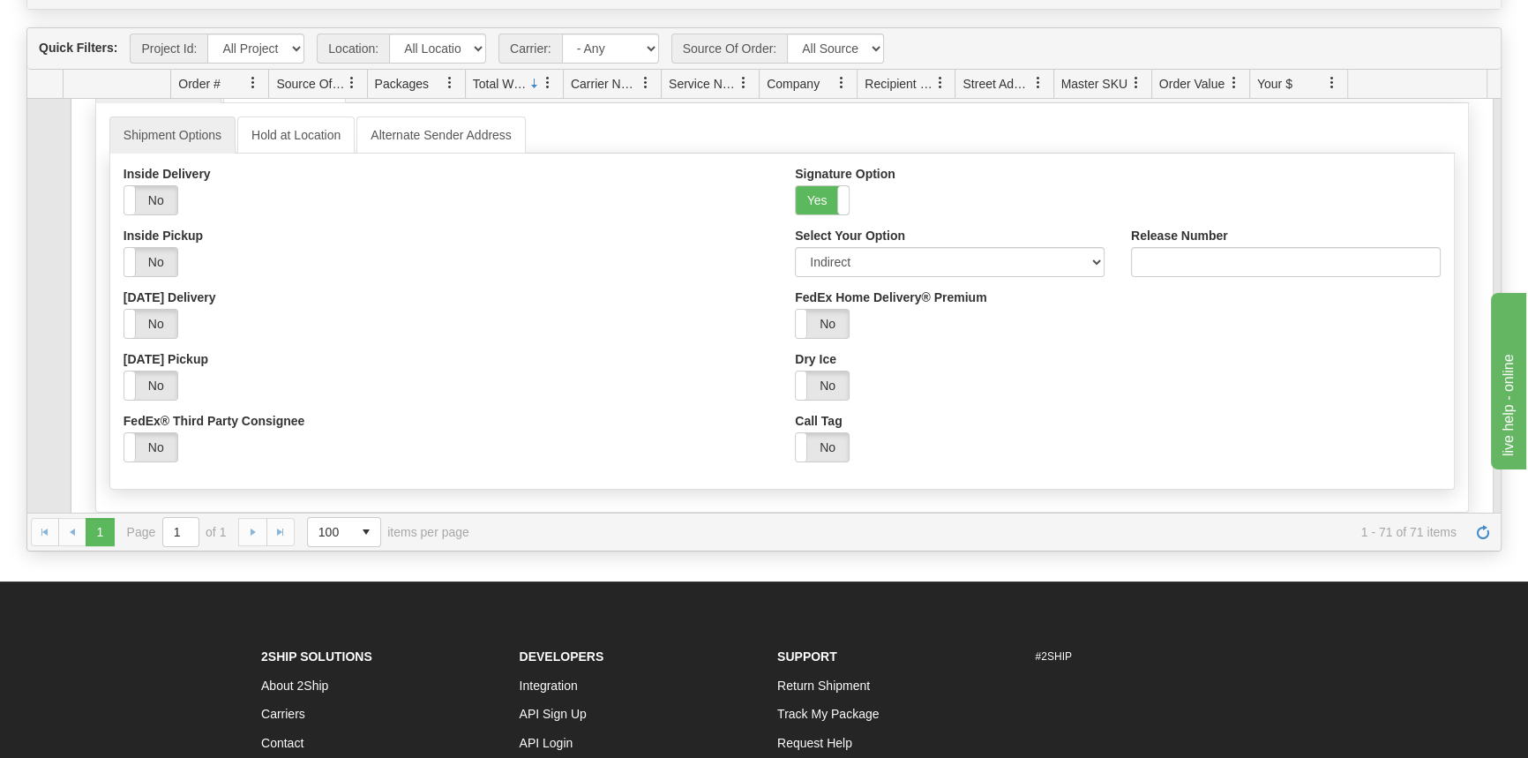
scroll to position [0, 0]
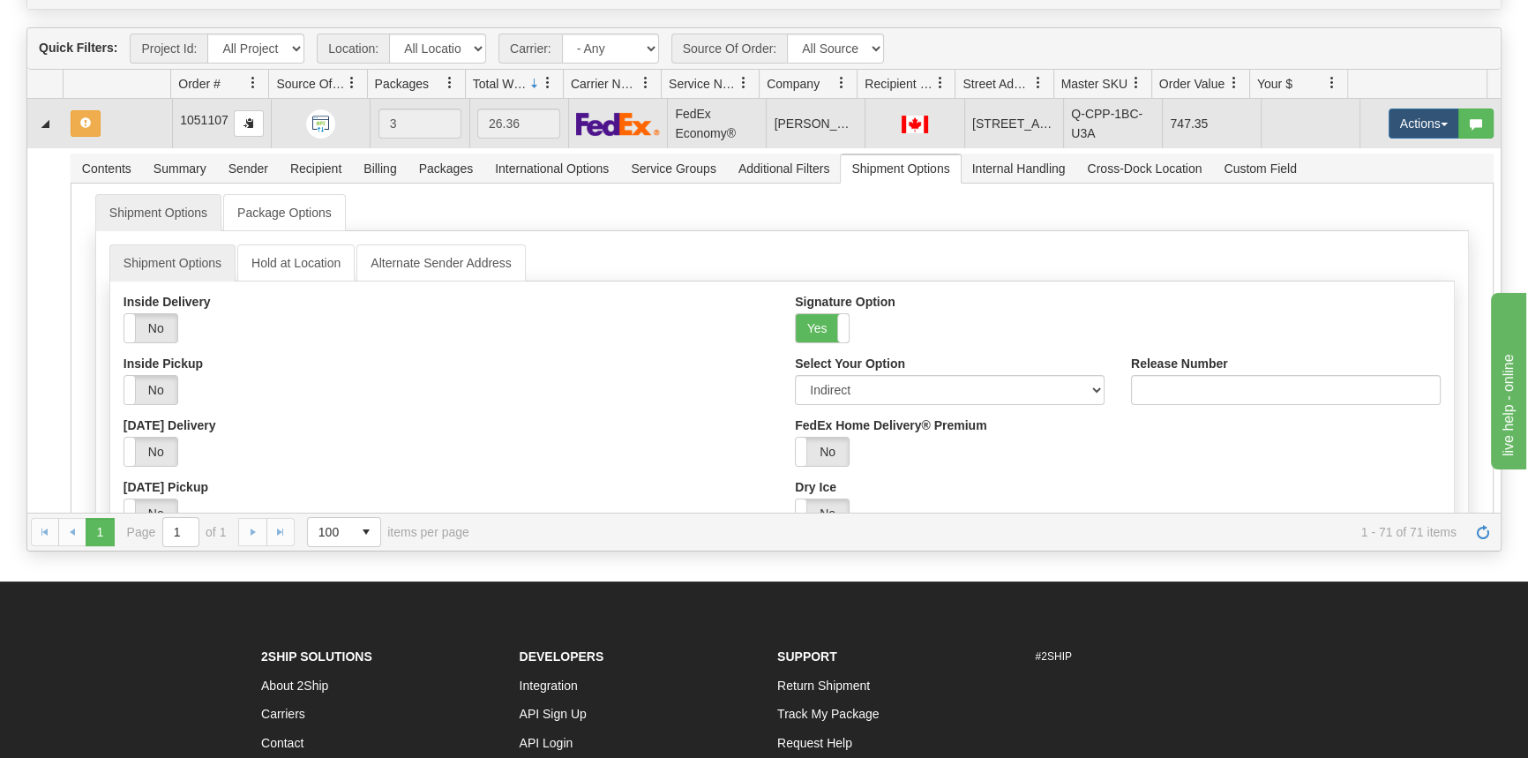
click at [136, 148] on td at bounding box center [117, 123] width 108 height 49
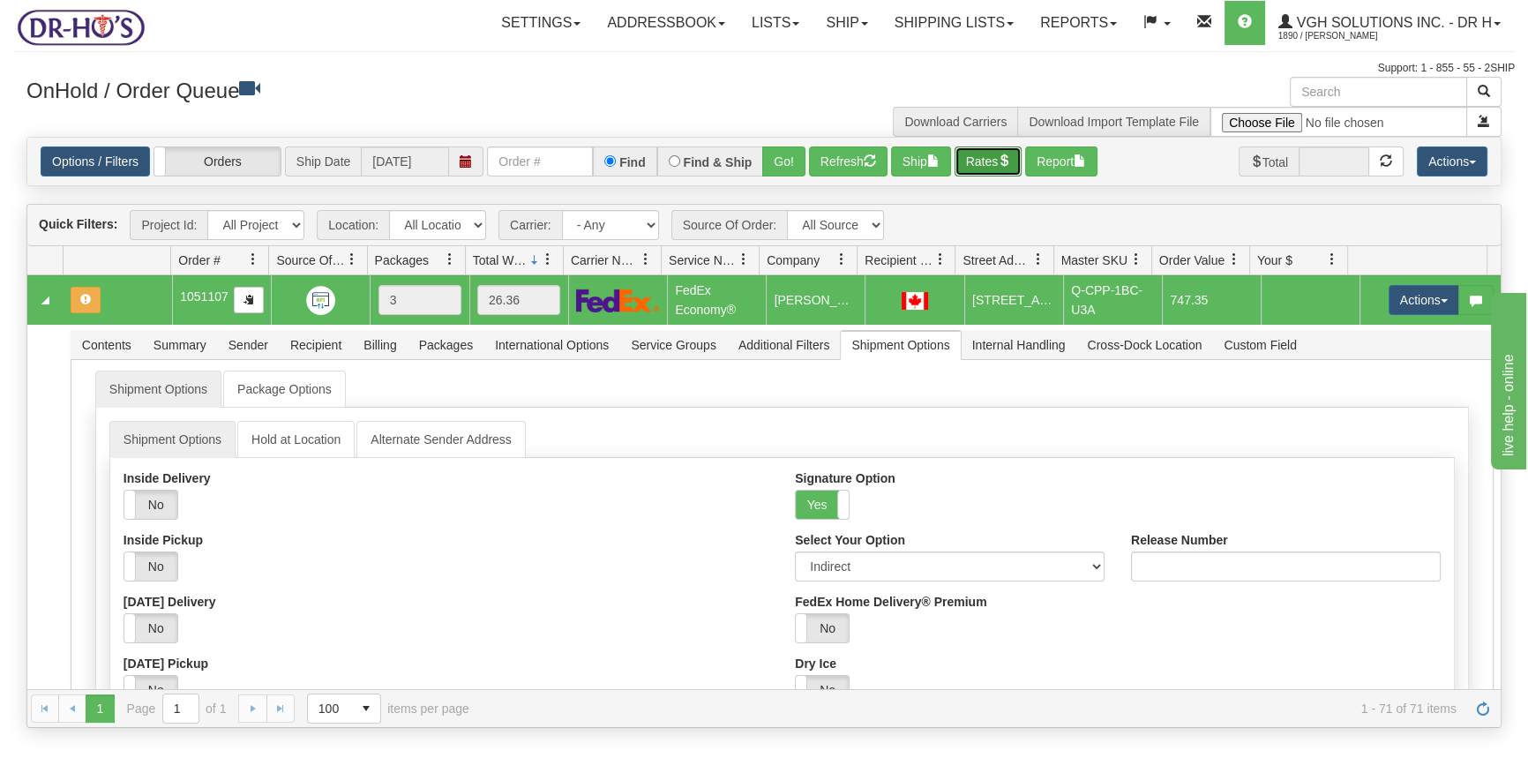
click at [985, 156] on button "Rates" at bounding box center [988, 161] width 68 height 30
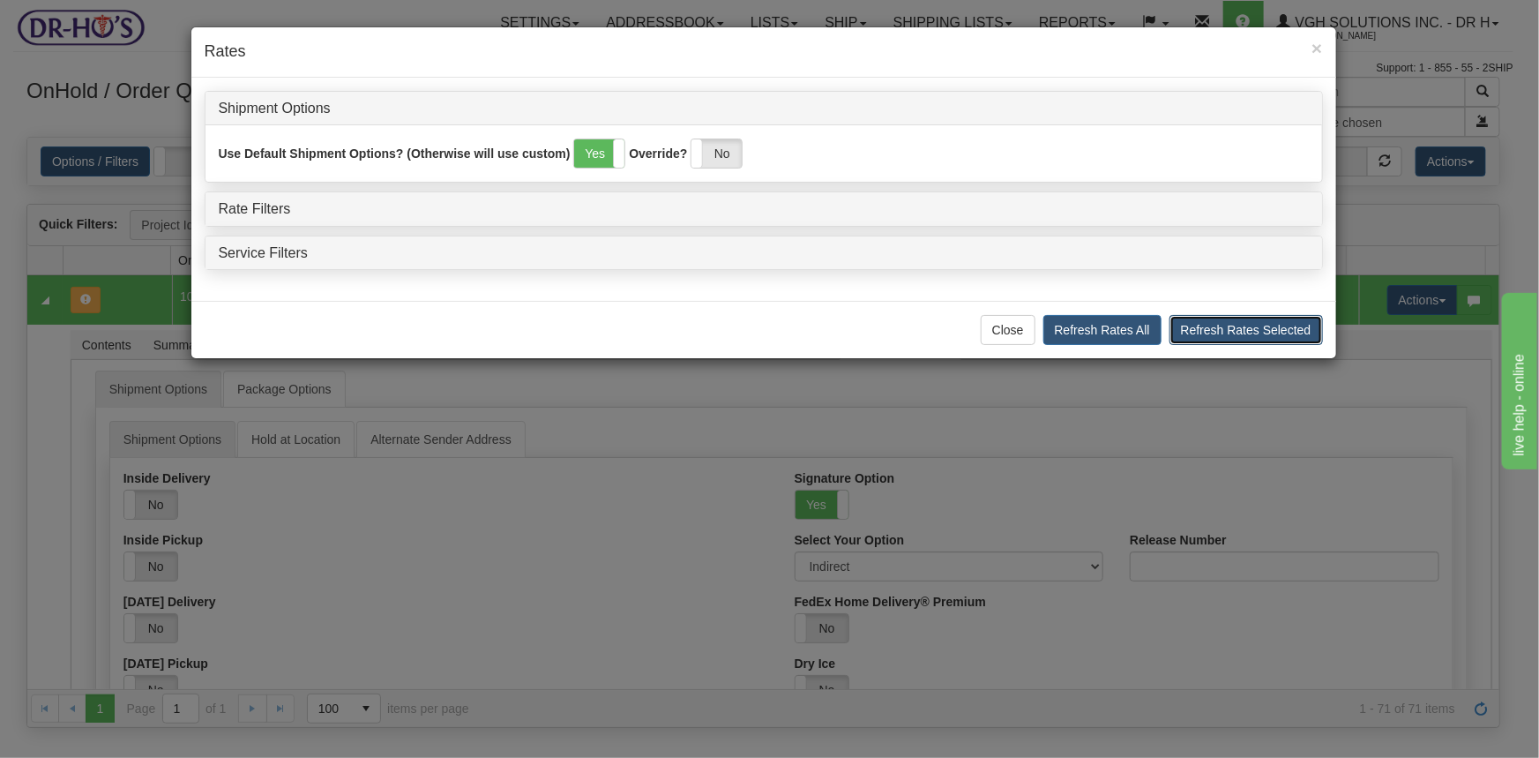
click at [1261, 338] on button "Refresh Rates Selected" at bounding box center [1245, 330] width 153 height 30
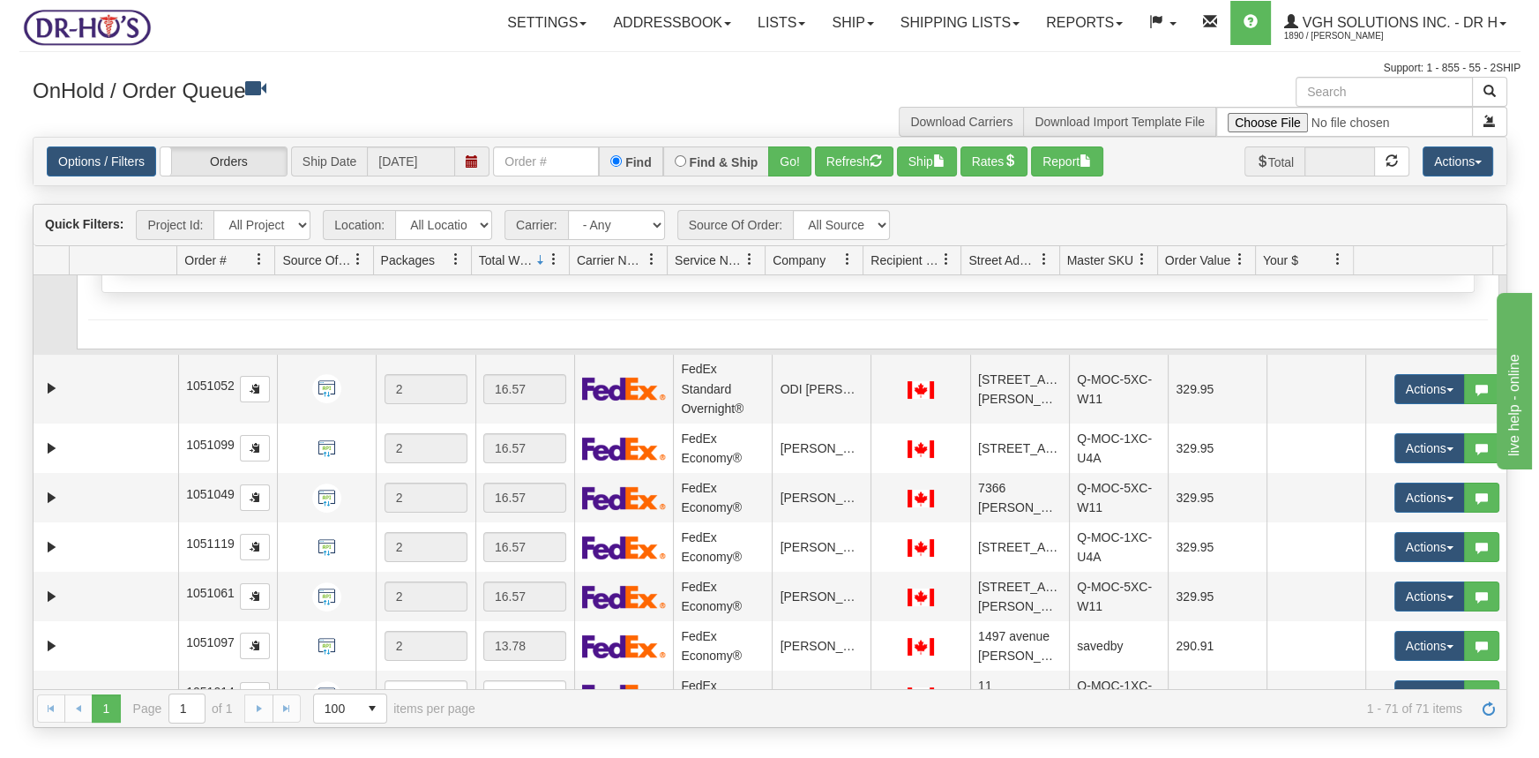
scroll to position [1523, 0]
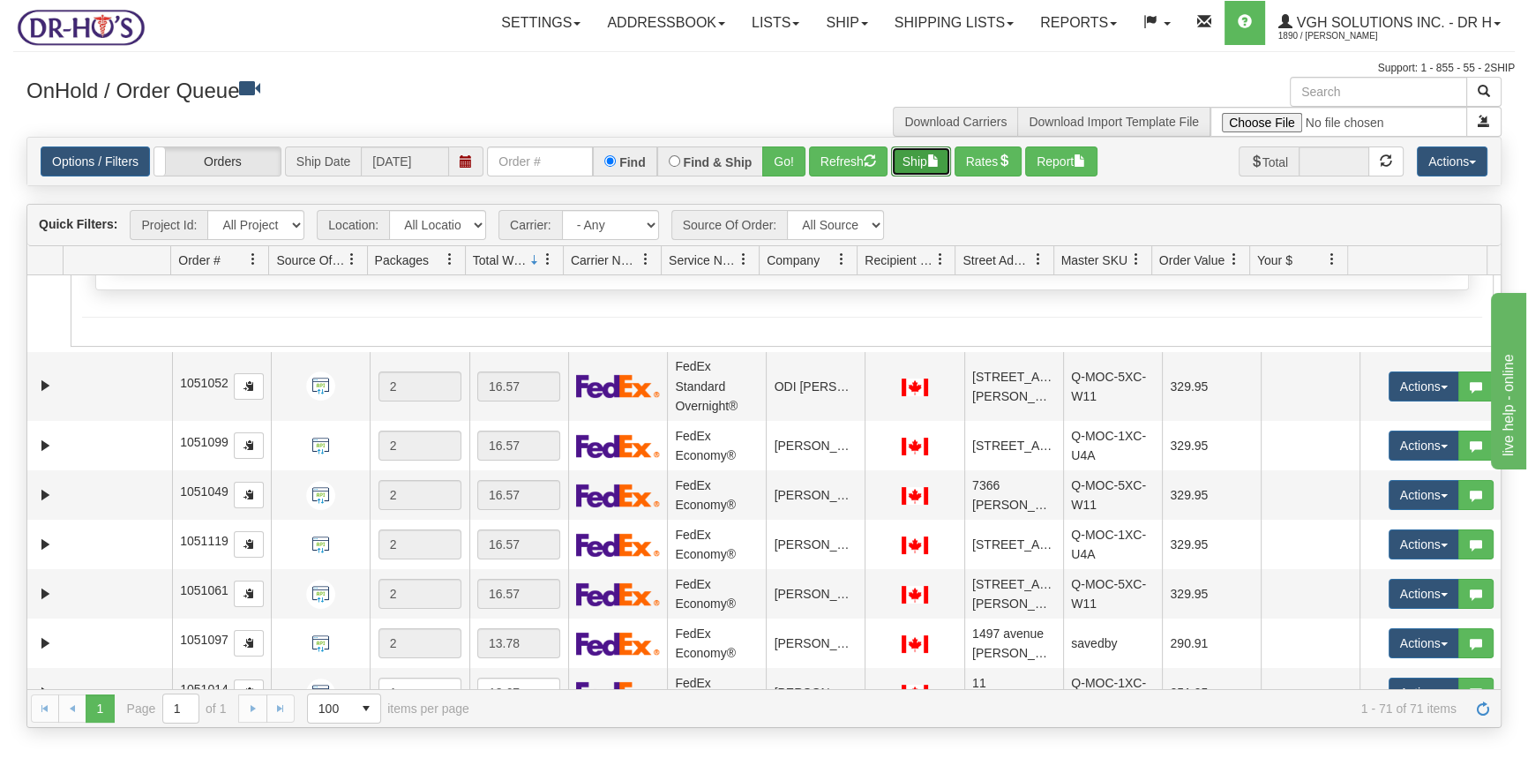
click at [926, 159] on button "Ship" at bounding box center [921, 161] width 60 height 30
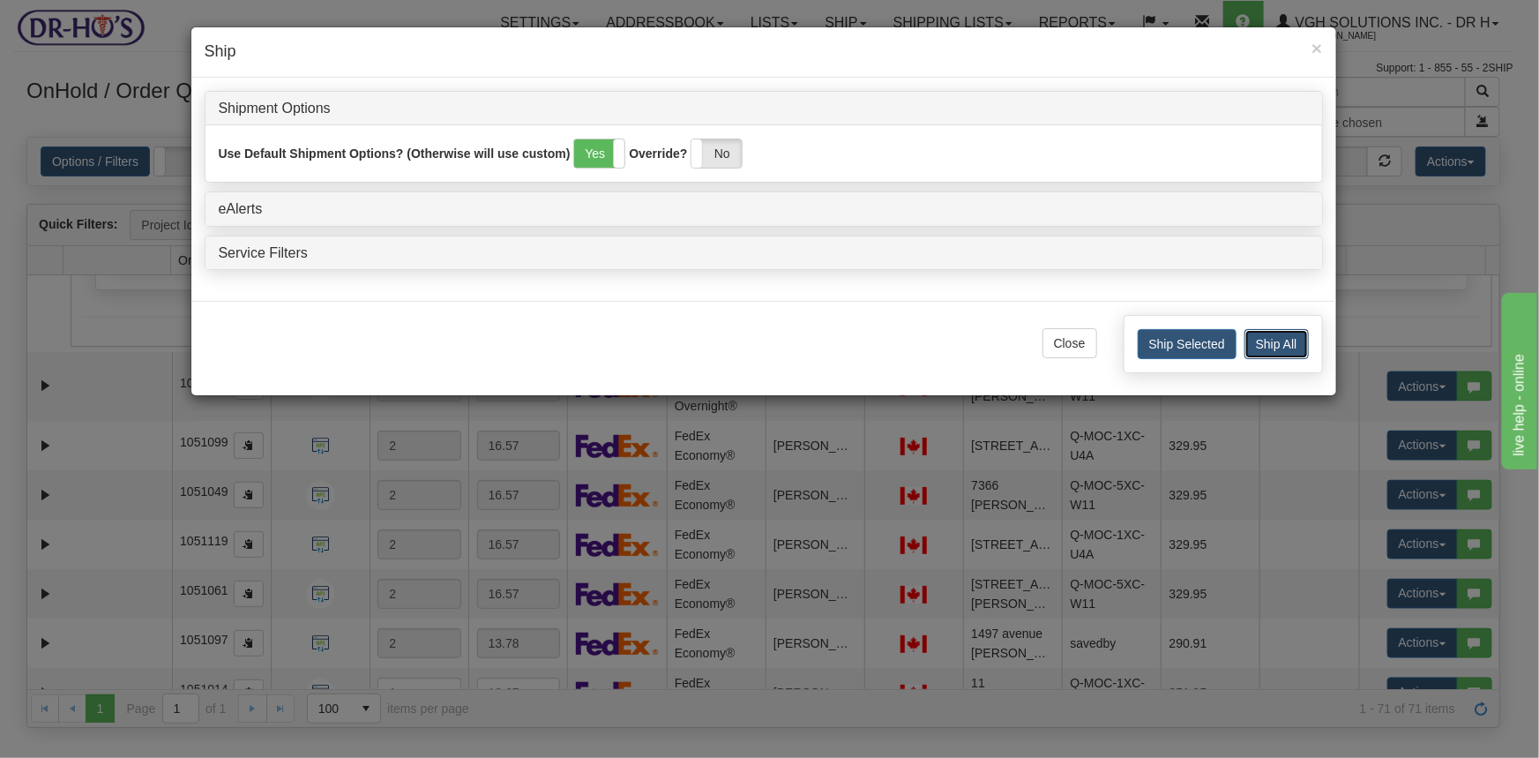
click at [1288, 341] on button "Ship All" at bounding box center [1276, 344] width 64 height 30
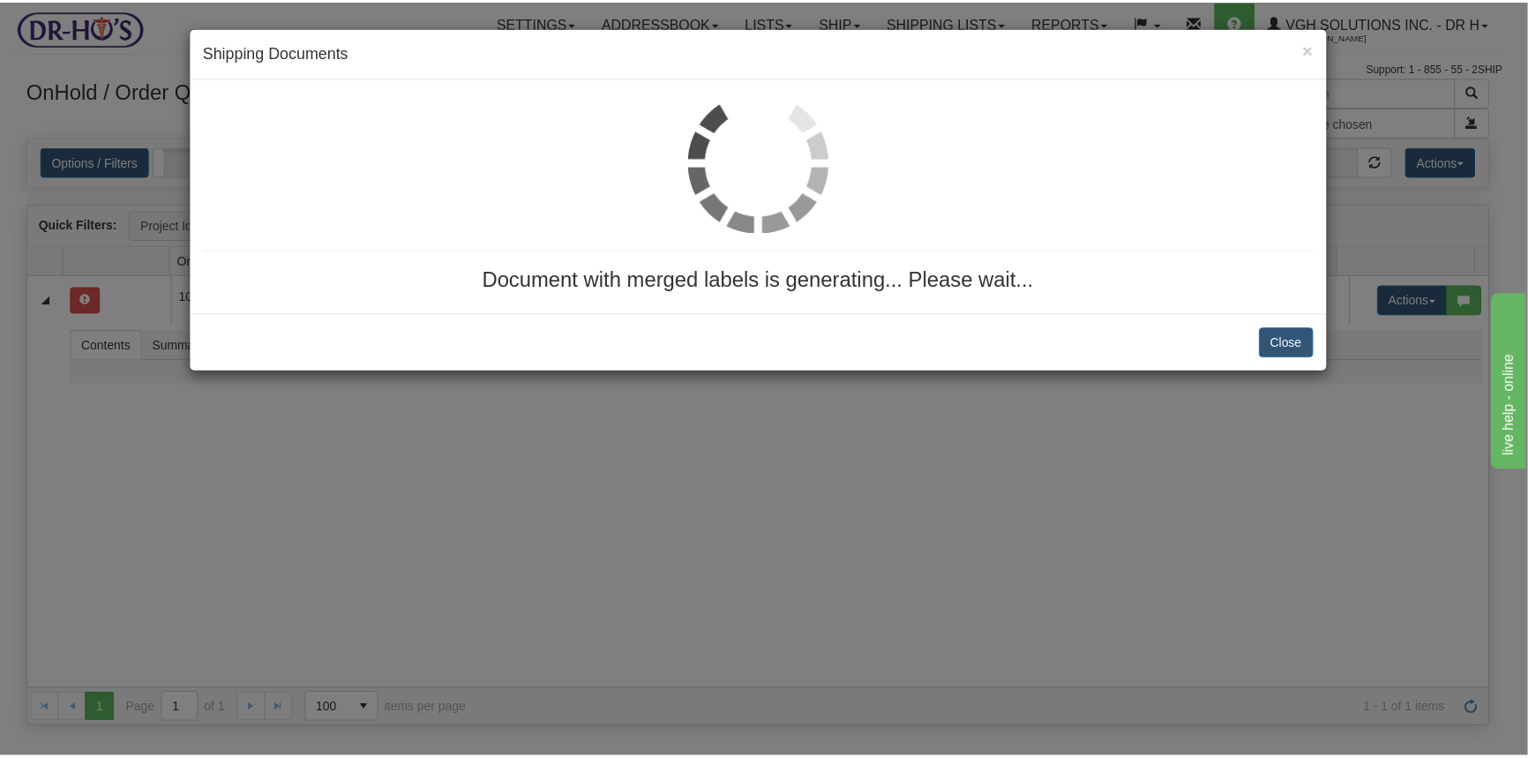
scroll to position [0, 0]
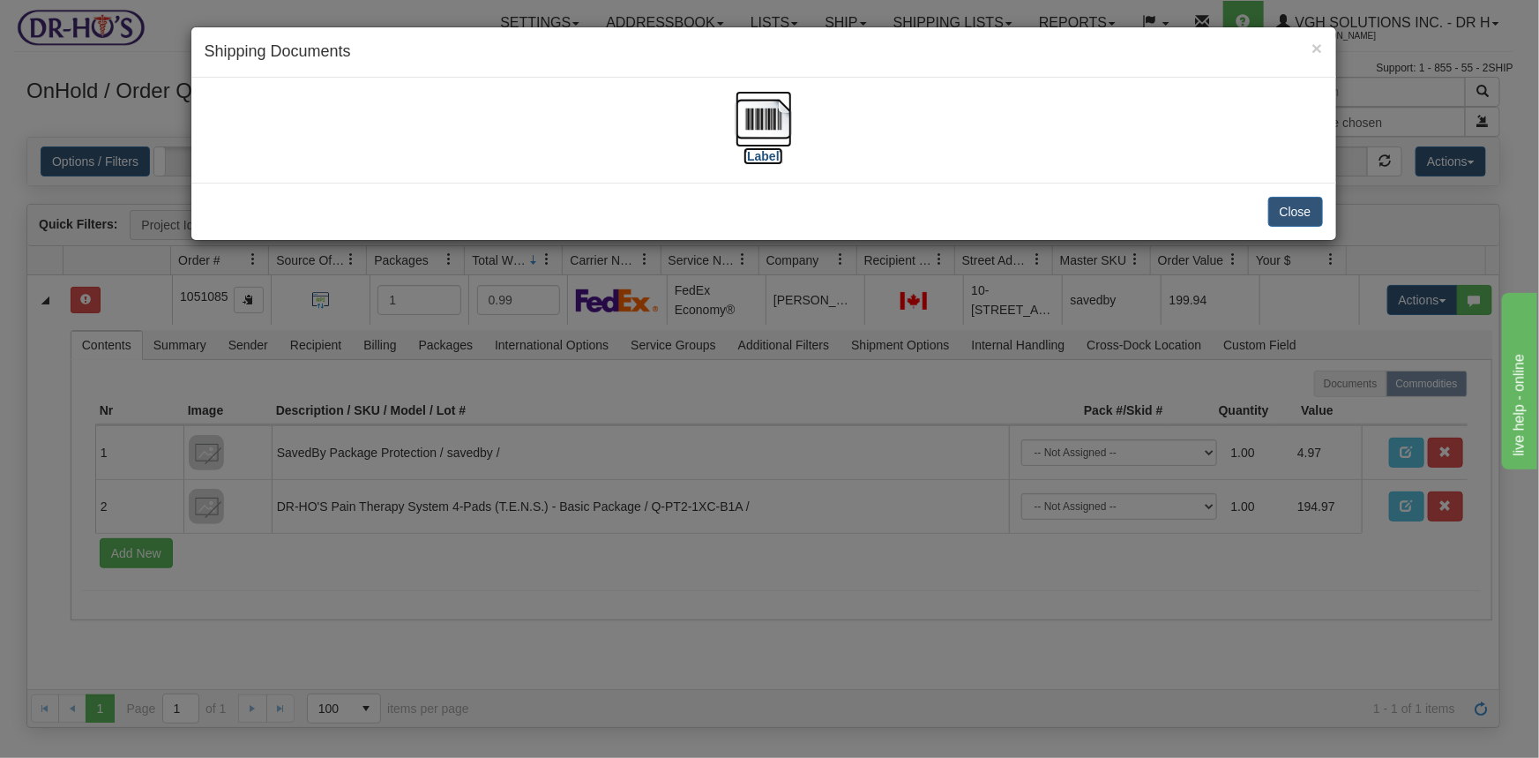
click at [780, 120] on img at bounding box center [764, 119] width 56 height 56
click at [1288, 208] on button "Close" at bounding box center [1295, 212] width 55 height 30
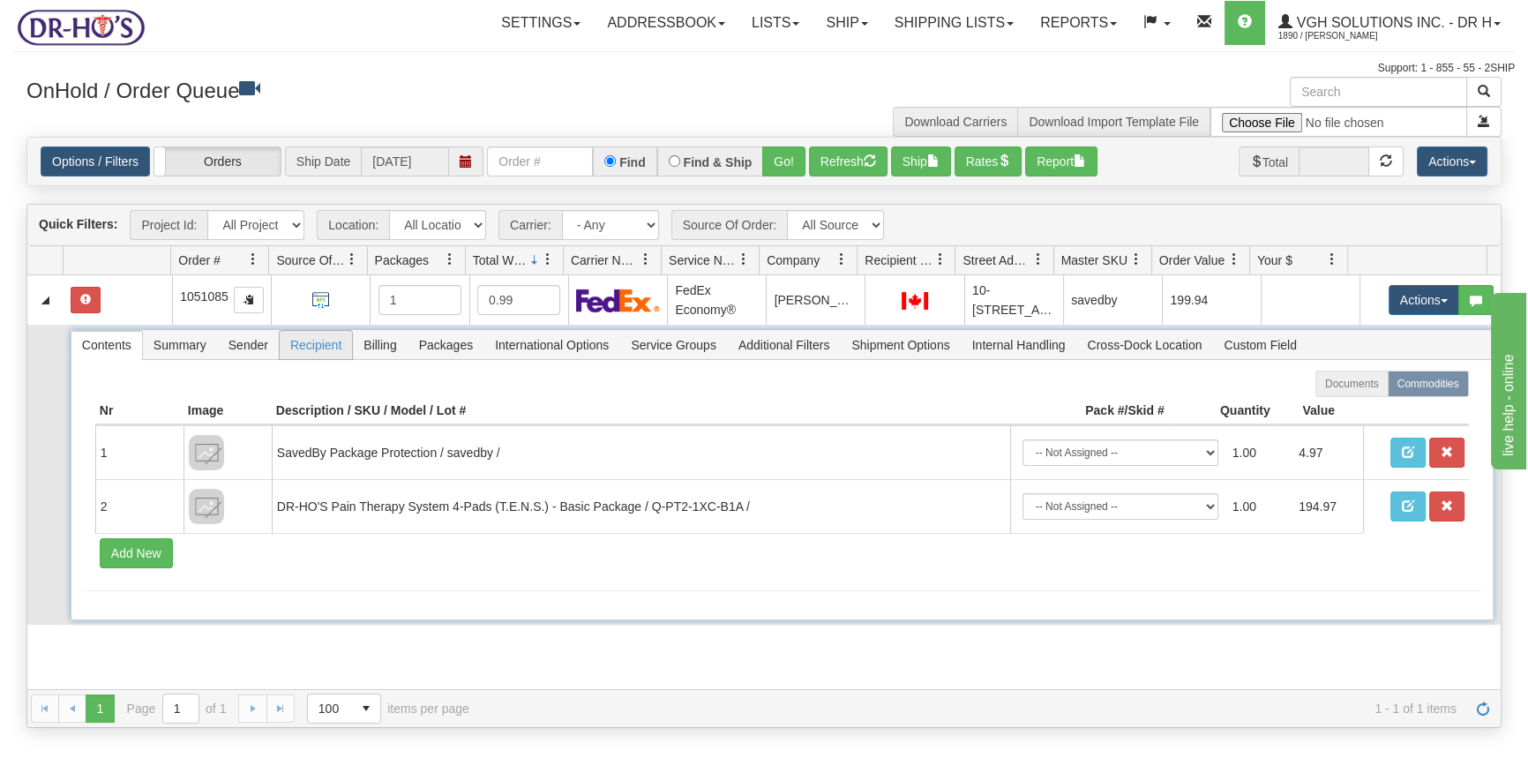
click at [320, 342] on span "Recipient" at bounding box center [316, 345] width 72 height 28
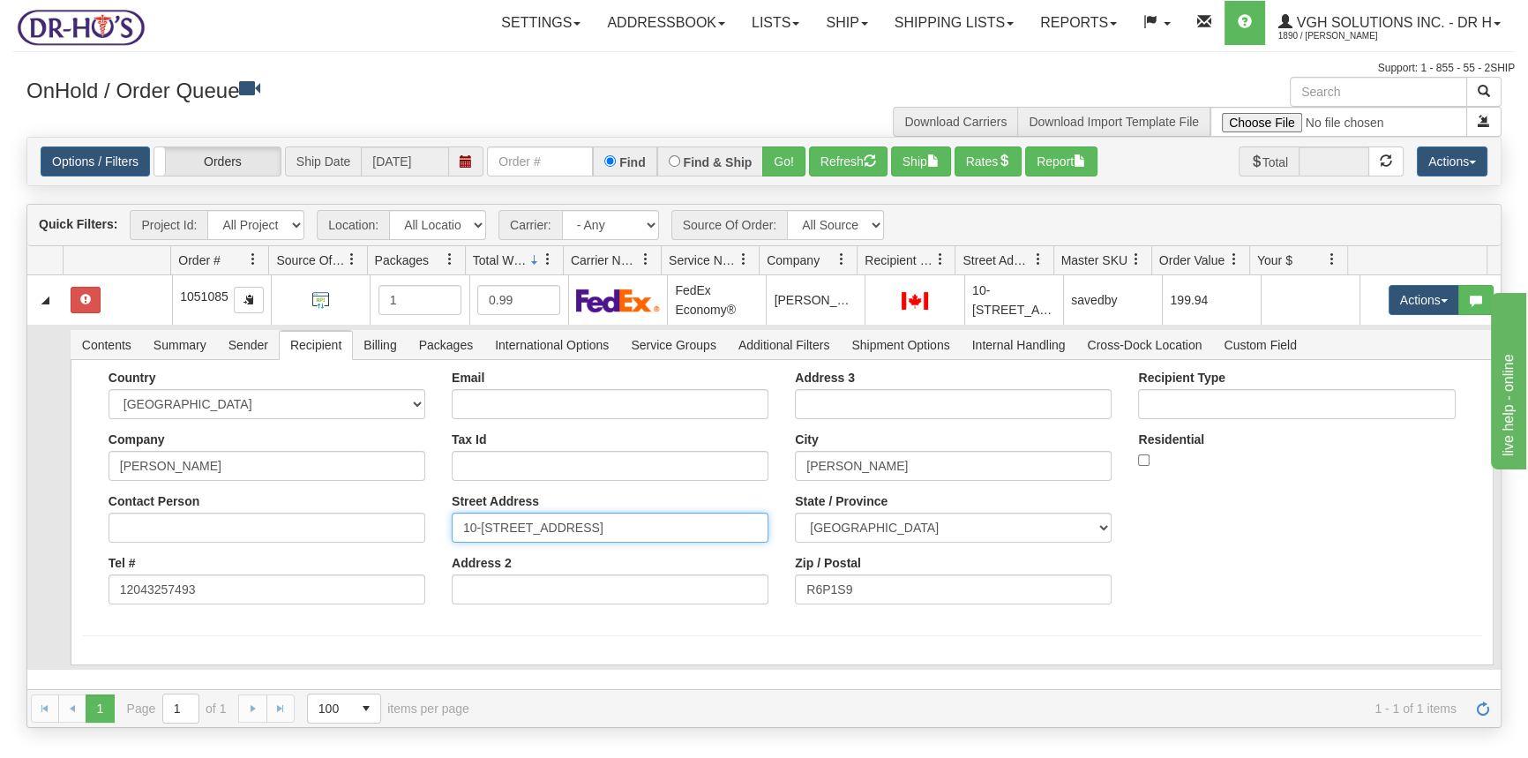
drag, startPoint x: 591, startPoint y: 525, endPoint x: 372, endPoint y: 516, distance: 218.9
click at [373, 517] on div "Country AFGHANISTAN ALAND ISLANDS ALBANIA ALGERIA AMERICAN SAMOA ANDORRA ANGOLA…" at bounding box center [782, 493] width 1400 height 247
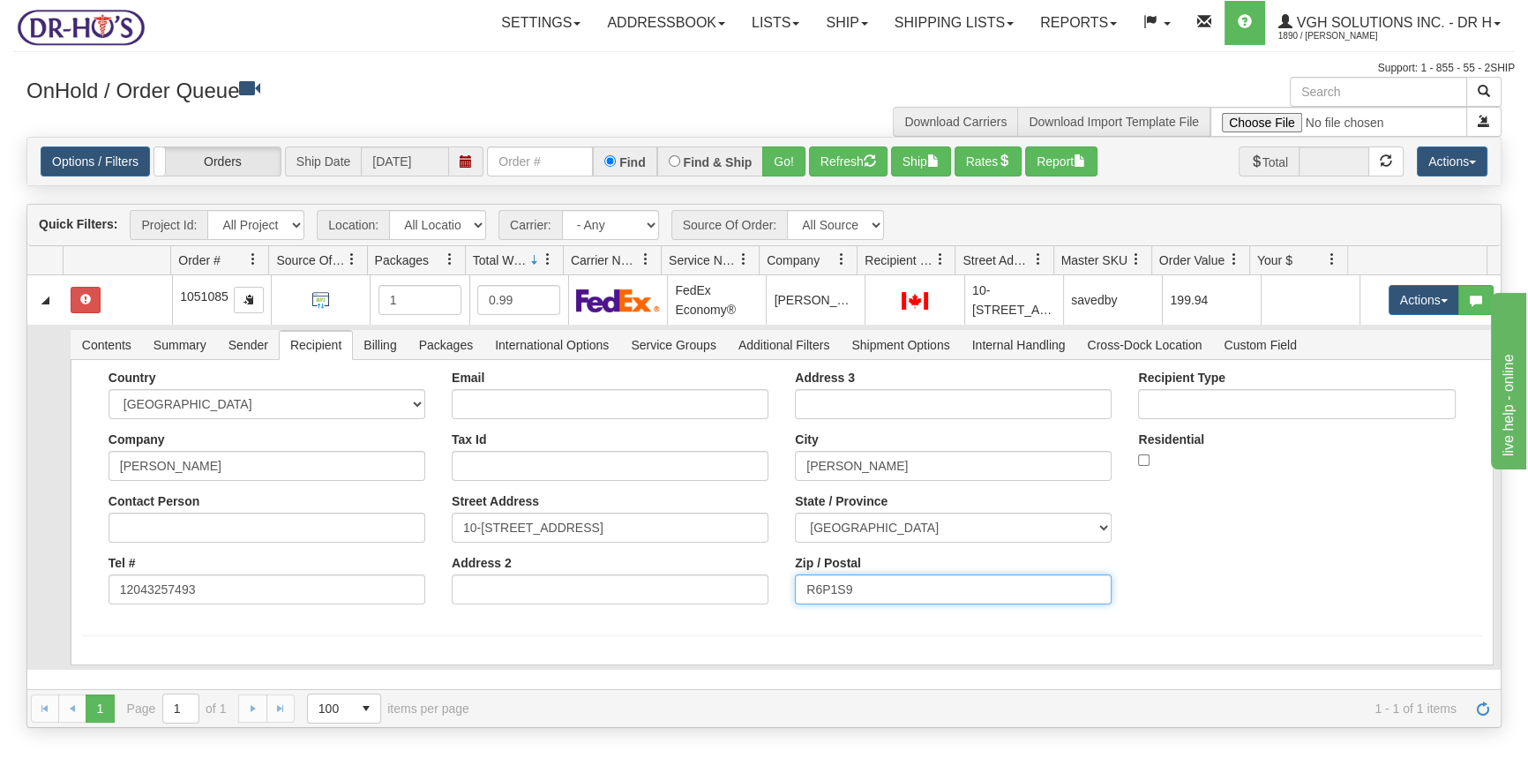
click at [820, 586] on input "R6P1S9" at bounding box center [953, 589] width 317 height 30
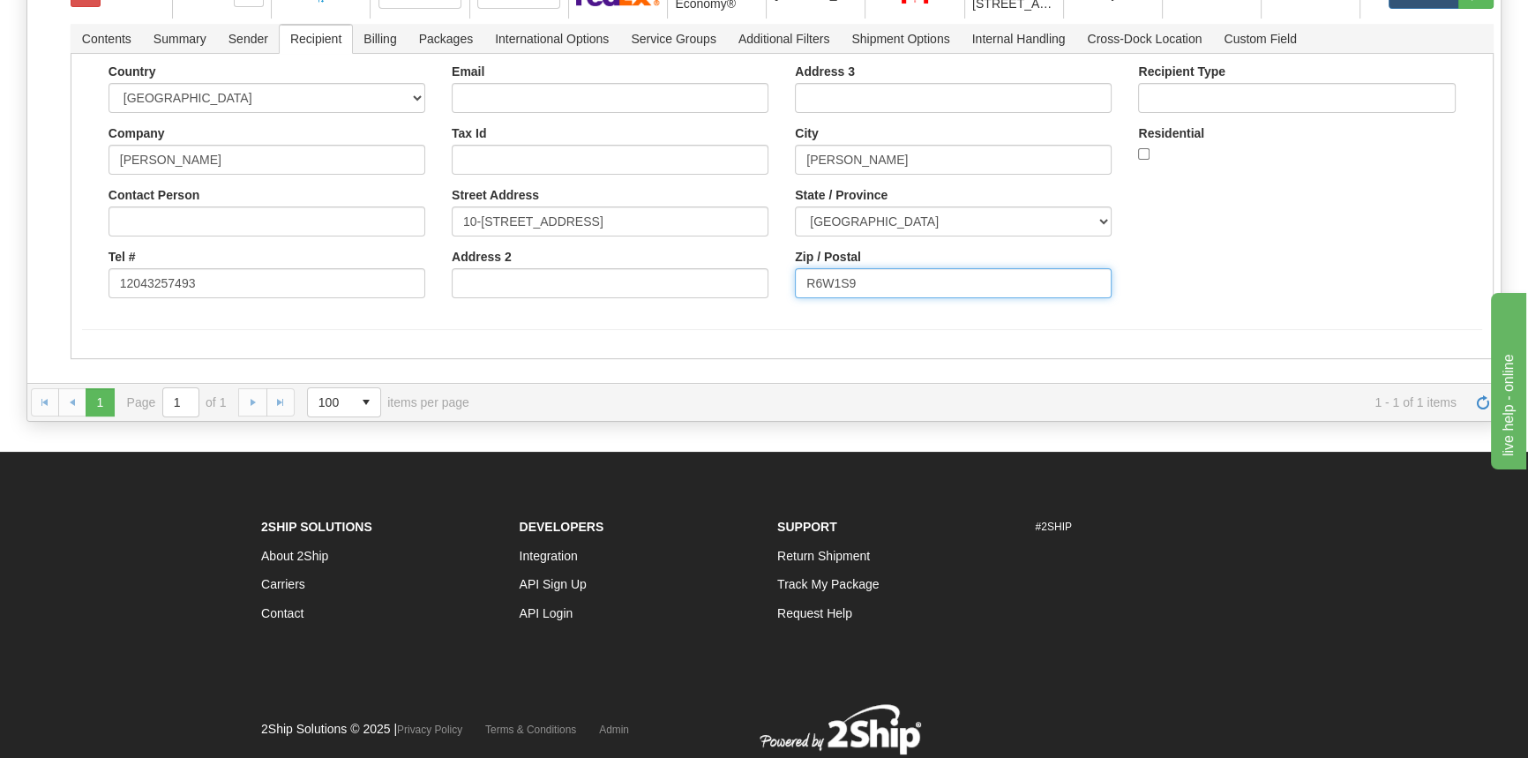
scroll to position [320, 0]
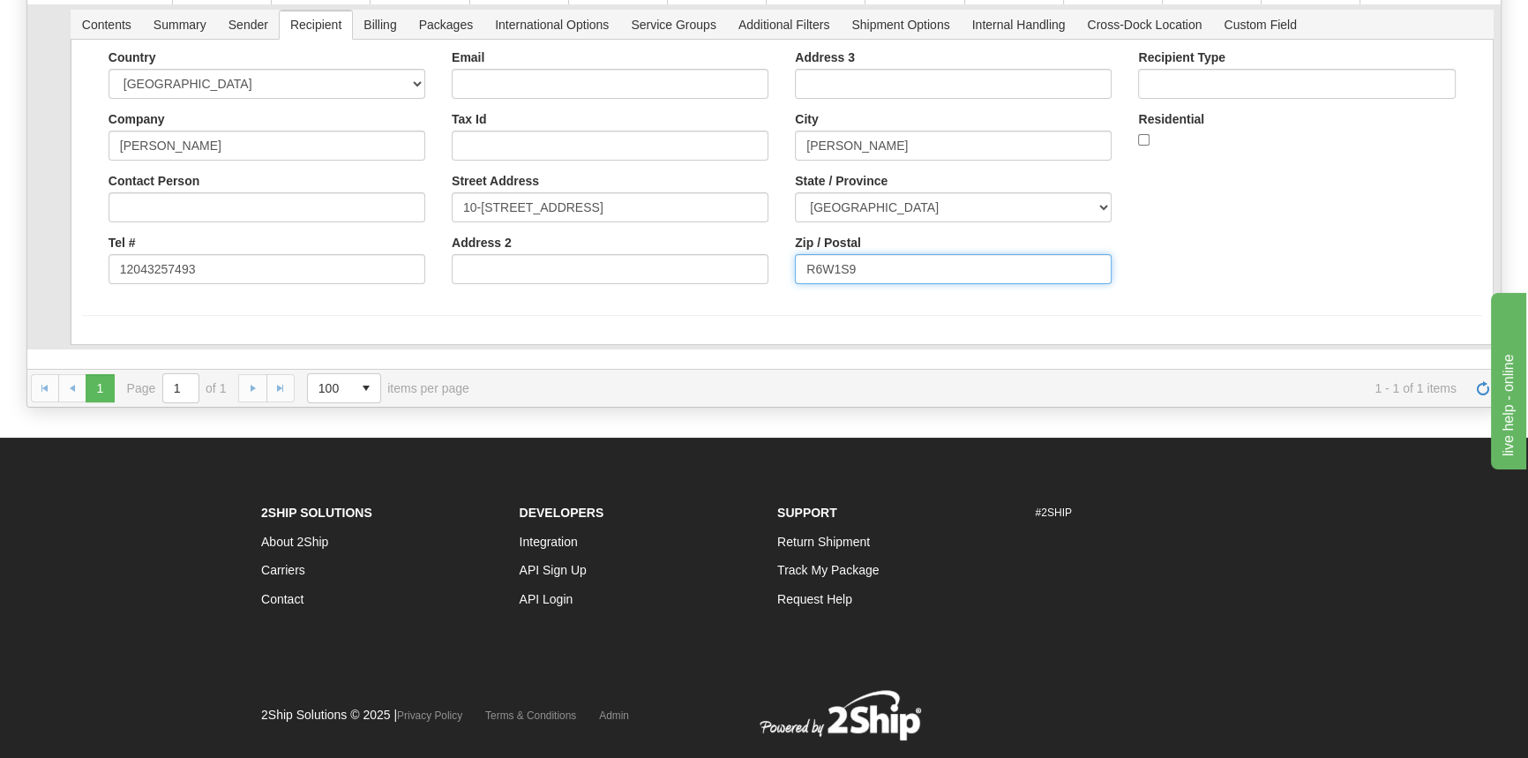
type input "R6W1S9"
drag, startPoint x: 593, startPoint y: 300, endPoint x: 444, endPoint y: 318, distance: 150.2
click at [593, 300] on form "Country AFGHANISTAN ALAND ISLANDS ALBANIA ALGERIA AMERICAN SAMOA ANDORRA ANGOLA…" at bounding box center [782, 206] width 1400 height 313
click at [123, 340] on button "Save" at bounding box center [107, 348] width 51 height 30
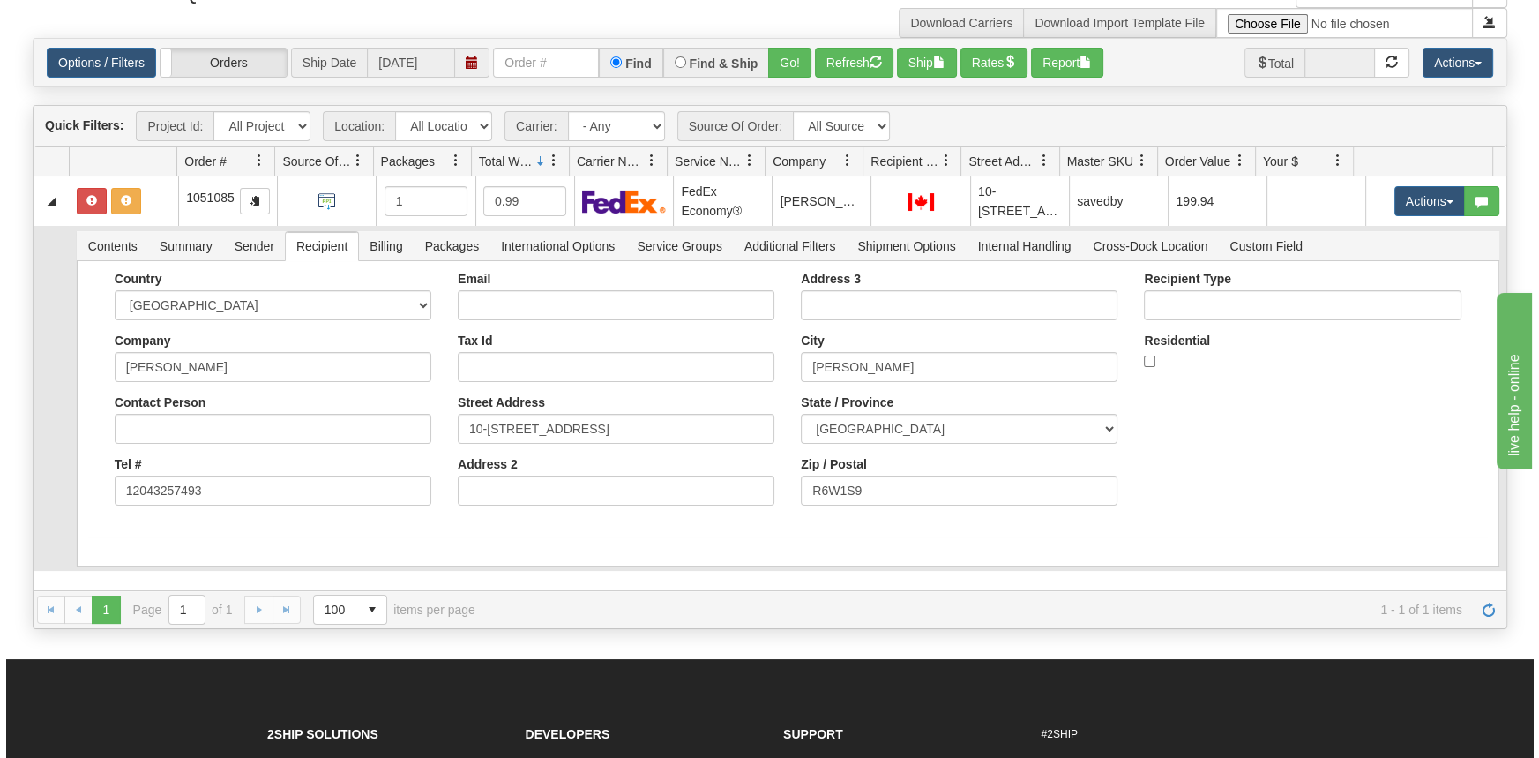
scroll to position [0, 0]
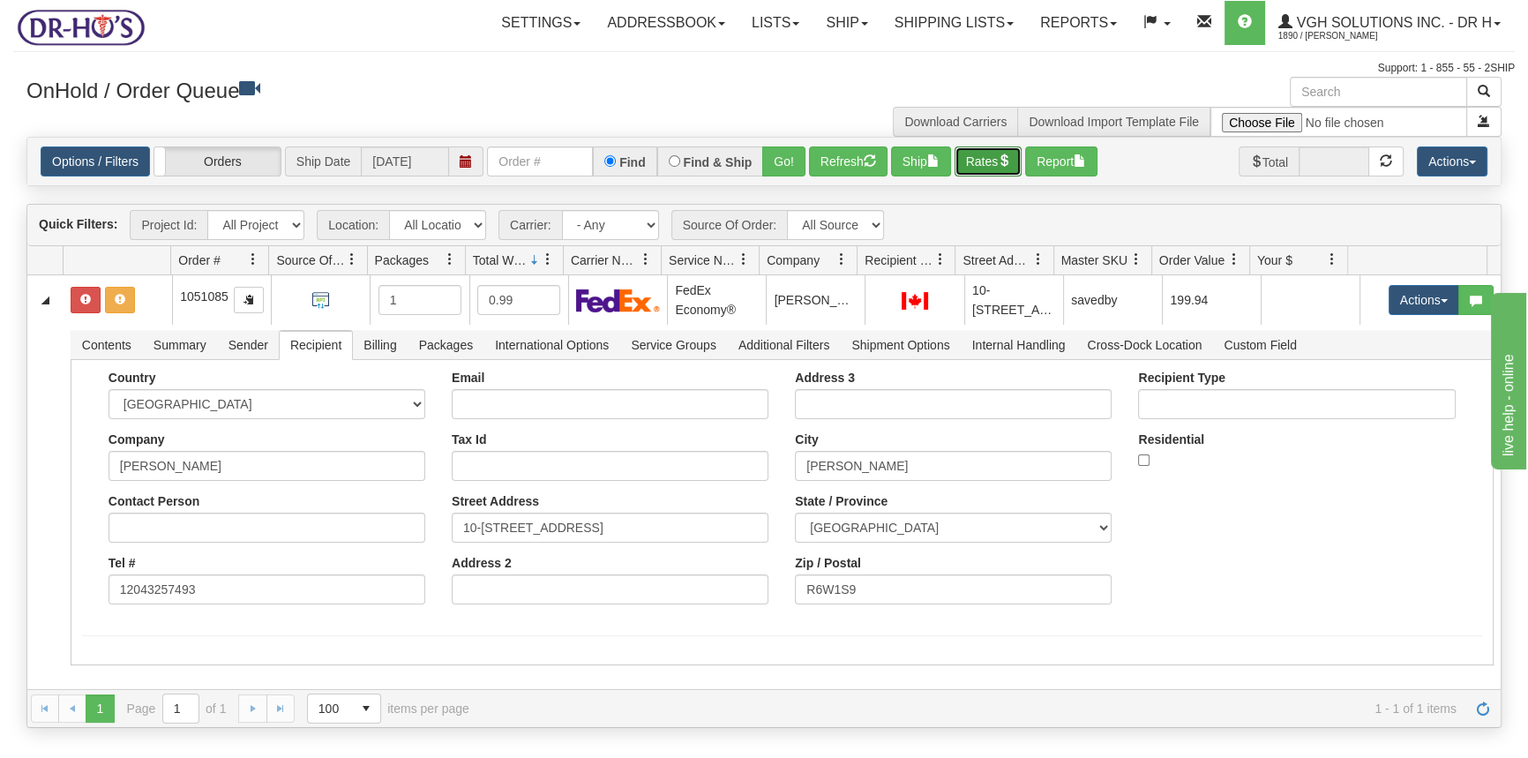
click at [981, 160] on button "Rates" at bounding box center [988, 161] width 68 height 30
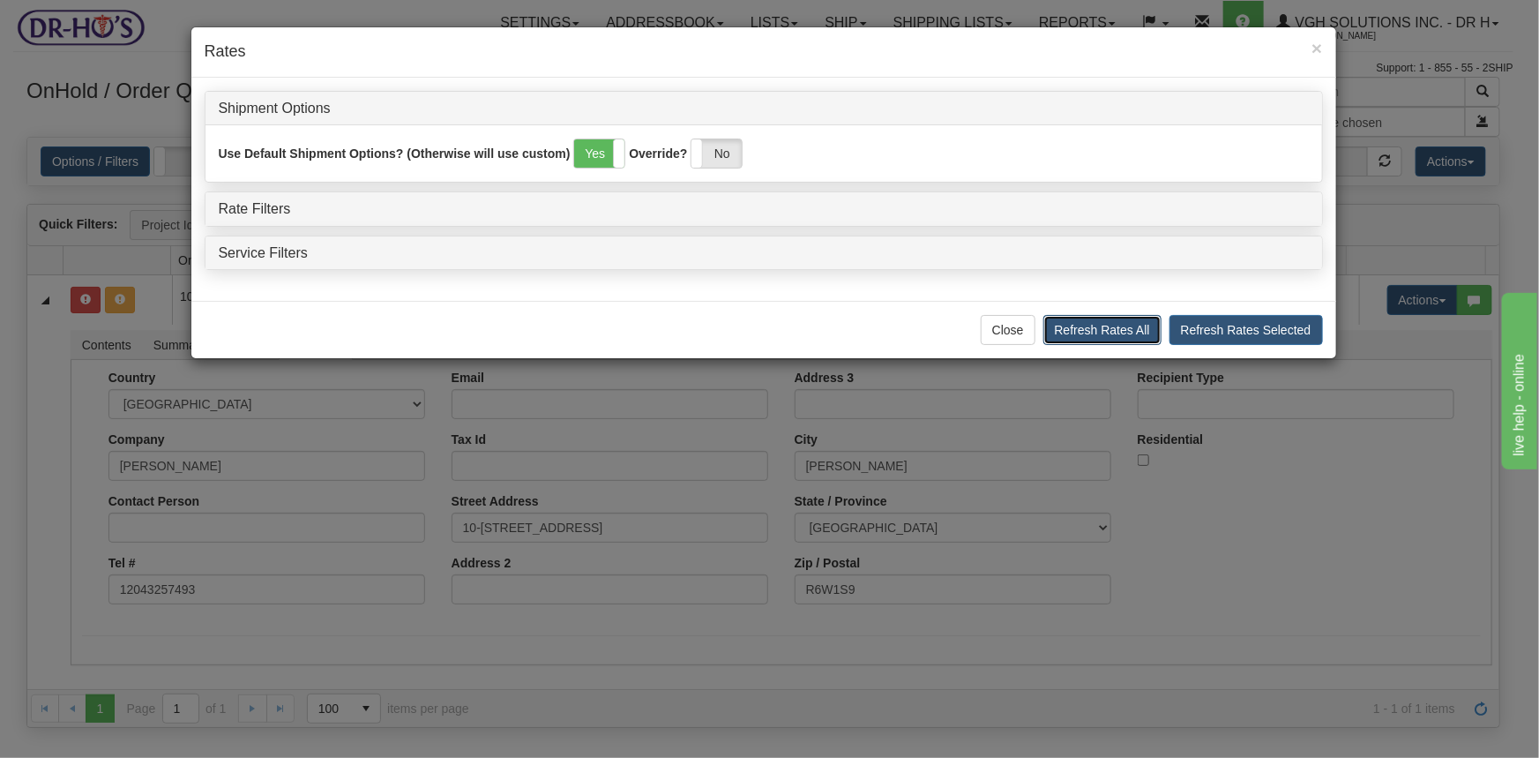
click at [1121, 325] on button "Refresh Rates All" at bounding box center [1102, 330] width 118 height 30
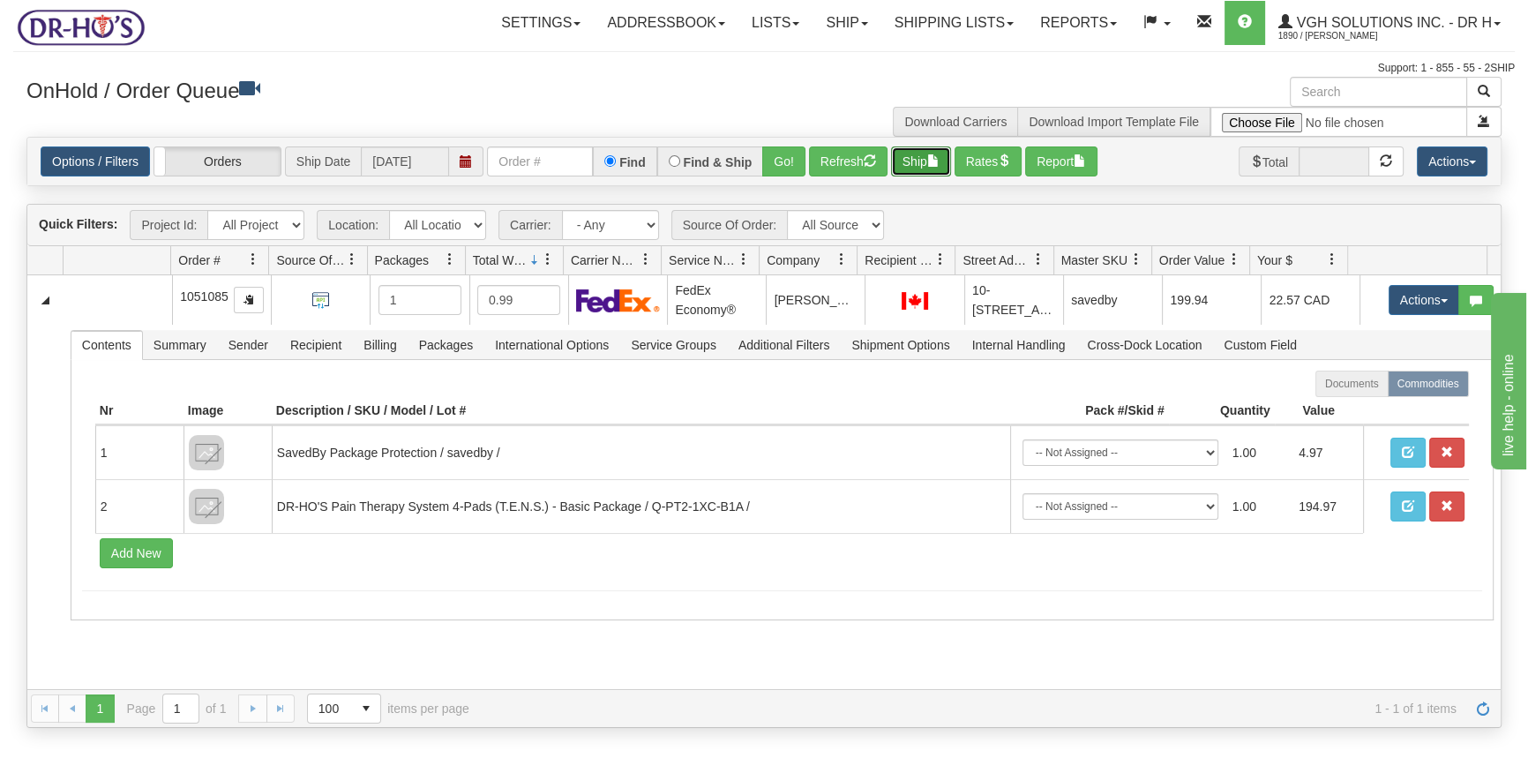
click at [924, 165] on button "Ship" at bounding box center [921, 161] width 60 height 30
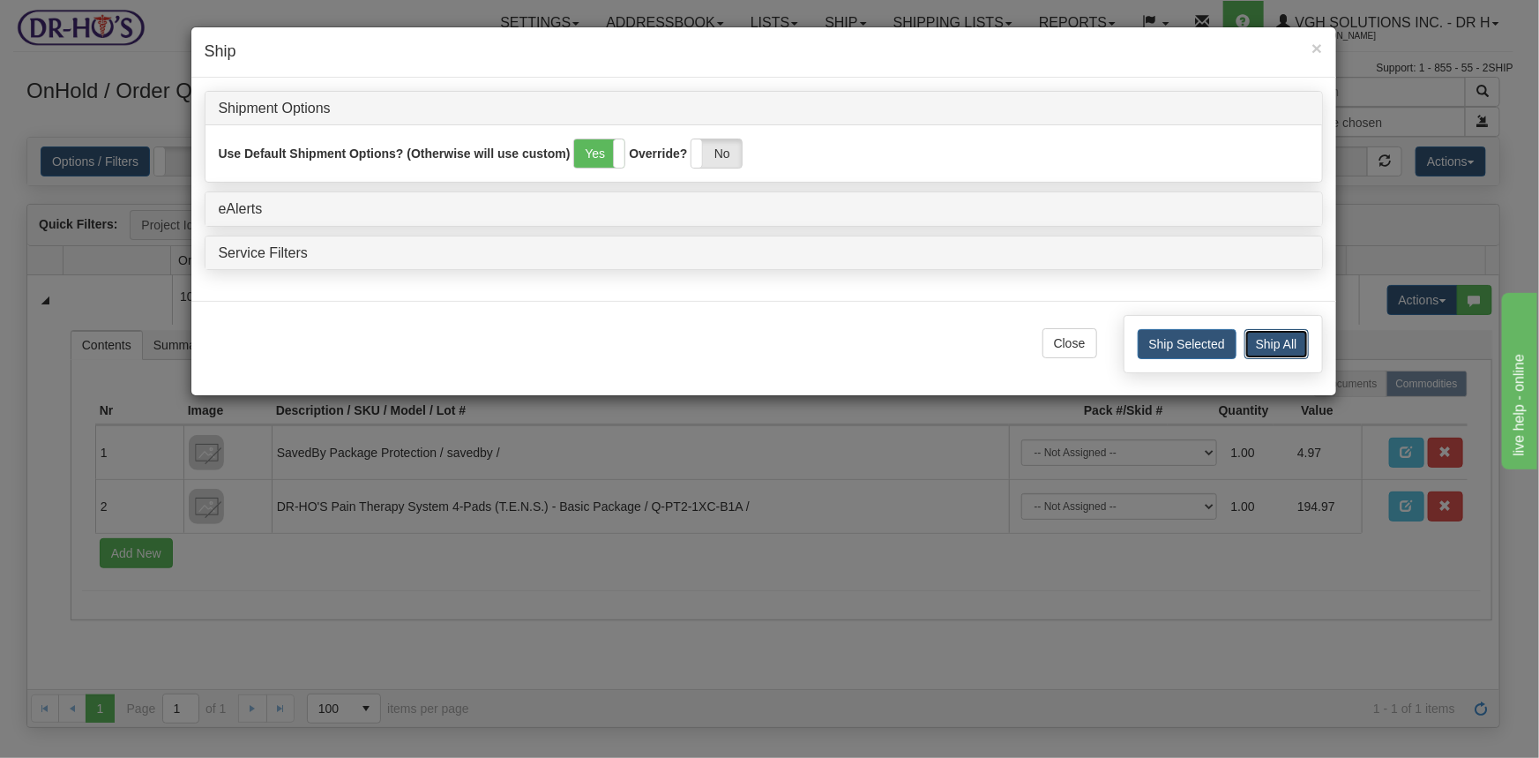
click at [1297, 344] on button "Ship All" at bounding box center [1276, 344] width 64 height 30
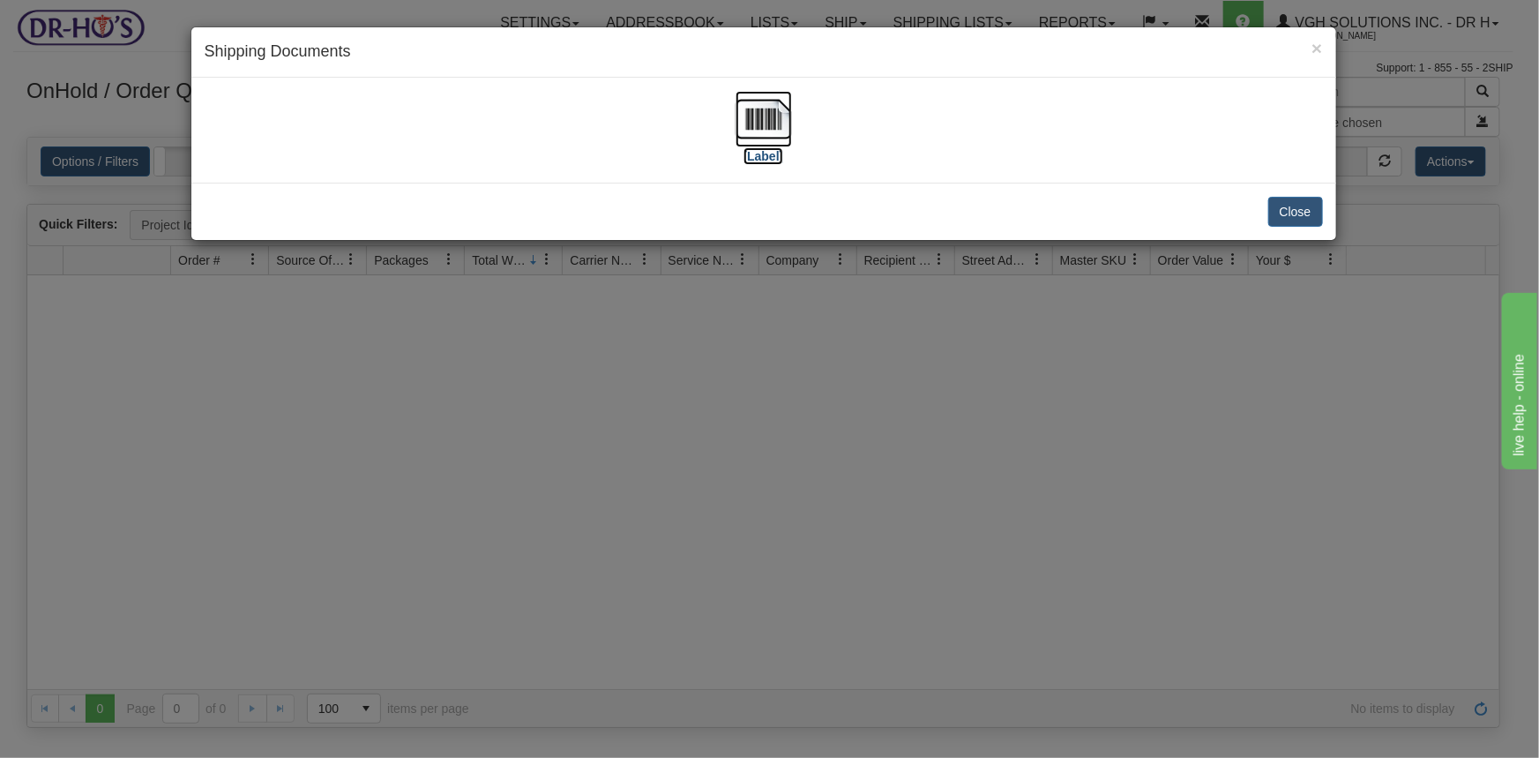
click at [758, 118] on img at bounding box center [764, 119] width 56 height 56
click at [1296, 214] on button "Close" at bounding box center [1295, 212] width 55 height 30
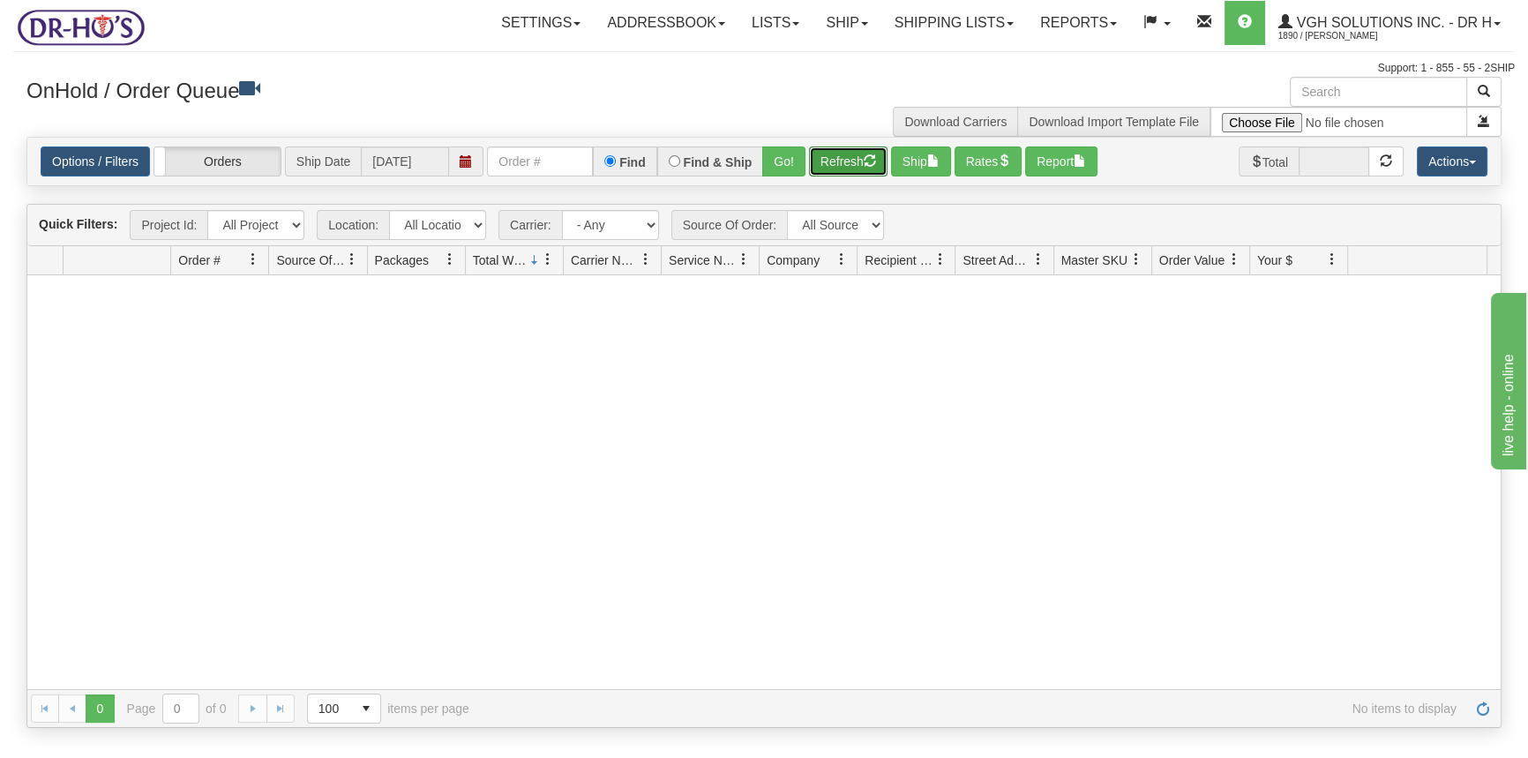
click at [852, 162] on button "Refresh" at bounding box center [848, 161] width 78 height 30
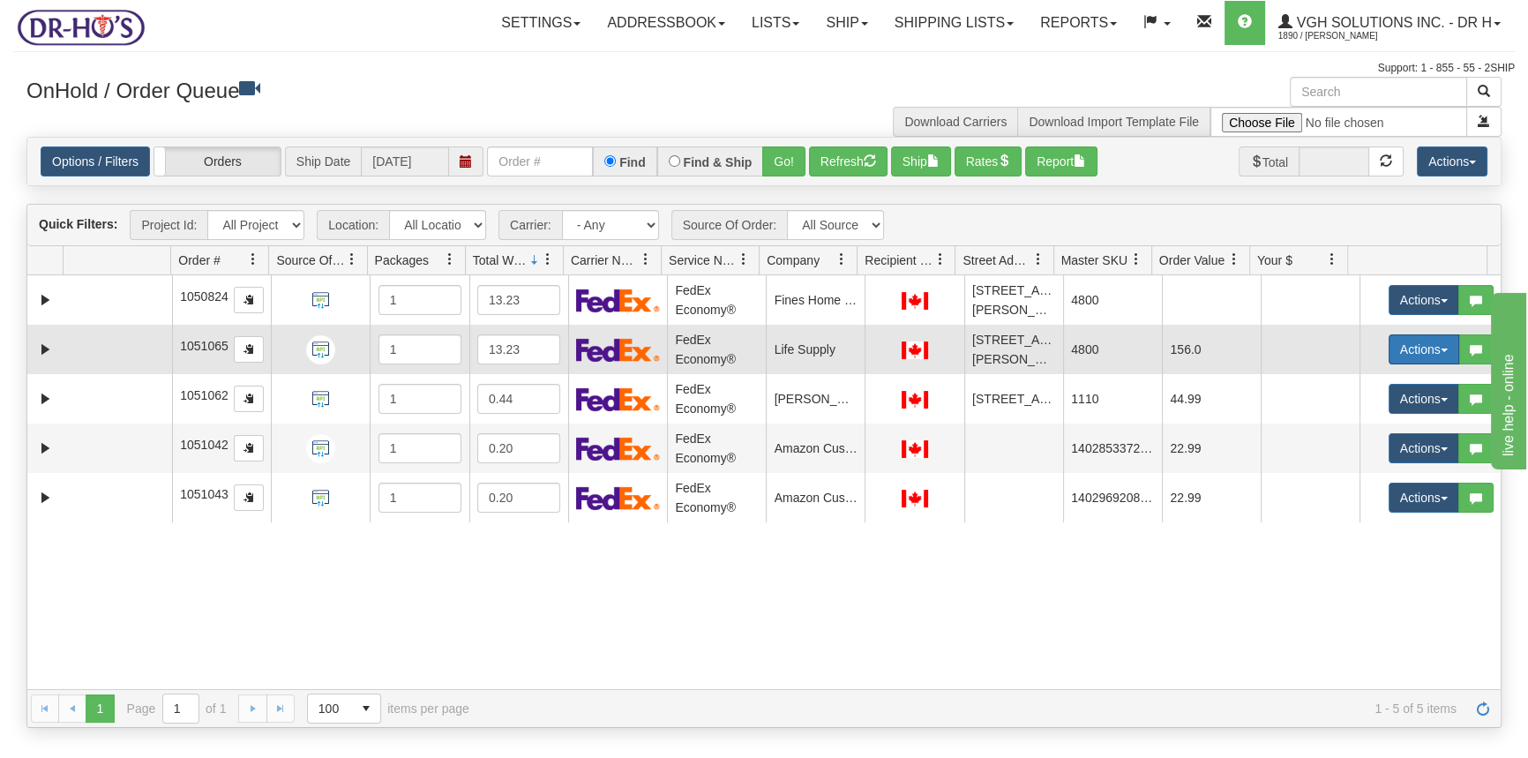
click at [1402, 353] on button "Actions" at bounding box center [1423, 349] width 71 height 30
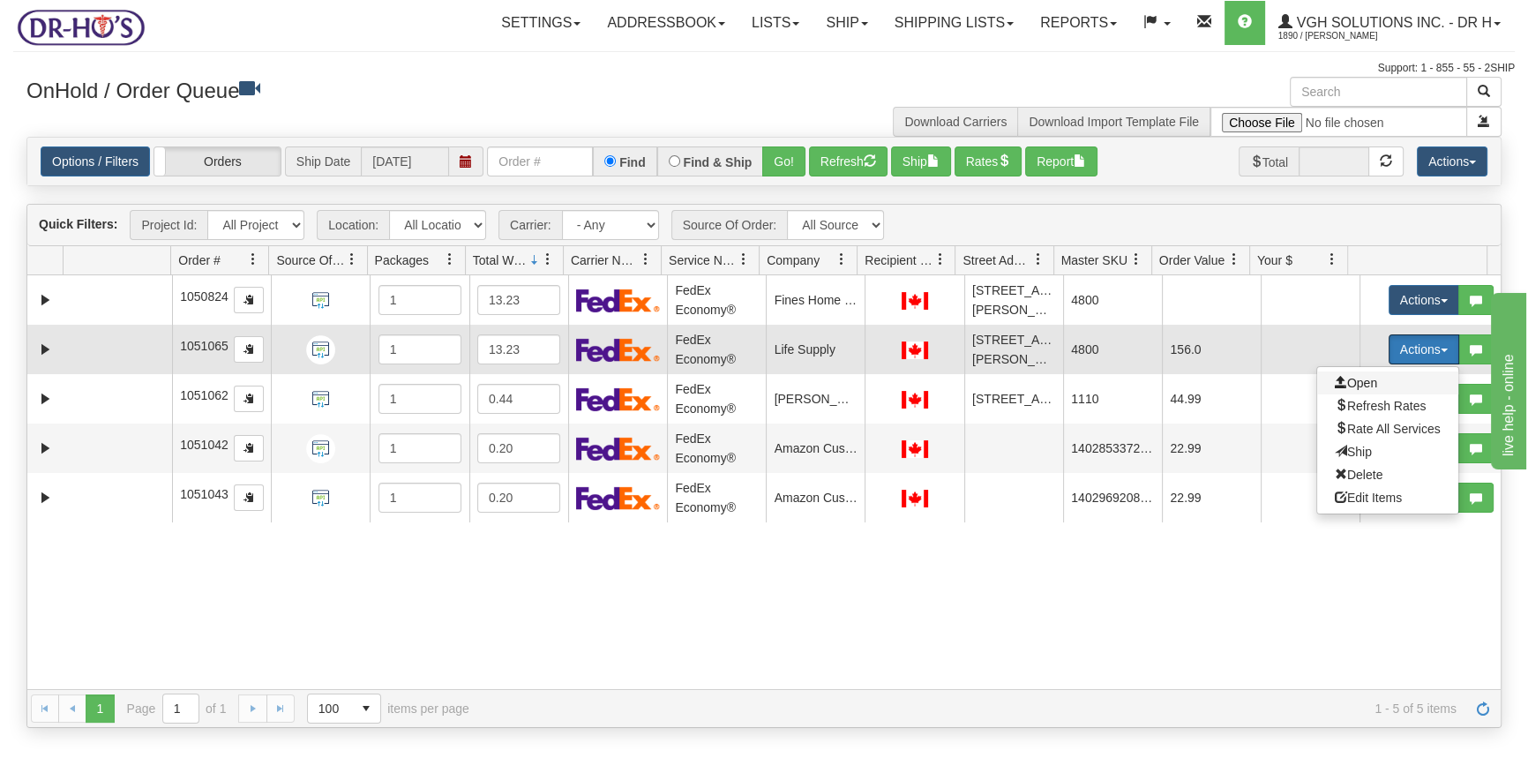
click at [1346, 390] on span "Open" at bounding box center [1355, 383] width 42 height 14
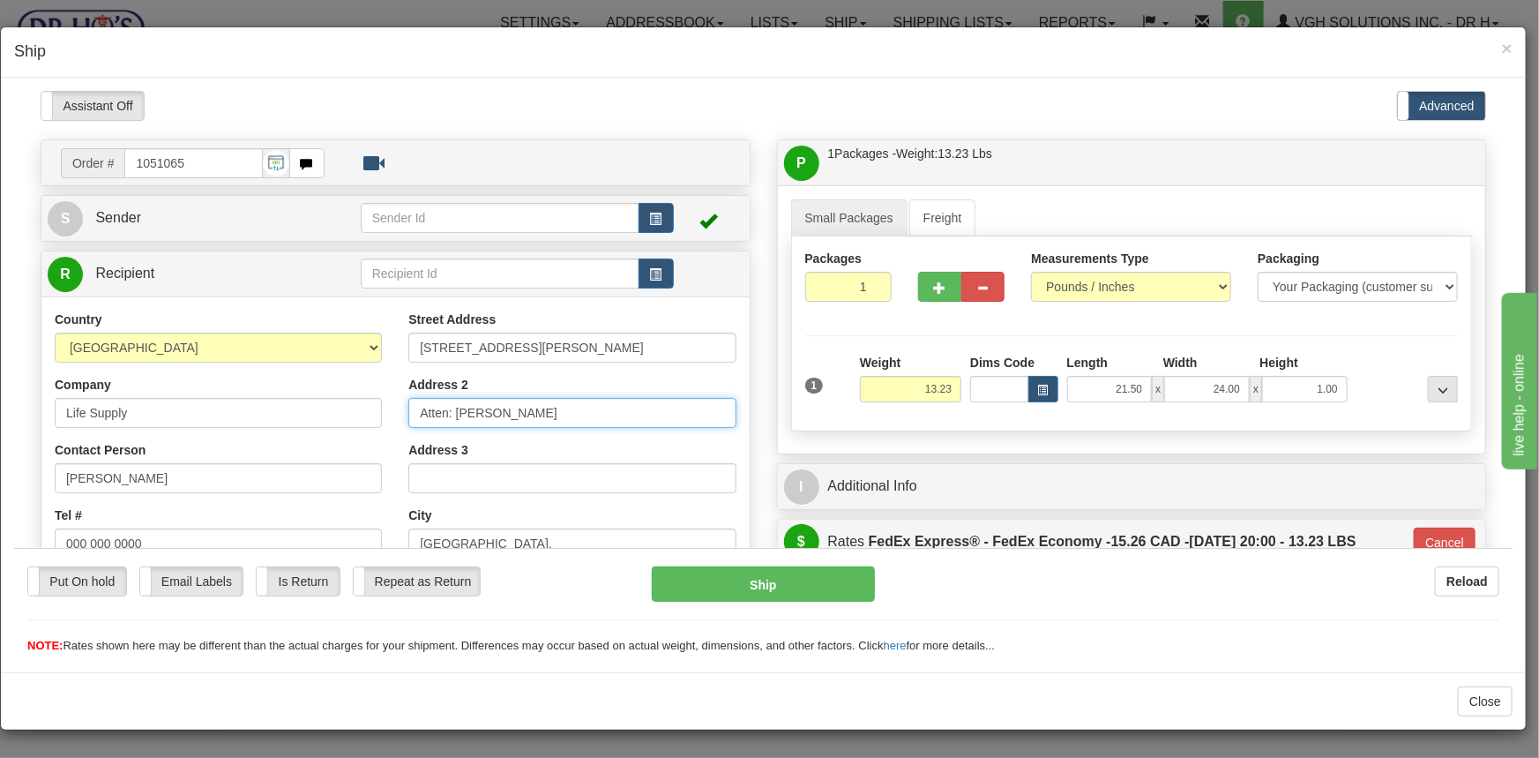
drag, startPoint x: 451, startPoint y: 414, endPoint x: 561, endPoint y: 417, distance: 110.3
click at [561, 417] on input "Atten: Daniele Biron" at bounding box center [571, 412] width 327 height 30
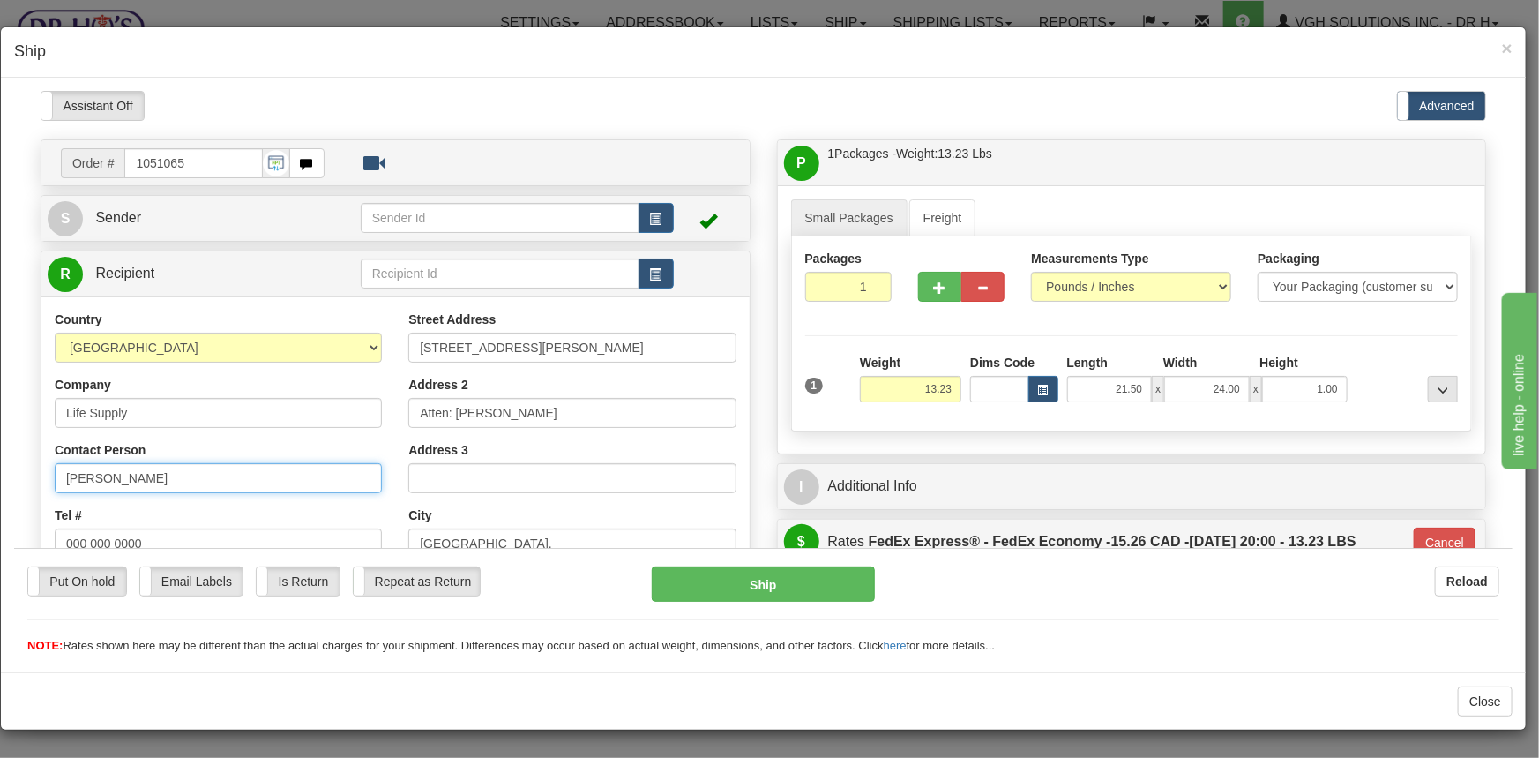
drag, startPoint x: 193, startPoint y: 486, endPoint x: -40, endPoint y: 500, distance: 233.3
click at [14, 500] on html "Please wait... Attention! Ok Add to Bidding... Preview Custom Documents Preview…" at bounding box center [763, 372] width 1498 height 564
paste input "Daniele Biron"
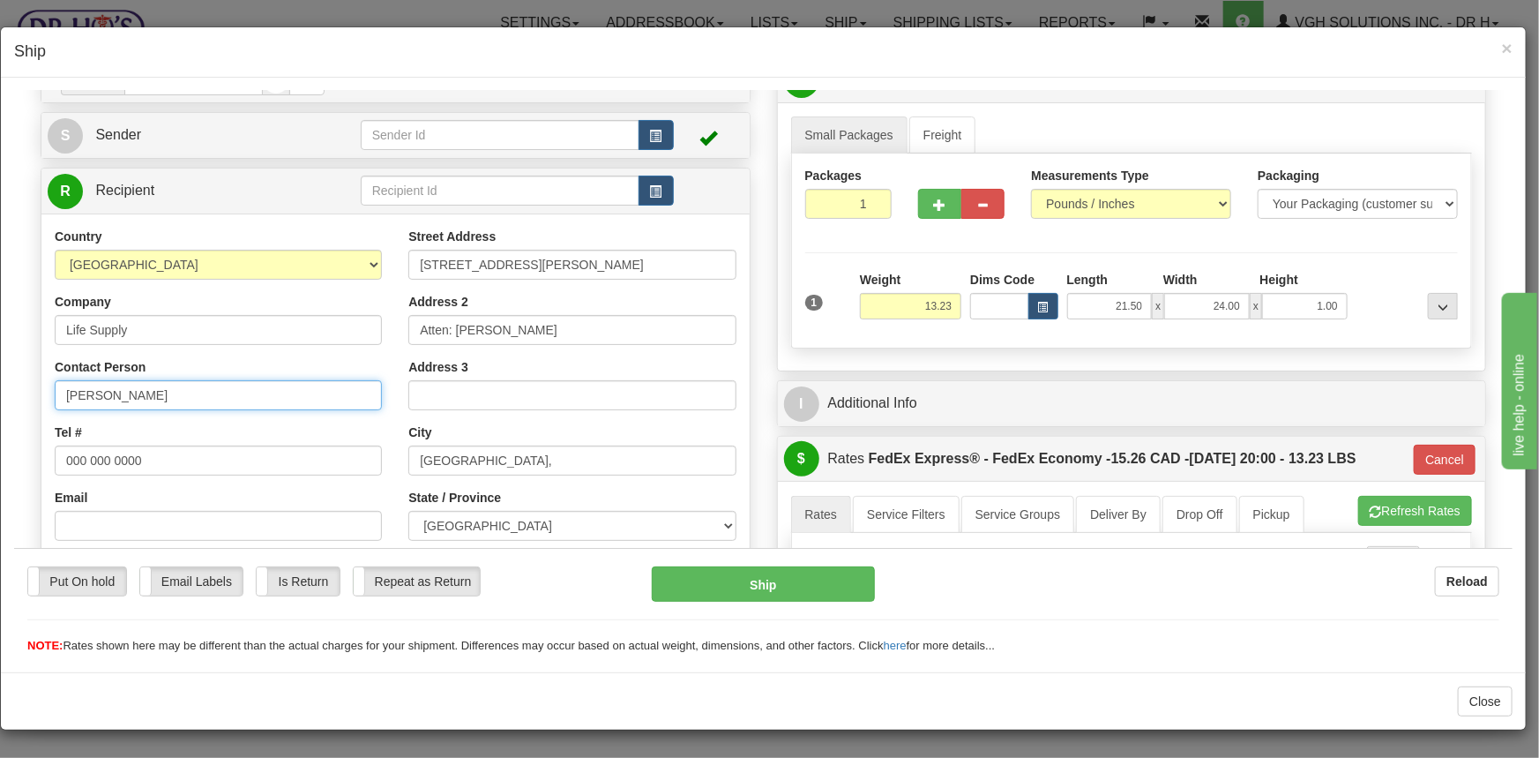
scroll to position [240, 0]
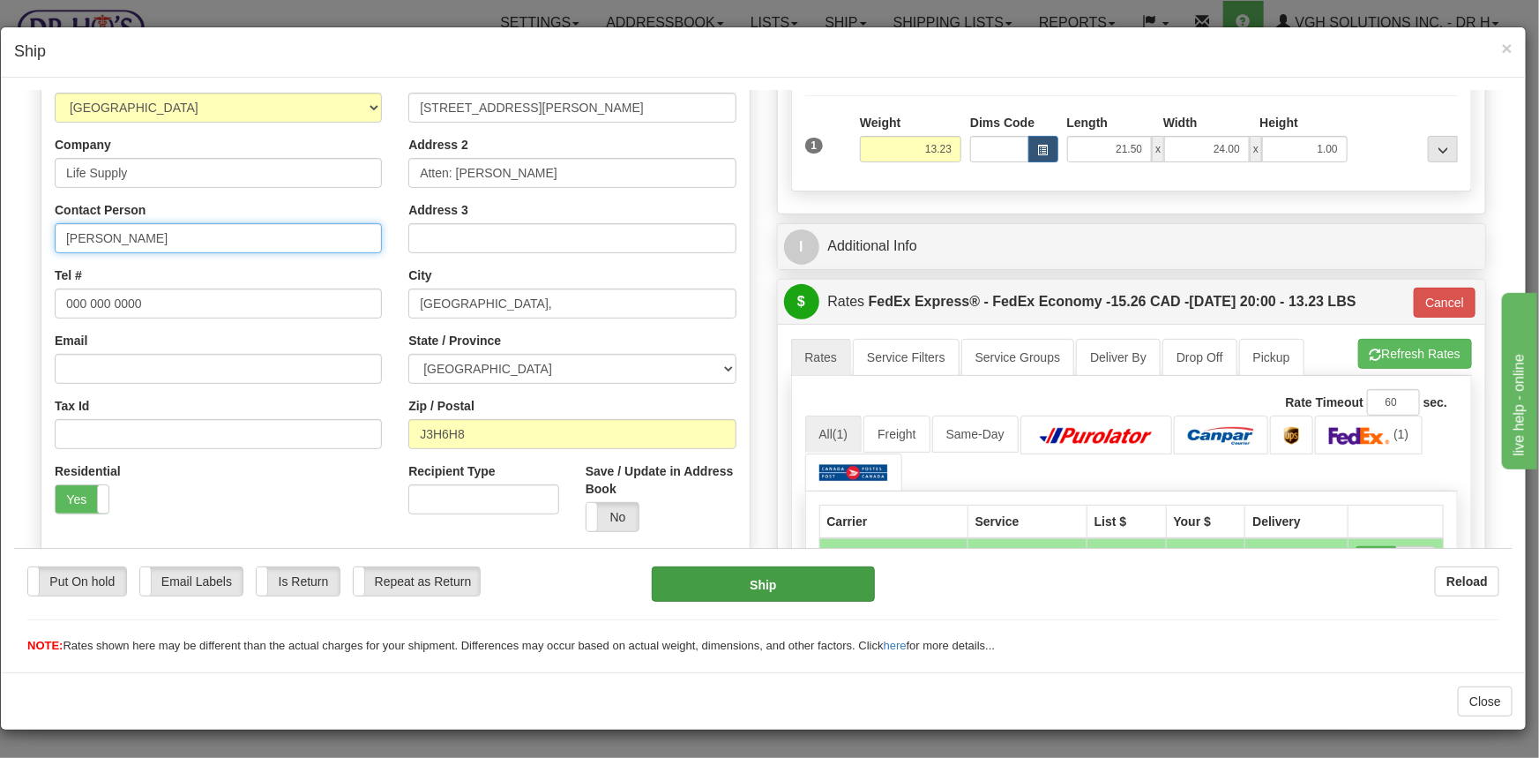
type input "Daniele Biron"
click at [788, 581] on button "Ship" at bounding box center [763, 582] width 223 height 35
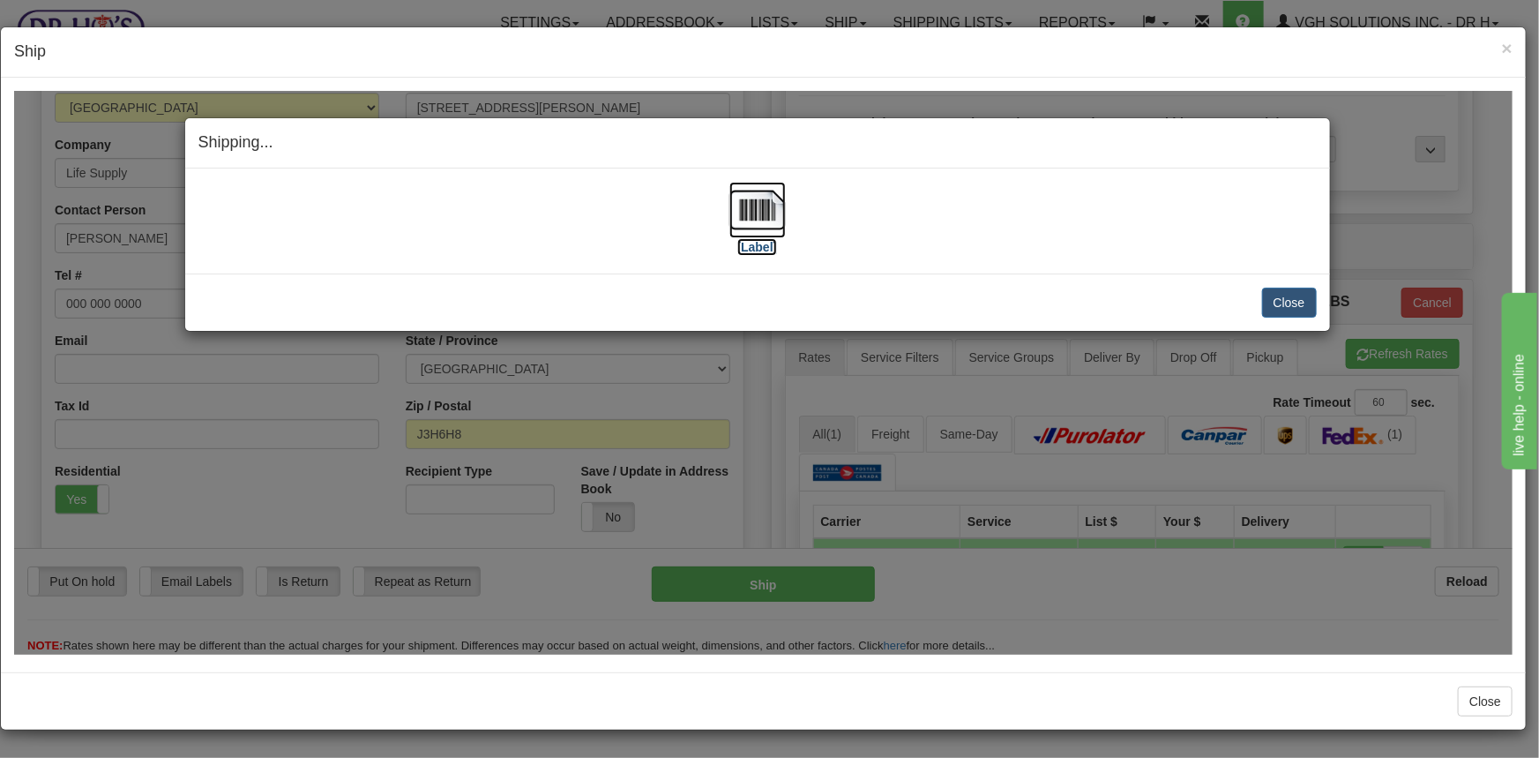
click at [772, 202] on img at bounding box center [757, 209] width 56 height 56
click at [1284, 300] on button "Close" at bounding box center [1289, 302] width 55 height 30
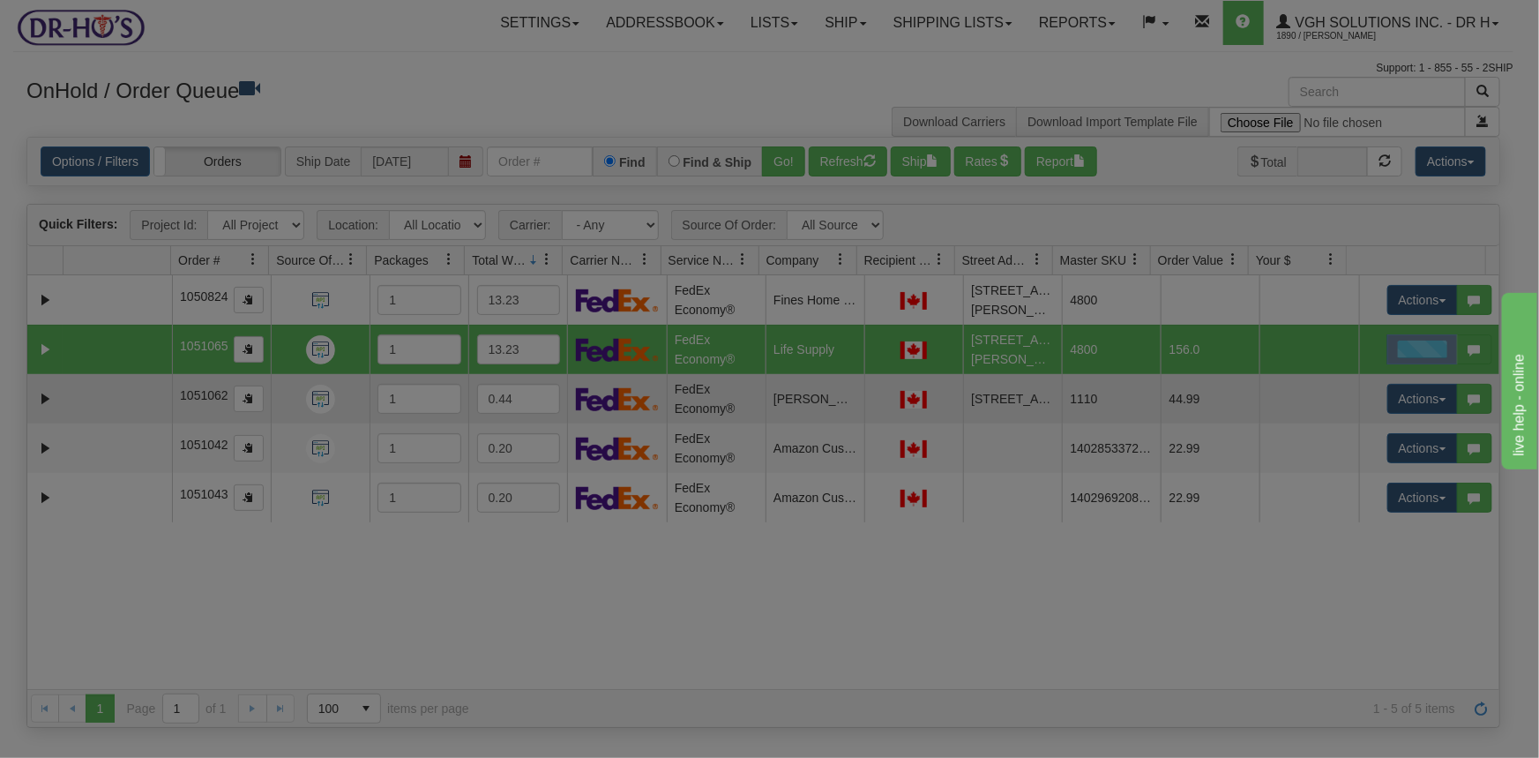
scroll to position [0, 0]
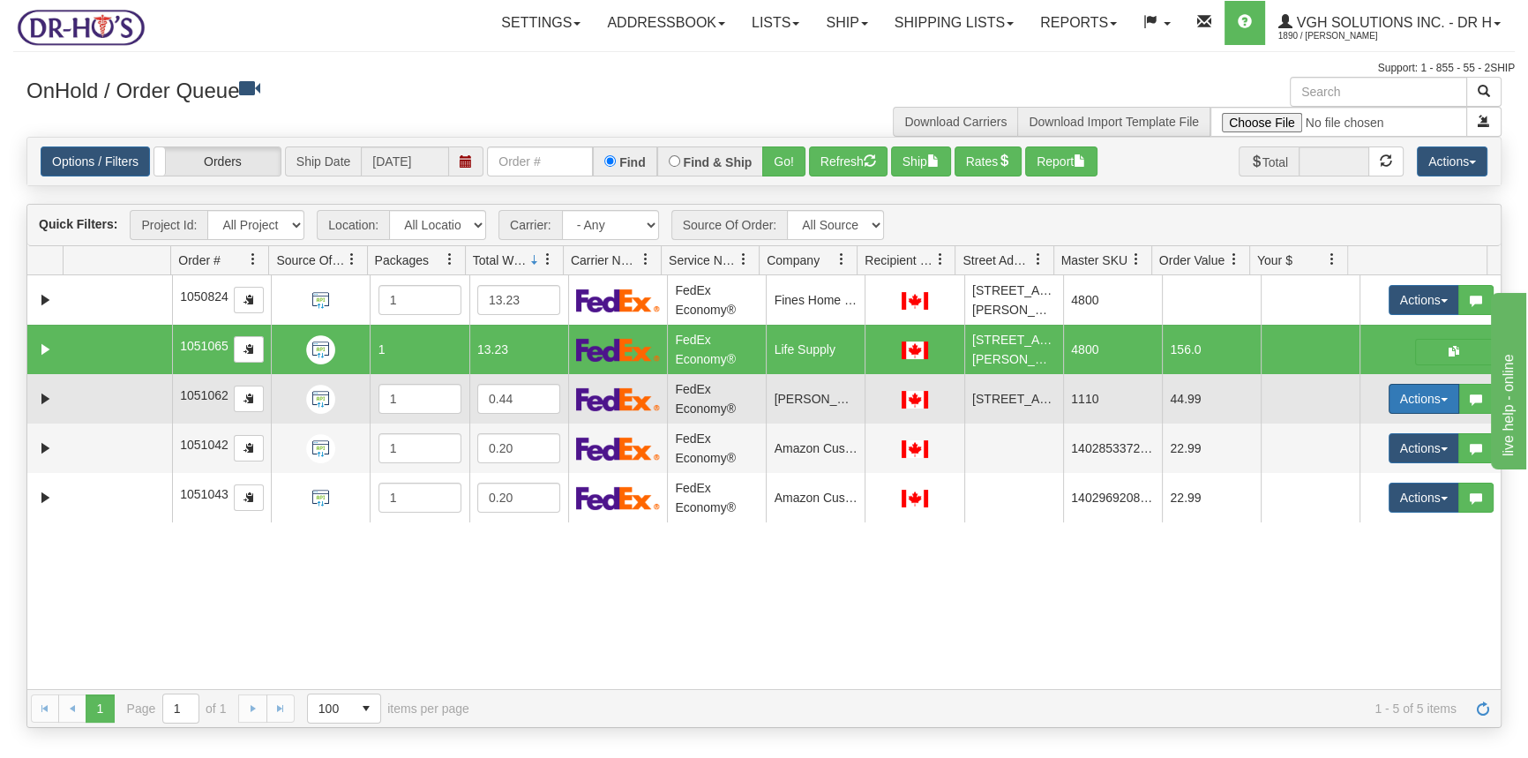
click at [1393, 414] on button "Actions" at bounding box center [1423, 399] width 71 height 30
click at [1334, 439] on span "Open" at bounding box center [1355, 432] width 42 height 14
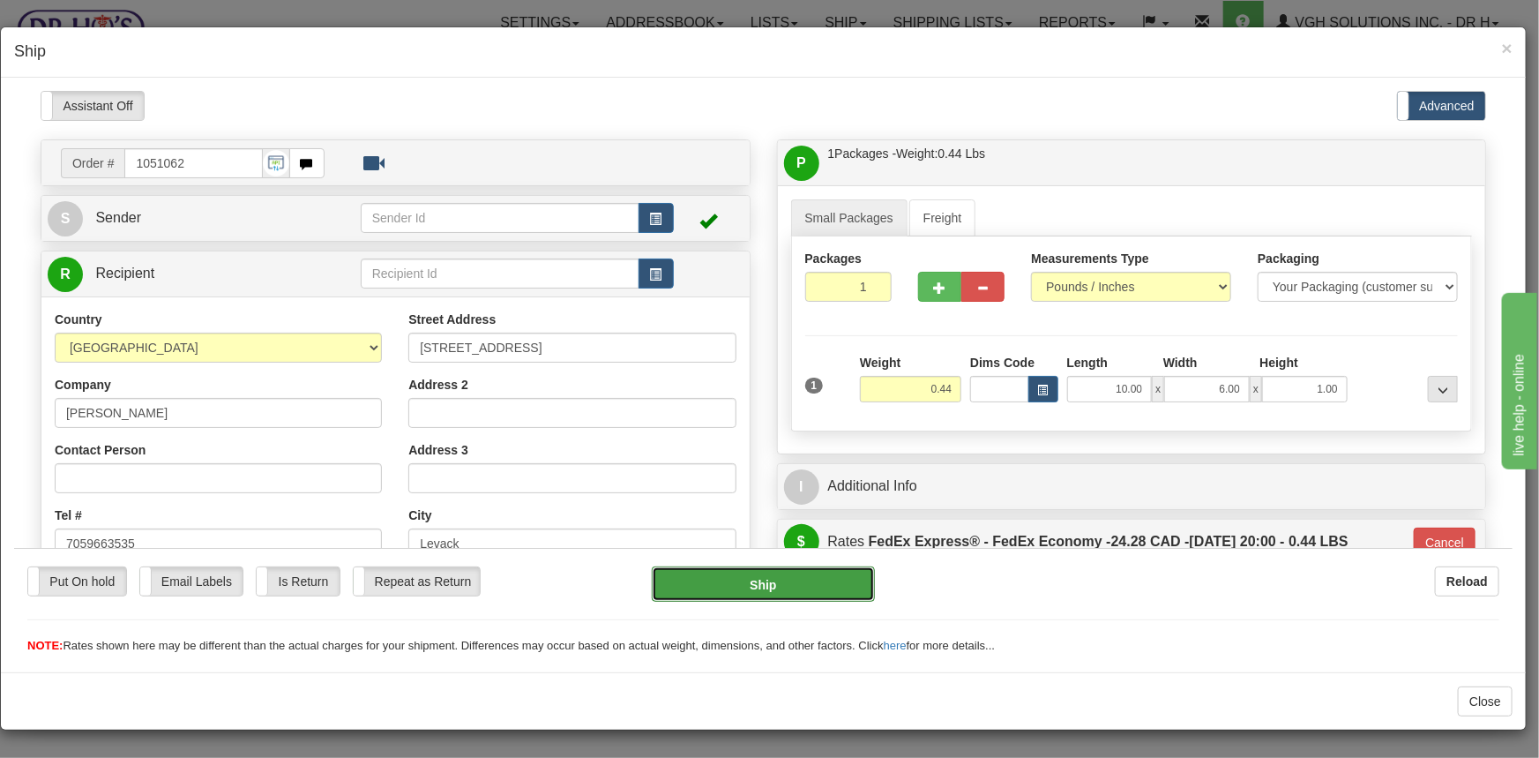
click at [762, 591] on button "Ship" at bounding box center [763, 582] width 223 height 35
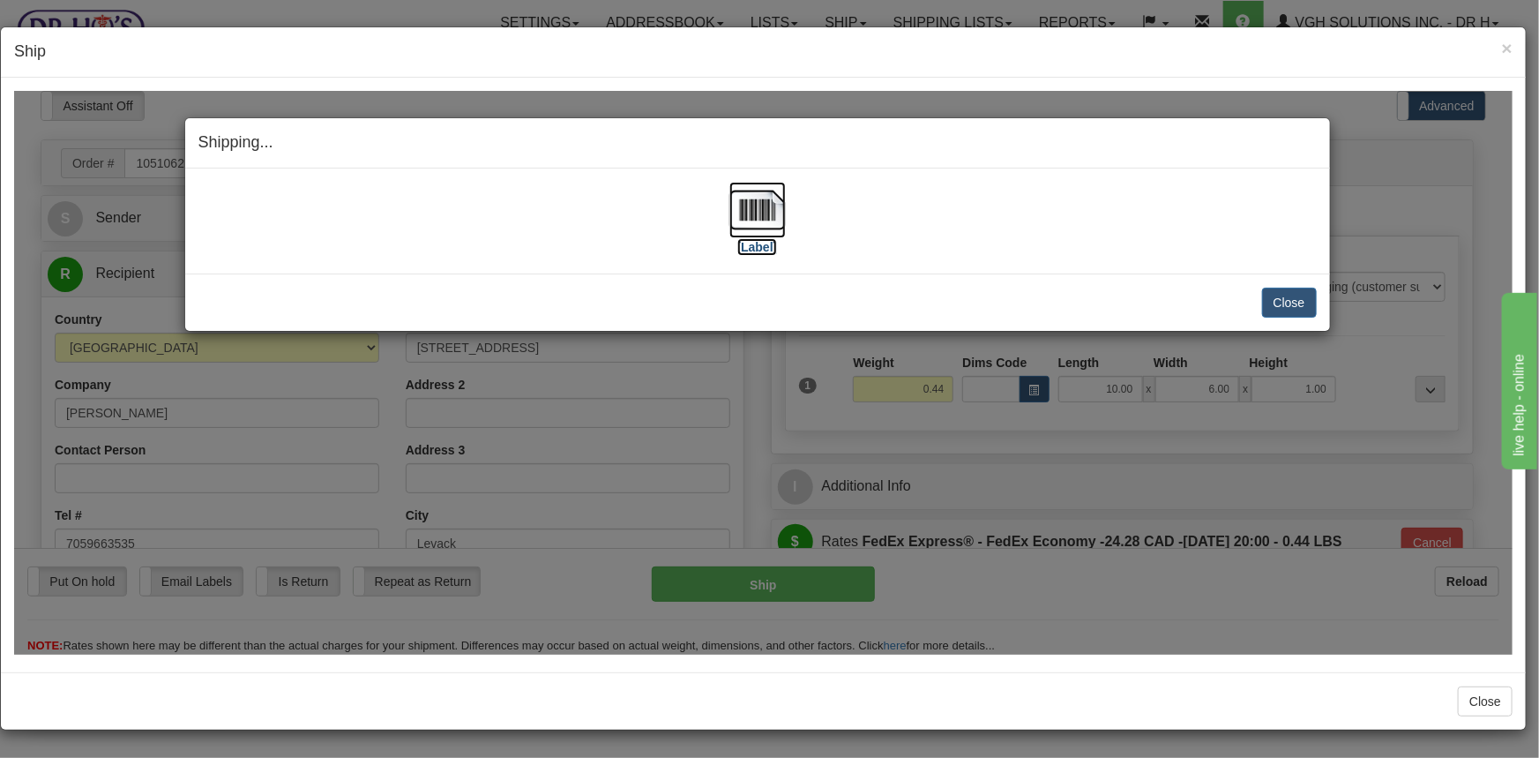
click at [766, 215] on img at bounding box center [757, 209] width 56 height 56
click at [1289, 303] on button "Close" at bounding box center [1289, 302] width 55 height 30
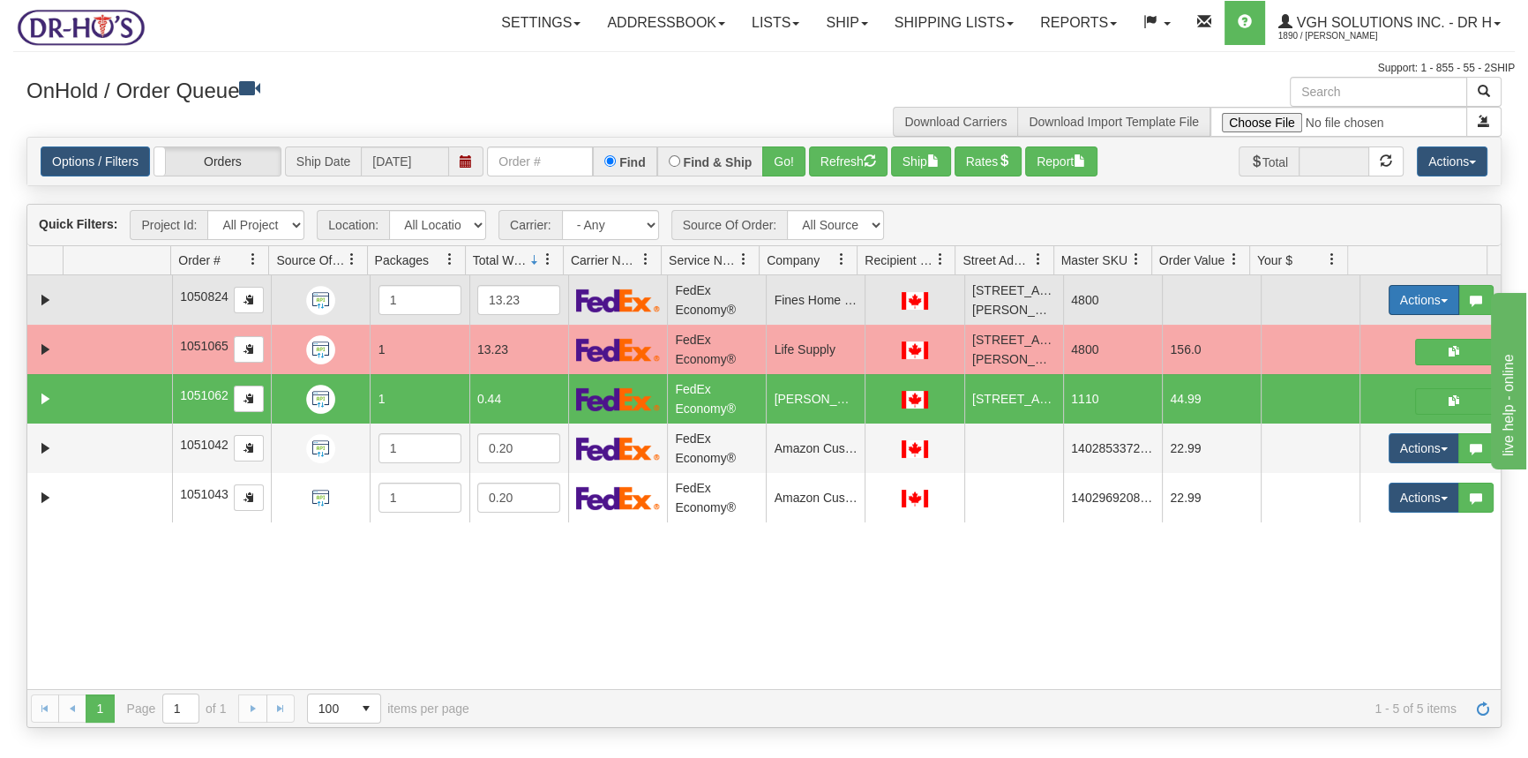
click at [1399, 297] on button "Actions" at bounding box center [1423, 300] width 71 height 30
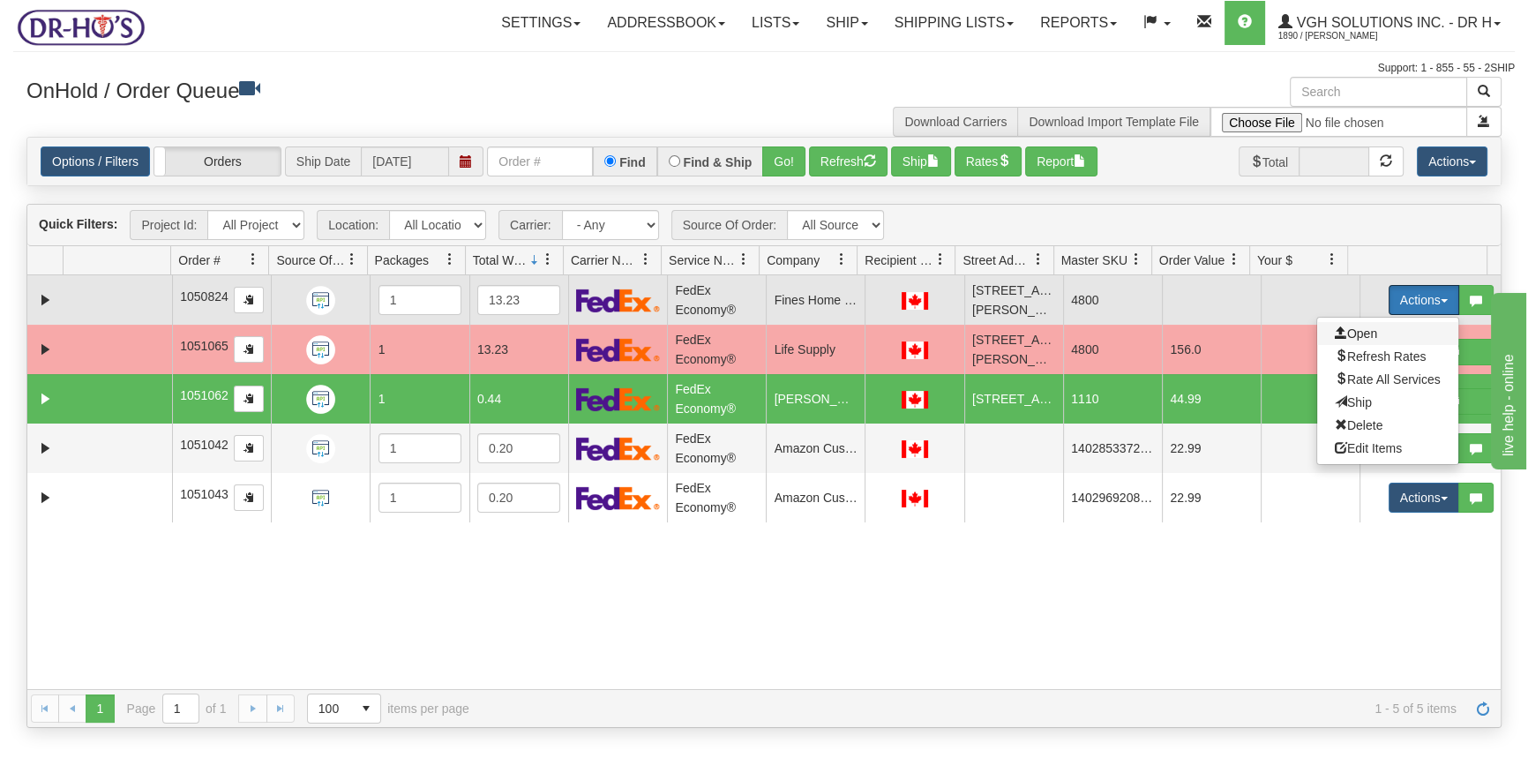
click at [1341, 332] on span "Open" at bounding box center [1355, 333] width 42 height 14
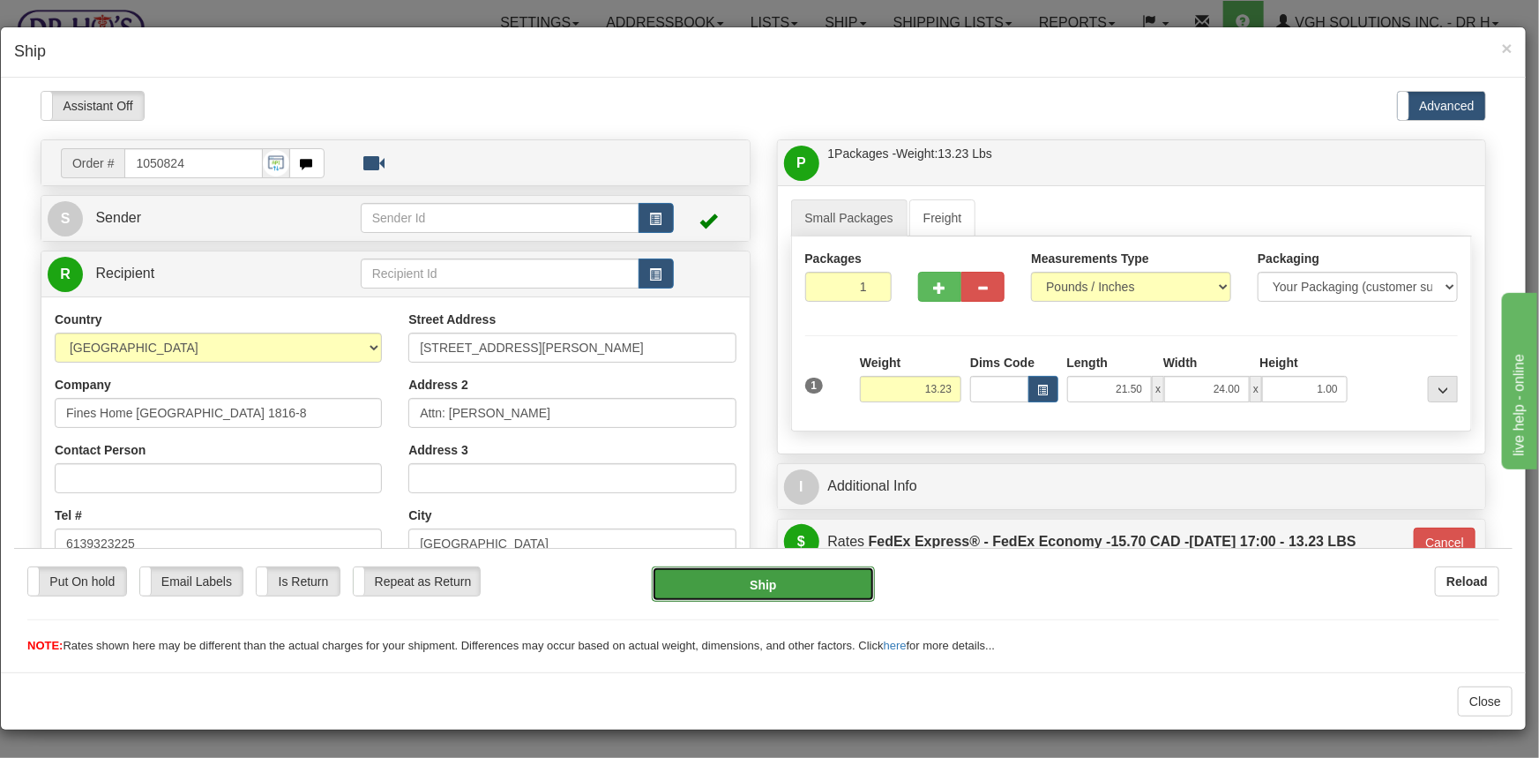
click at [767, 589] on button "Ship" at bounding box center [763, 582] width 223 height 35
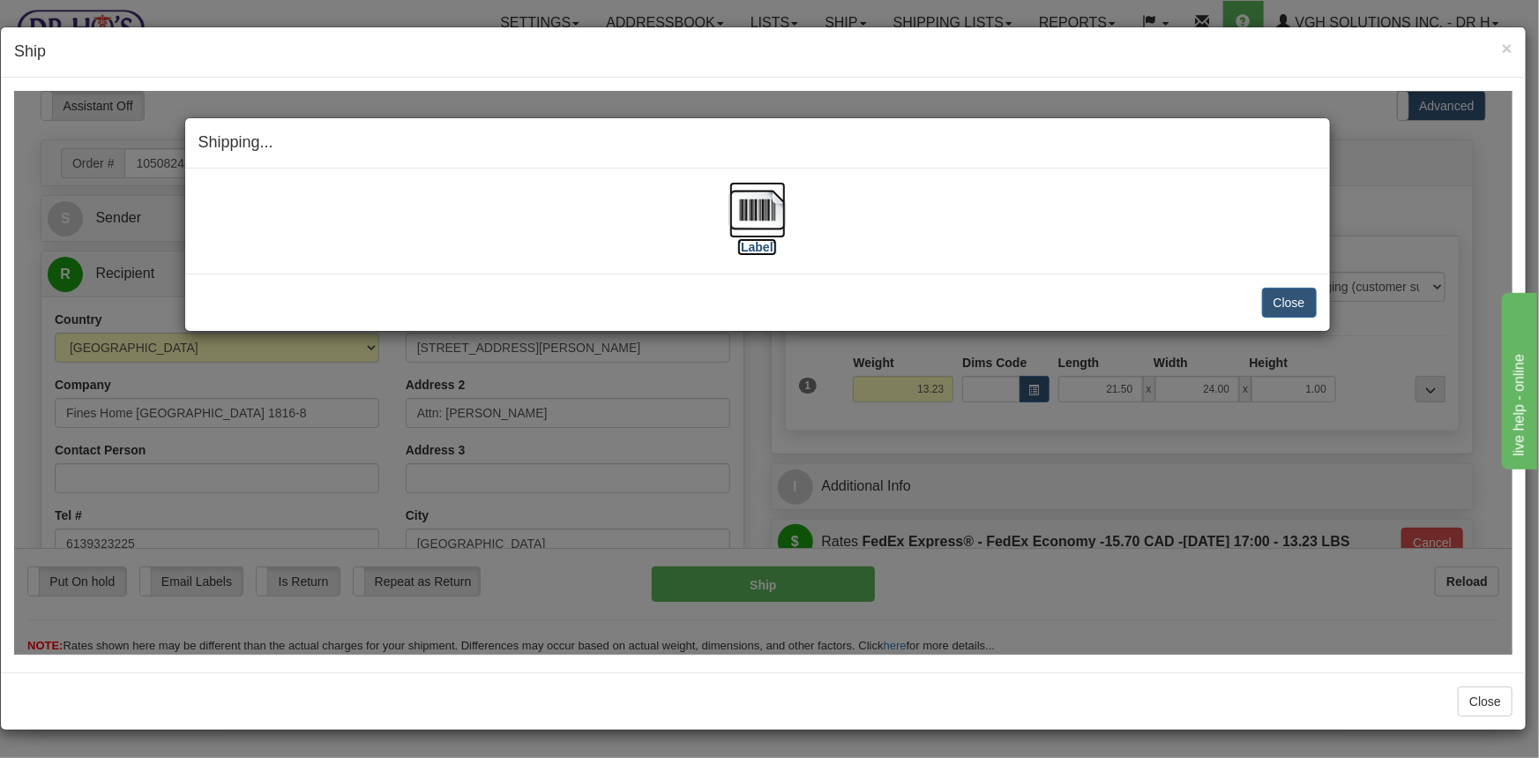
click at [753, 216] on img at bounding box center [757, 209] width 56 height 56
click at [1283, 291] on button "Close" at bounding box center [1289, 302] width 55 height 30
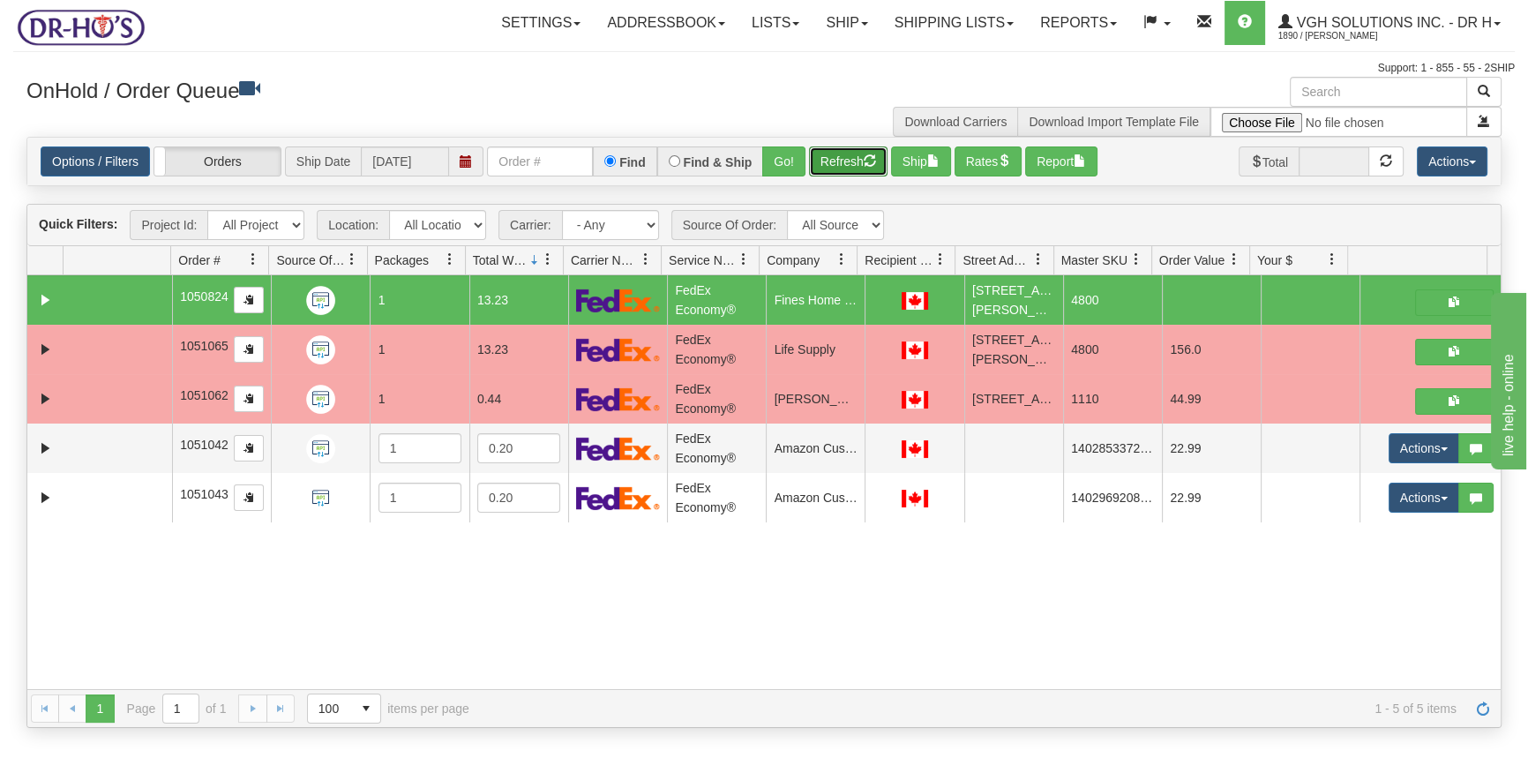
click at [847, 165] on button "Refresh" at bounding box center [848, 161] width 78 height 30
